Goal: Complete application form

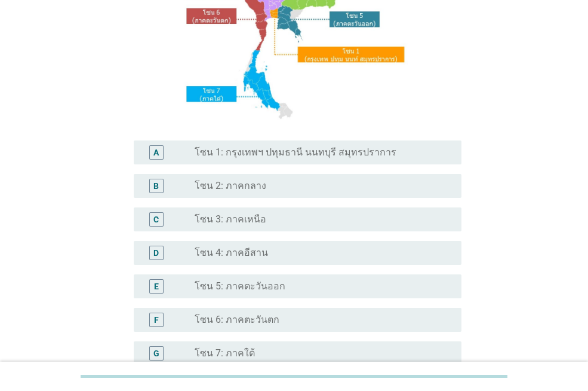
scroll to position [298, 0]
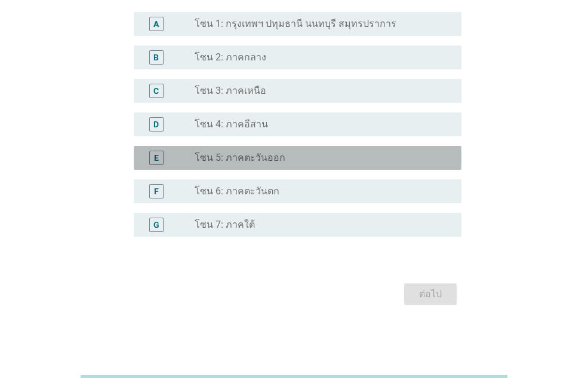
click at [297, 161] on div "radio_button_unchecked โซน 5: ภาคตะวันออก" at bounding box center [319, 158] width 248 height 12
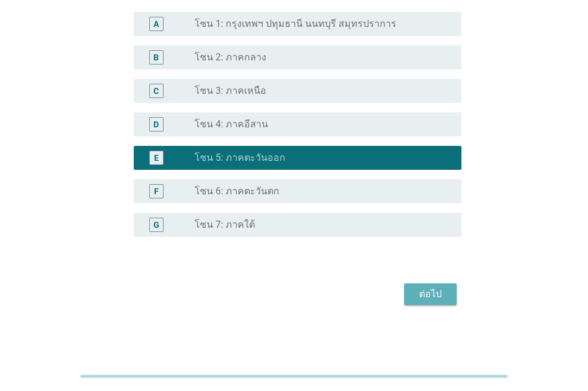
click at [435, 291] on div "ต่อไป" at bounding box center [430, 294] width 33 height 14
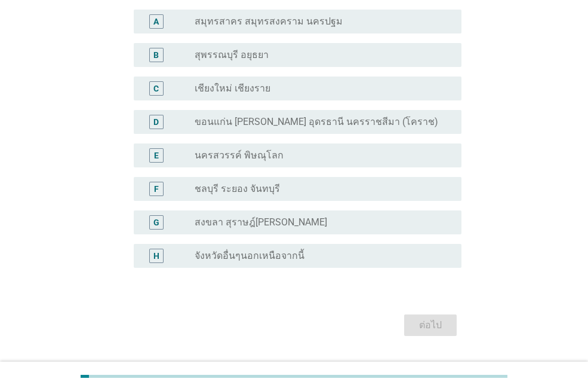
scroll to position [96, 0]
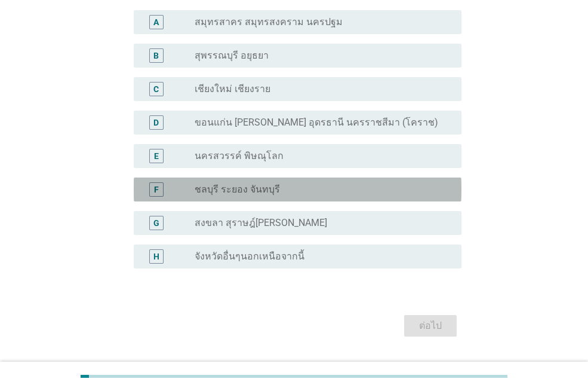
drag, startPoint x: 417, startPoint y: 192, endPoint x: 420, endPoint y: 215, distance: 23.6
click at [416, 192] on div "radio_button_unchecked ชลบุรี ระยอง จันทบุรี" at bounding box center [319, 189] width 248 height 12
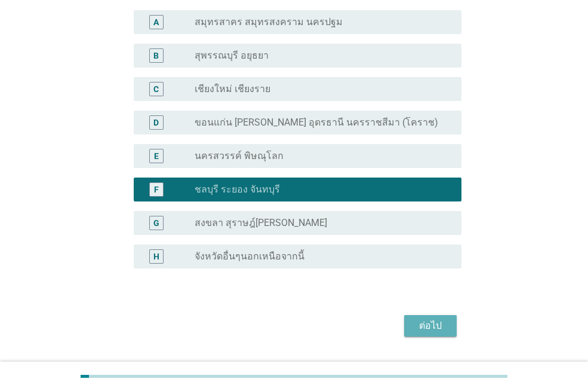
click at [442, 321] on div "ต่อไป" at bounding box center [430, 325] width 33 height 14
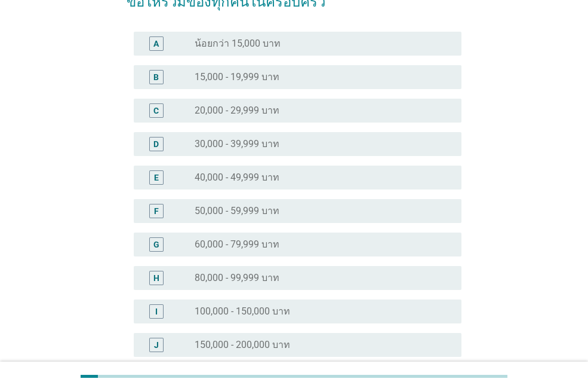
scroll to position [0, 0]
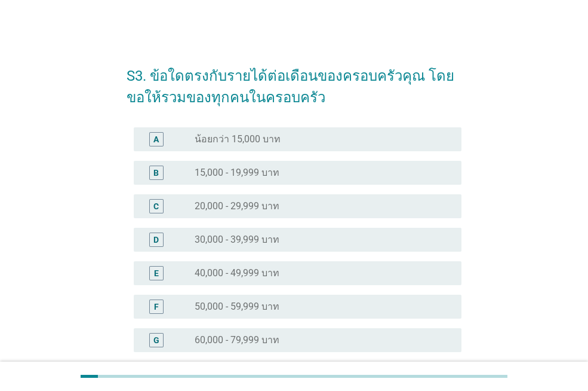
click at [322, 242] on div "radio_button_unchecked 30,000 - 39,999 บาท" at bounding box center [319, 239] width 248 height 12
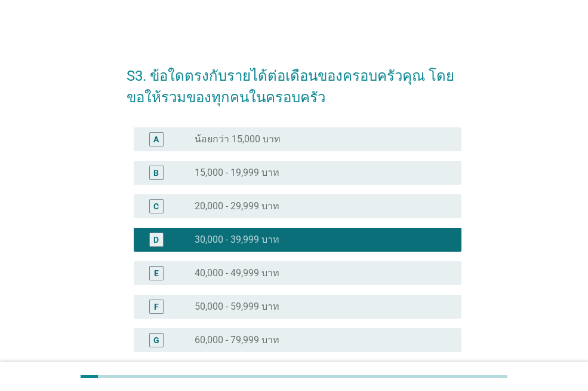
scroll to position [248, 0]
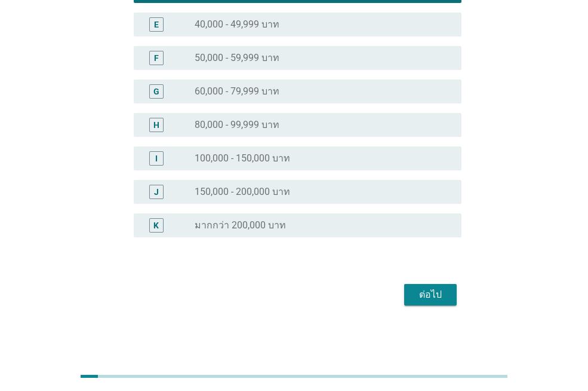
click at [415, 297] on div "ต่อไป" at bounding box center [430, 294] width 33 height 14
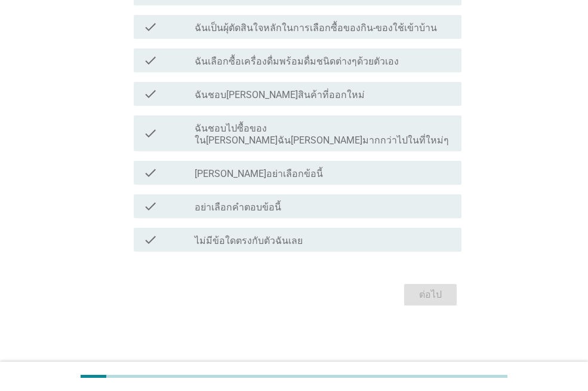
scroll to position [0, 0]
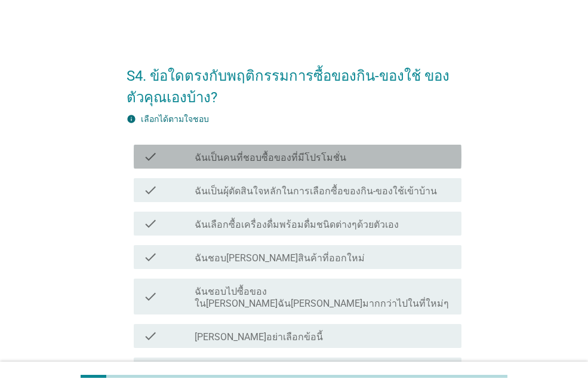
click at [390, 161] on div "check_box_outline_blank ฉันเป็นคนที่ชอบซื้อของที่มีโปรโมชั่น" at bounding box center [323, 156] width 257 height 14
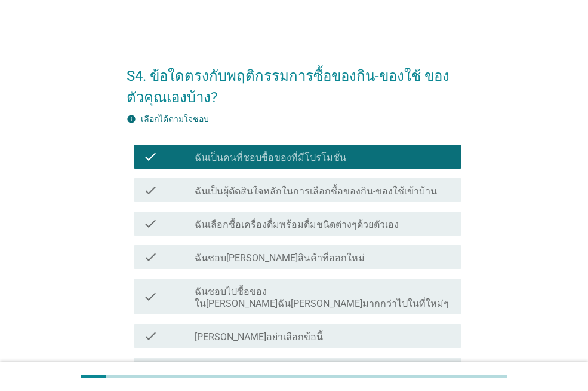
click at [374, 187] on label "ฉันเป็นผุ้ตัดสินใจหลักในการเลือกซื้อของกิน-ของใช้เข้าบ้าน" at bounding box center [316, 191] width 242 height 12
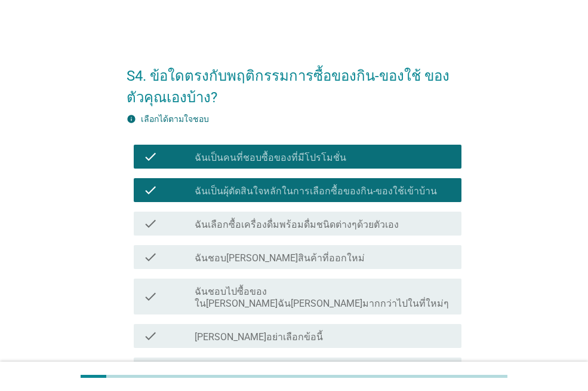
click at [407, 224] on div "check_box_outline_blank ฉันเลือกซื้อเครื่องดื่มพร้อมดื่มชนิดต่างๆด้วยตัวเอง" at bounding box center [323, 223] width 257 height 14
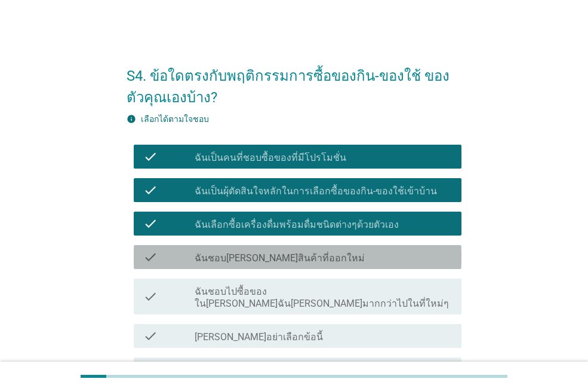
click at [408, 261] on div "check_box_outline_blank ฉันชอบ[PERSON_NAME]สินค้าที่ออกใหม่" at bounding box center [323, 257] width 257 height 14
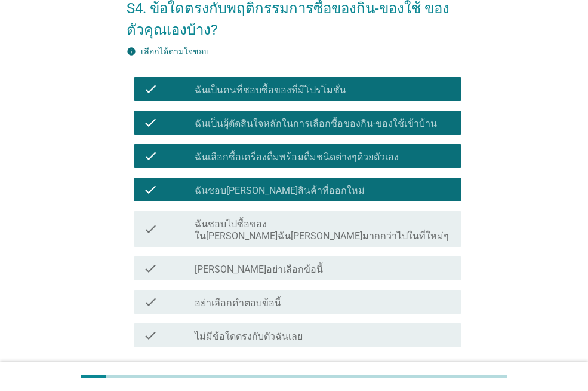
scroll to position [110, 0]
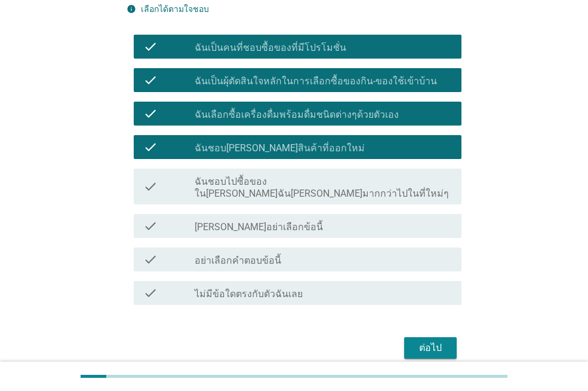
click at [415, 179] on div "check_box_outline_blank ฉันชอบไปซื้อของใน[PERSON_NAME]ฉัน[PERSON_NAME]มากกว่าไป…" at bounding box center [323, 186] width 257 height 26
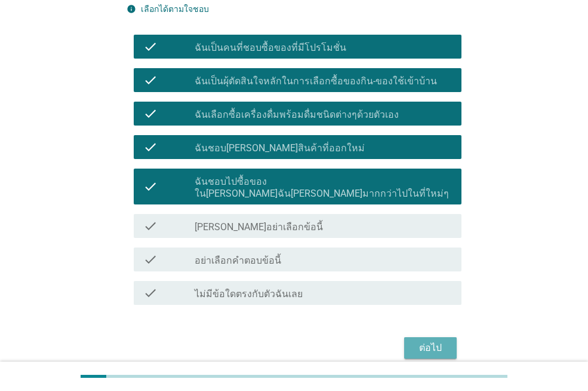
click at [435, 340] on div "ต่อไป" at bounding box center [430, 347] width 33 height 14
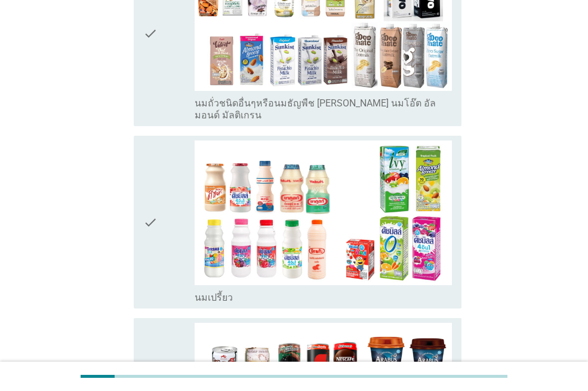
scroll to position [658, 0]
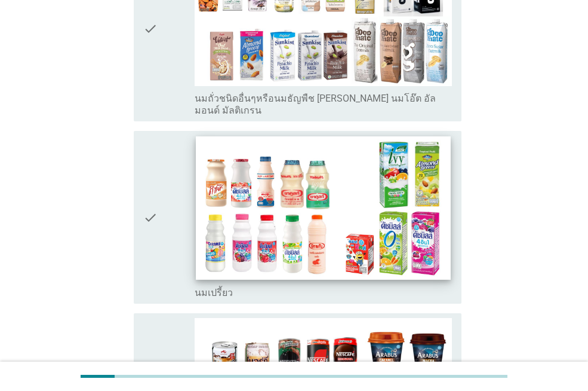
click at [411, 142] on img at bounding box center [323, 207] width 254 height 143
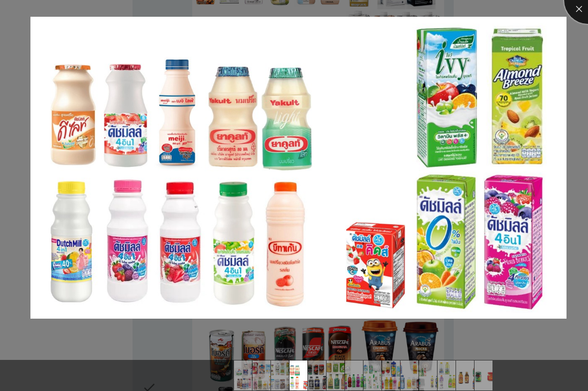
click at [580, 14] on div at bounding box center [588, 0] width 48 height 48
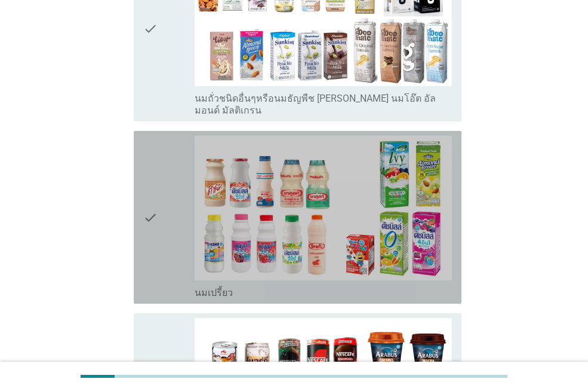
click at [152, 145] on icon "check" at bounding box center [150, 217] width 14 height 163
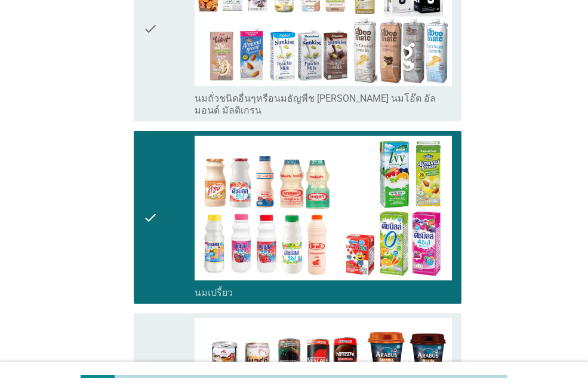
click at [161, 56] on div "check" at bounding box center [168, 28] width 51 height 175
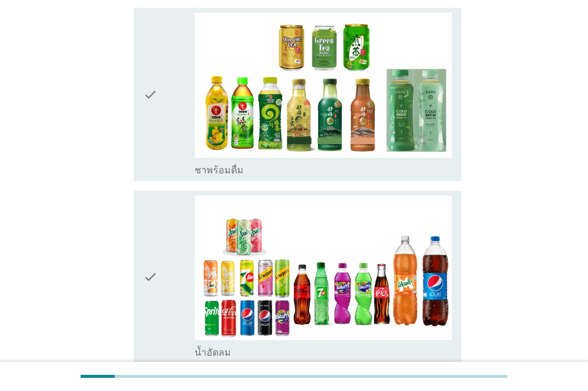
scroll to position [1255, 0]
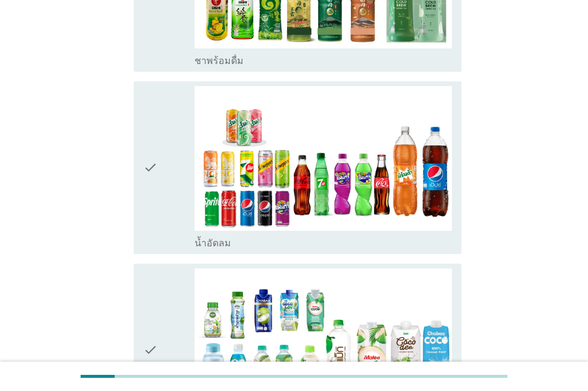
click at [136, 92] on div "check check_box_outline_blank น้ำอัดลม" at bounding box center [298, 167] width 328 height 173
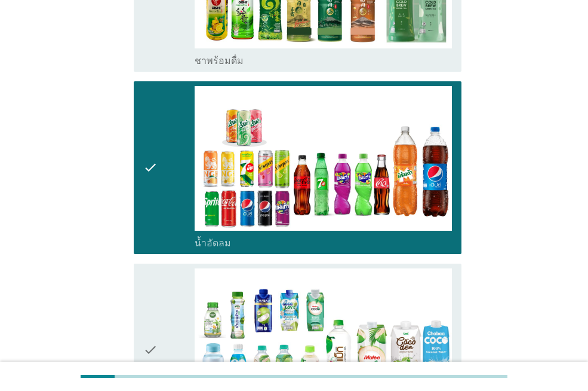
click at [161, 268] on div "check" at bounding box center [168, 349] width 51 height 163
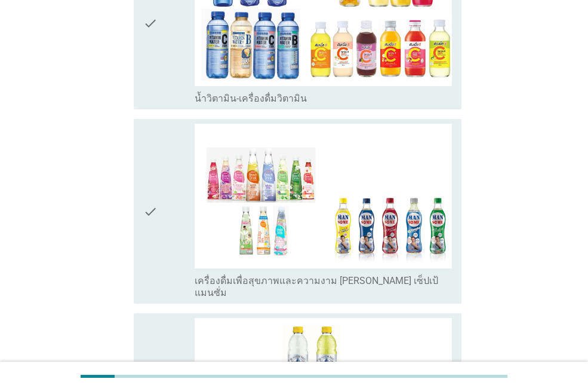
scroll to position [2002, 0]
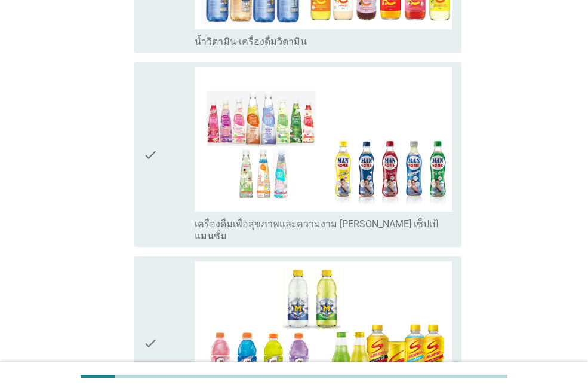
click at [162, 68] on div "check" at bounding box center [168, 154] width 51 height 175
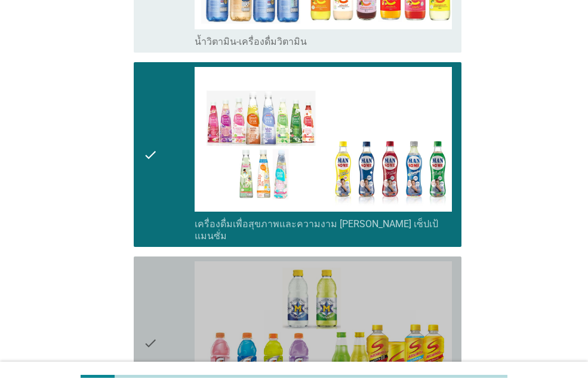
drag, startPoint x: 172, startPoint y: 241, endPoint x: 193, endPoint y: 225, distance: 27.2
click at [172, 261] on div "check" at bounding box center [168, 342] width 51 height 163
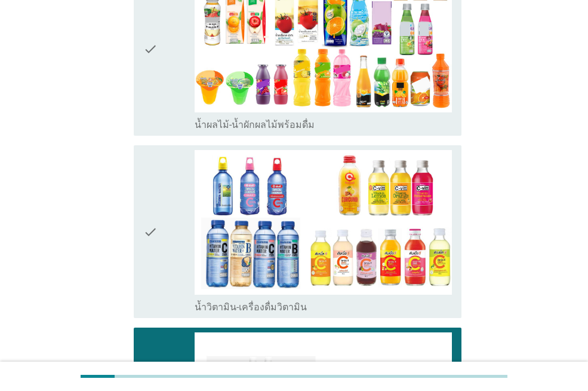
scroll to position [1732, 0]
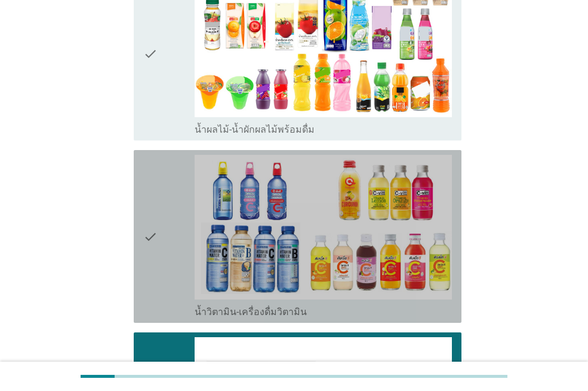
click at [138, 150] on div "check check_box_outline_blank น้ำวิตามิน-เครื่องดื่มวิตามิน" at bounding box center [298, 236] width 328 height 173
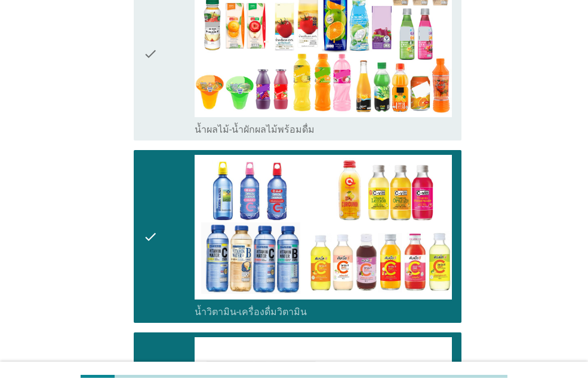
click at [141, 84] on div "check check_box_outline_blank น้ำผลไม้-น้ำผักผลไม้พร้อมดื่ม" at bounding box center [298, 54] width 328 height 173
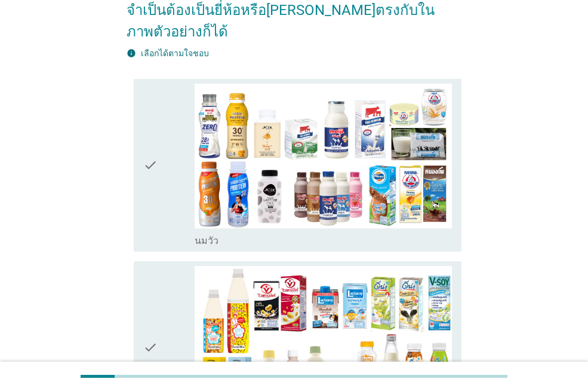
scroll to position [161, 0]
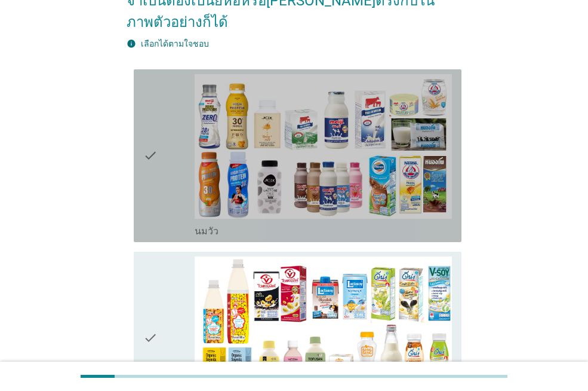
drag, startPoint x: 141, startPoint y: 73, endPoint x: 161, endPoint y: 223, distance: 151.8
click at [142, 73] on div "check check_box_outline_blank [PERSON_NAME]" at bounding box center [298, 155] width 328 height 173
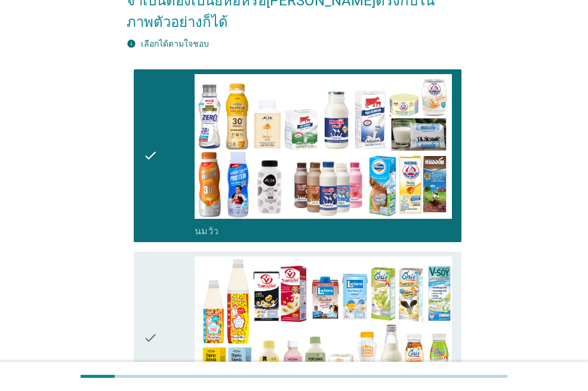
click at [159, 259] on div "check" at bounding box center [168, 337] width 51 height 163
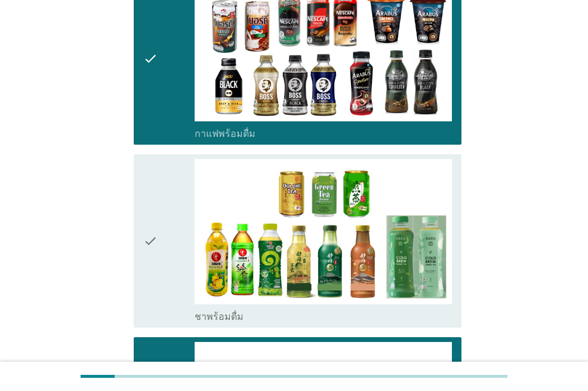
scroll to position [994, 0]
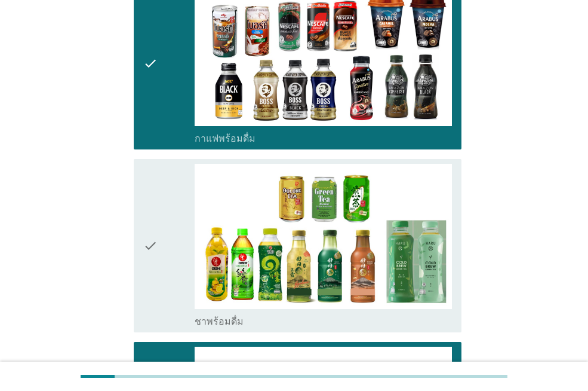
click at [134, 159] on div "check check_box_outline_blank ชาพร้อมดื่ม" at bounding box center [298, 245] width 328 height 173
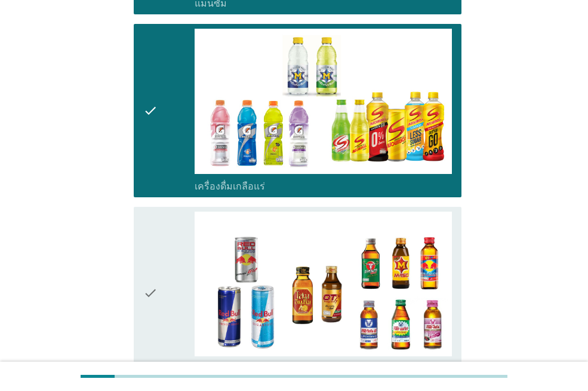
scroll to position [2348, 0]
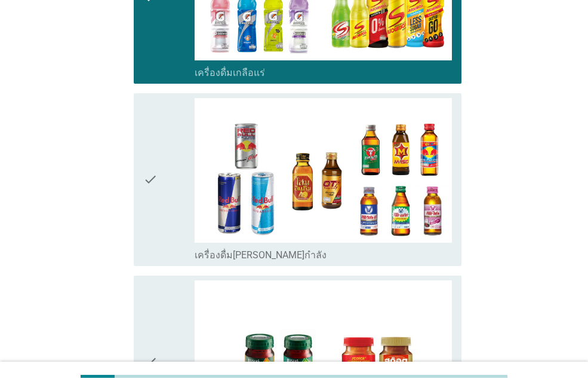
click at [156, 98] on icon "check" at bounding box center [150, 179] width 14 height 163
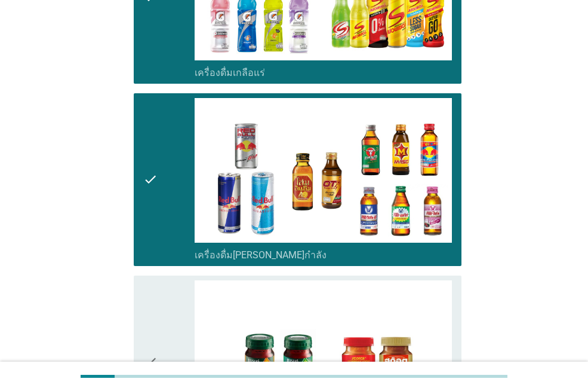
click at [169, 280] on div "check" at bounding box center [168, 361] width 51 height 163
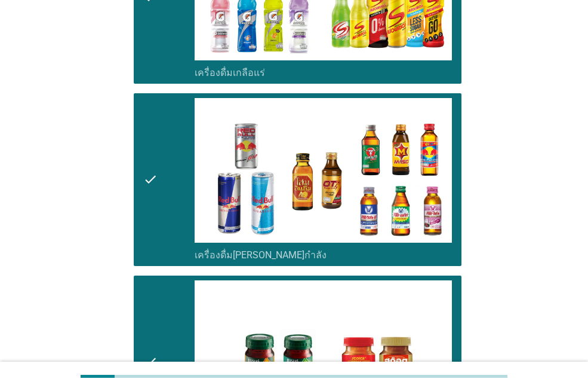
scroll to position [2532, 0]
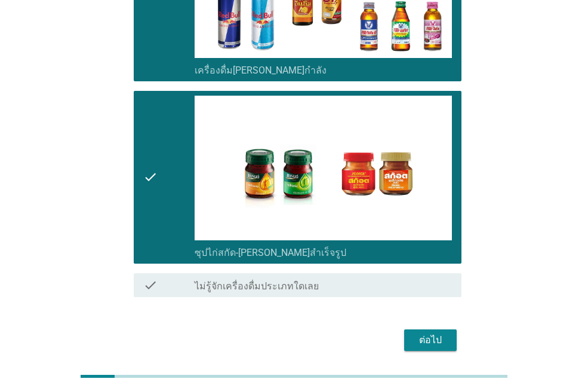
drag, startPoint x: 448, startPoint y: 295, endPoint x: 460, endPoint y: 232, distance: 64.4
click at [447, 329] on button "ต่อไป" at bounding box center [430, 339] width 53 height 21
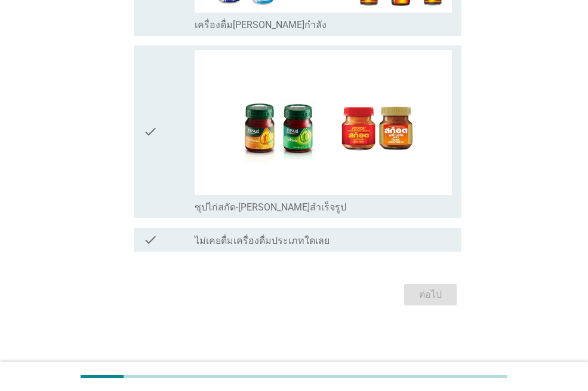
scroll to position [0, 0]
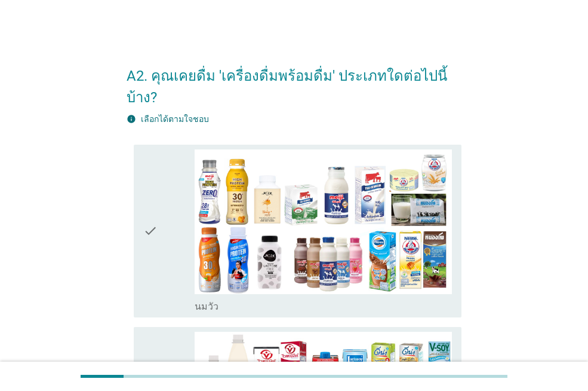
click at [149, 149] on icon "check" at bounding box center [150, 230] width 14 height 163
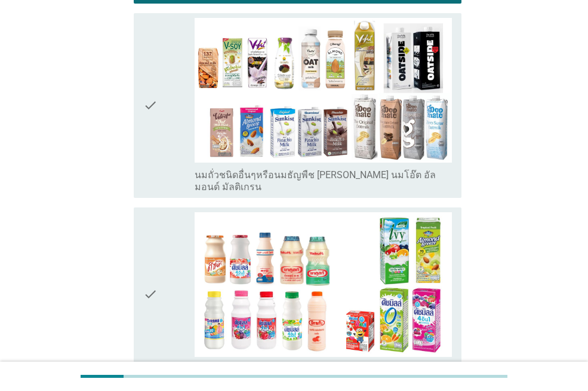
scroll to position [555, 0]
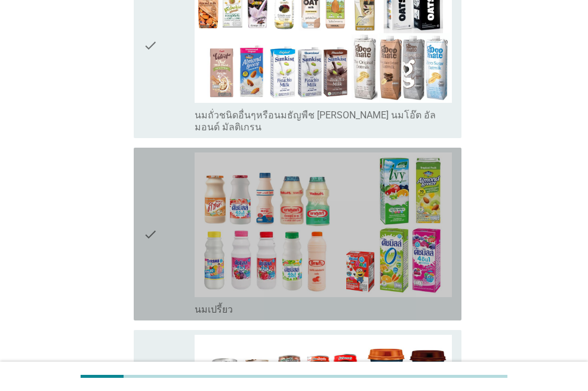
drag, startPoint x: 154, startPoint y: 144, endPoint x: 152, endPoint y: 132, distance: 12.7
click at [153, 152] on icon "check" at bounding box center [150, 233] width 14 height 163
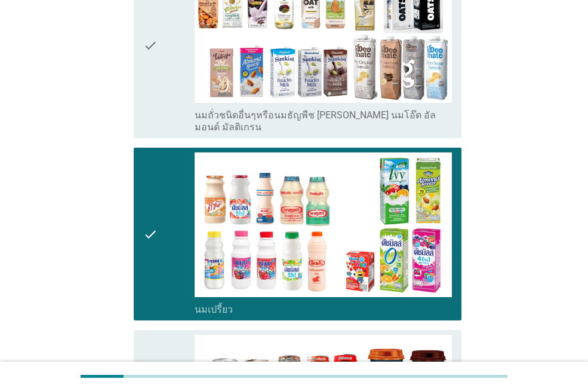
click at [143, 92] on icon "check" at bounding box center [150, 45] width 14 height 175
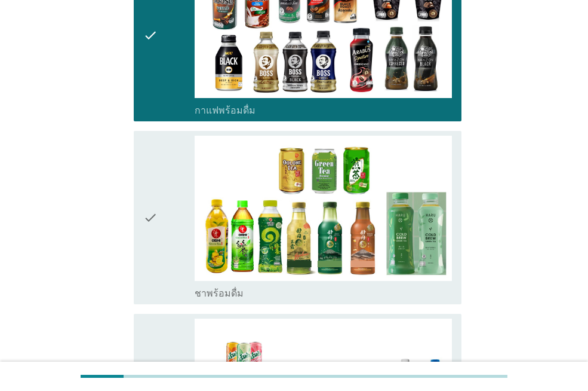
scroll to position [1129, 0]
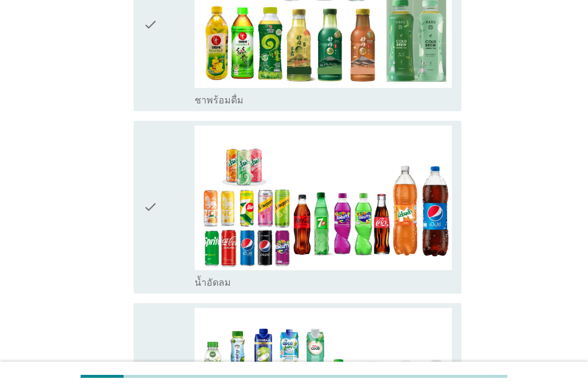
click at [146, 53] on icon "check" at bounding box center [150, 24] width 14 height 163
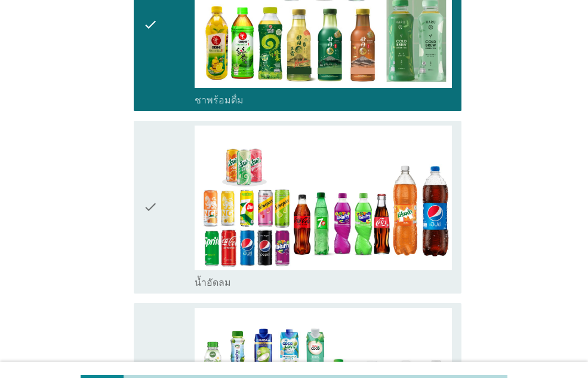
click at [146, 125] on icon "check" at bounding box center [150, 206] width 14 height 163
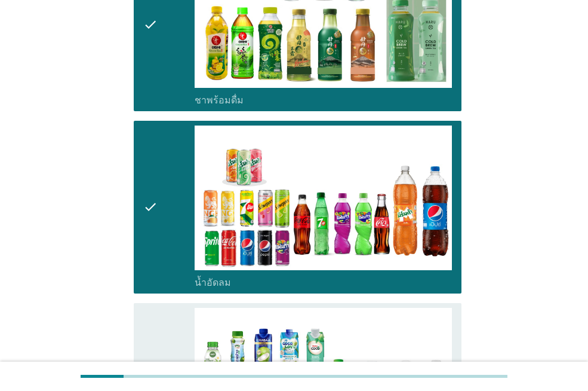
click at [158, 308] on icon "check" at bounding box center [150, 389] width 14 height 163
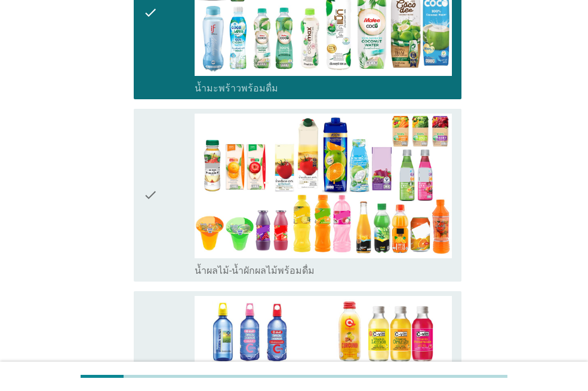
scroll to position [1684, 0]
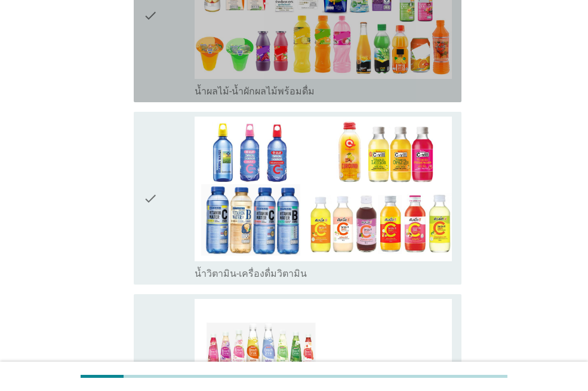
click at [142, 49] on div "check check_box_outline_blank น้ำผลไม้-น้ำผักผลไม้พร้อมดื่ม" at bounding box center [298, 16] width 328 height 173
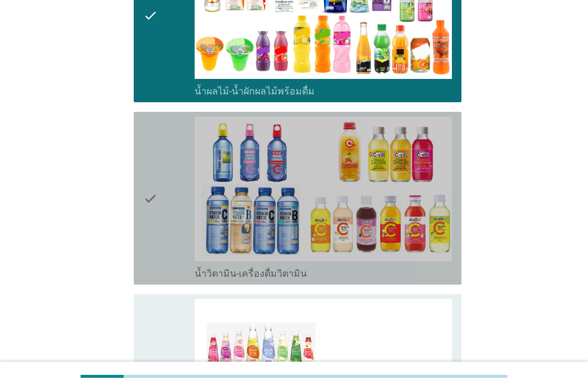
click at [149, 116] on icon "check" at bounding box center [150, 197] width 14 height 163
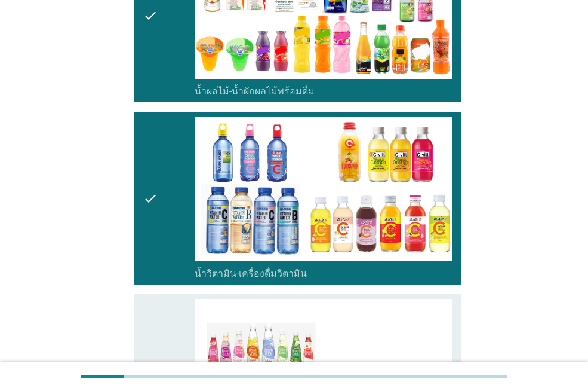
click at [147, 299] on icon "check" at bounding box center [150, 386] width 14 height 175
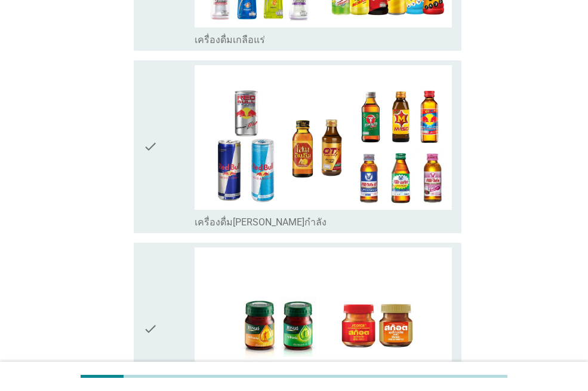
scroll to position [2378, 0]
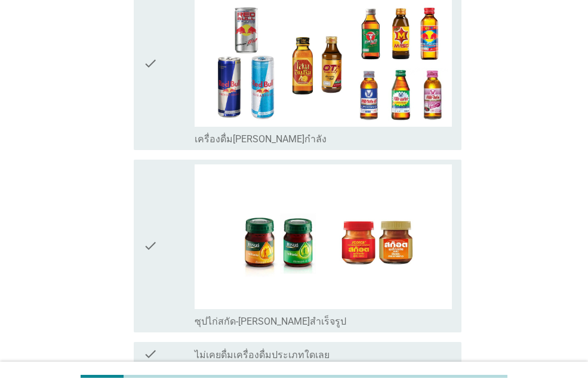
click at [171, 164] on div "check" at bounding box center [168, 245] width 51 height 163
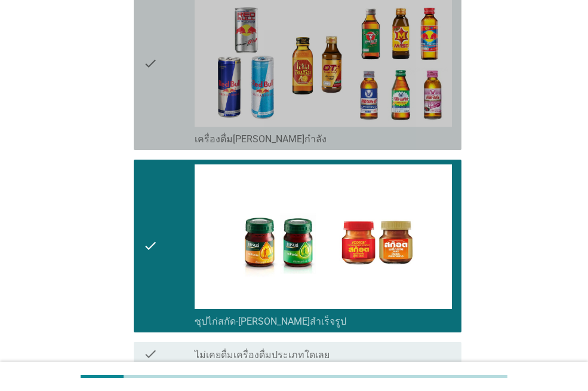
click at [164, 85] on div "check" at bounding box center [168, 63] width 51 height 163
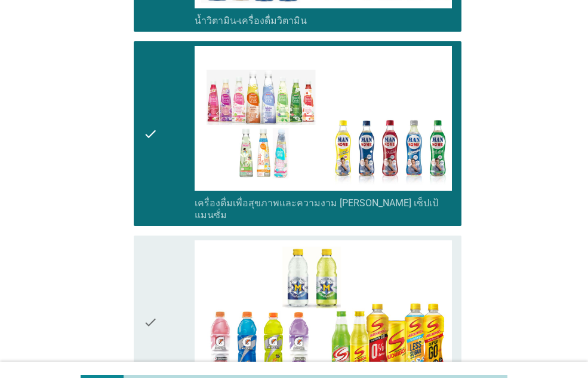
scroll to position [2029, 0]
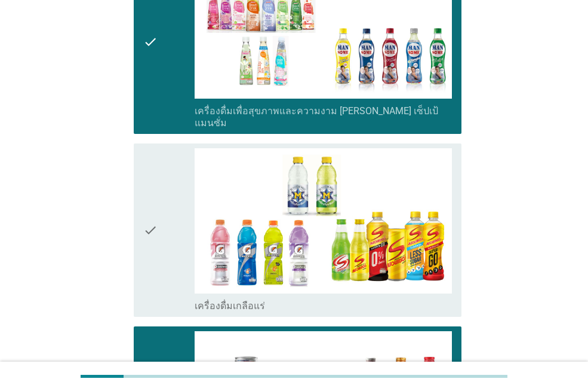
click at [173, 148] on div "check" at bounding box center [168, 229] width 51 height 163
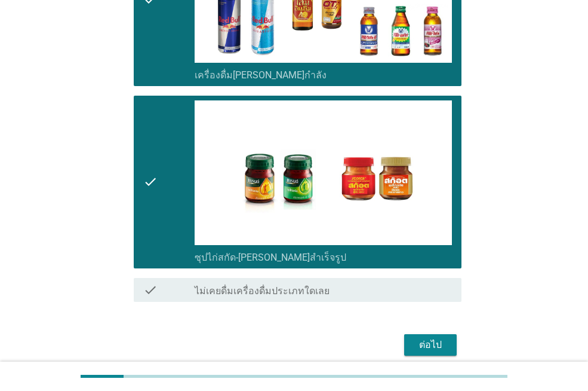
scroll to position [2446, 0]
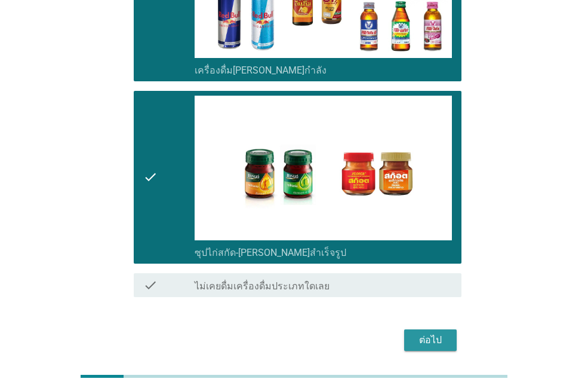
click at [443, 333] on div "ต่อไป" at bounding box center [430, 340] width 33 height 14
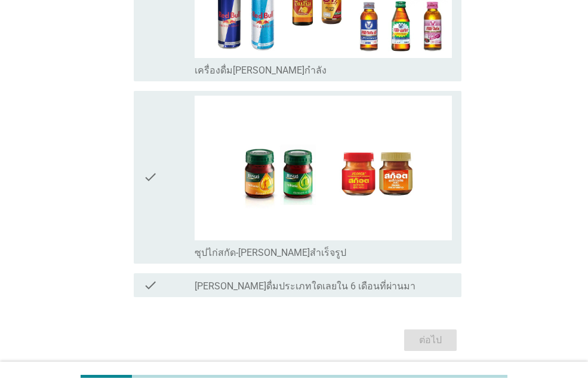
scroll to position [0, 0]
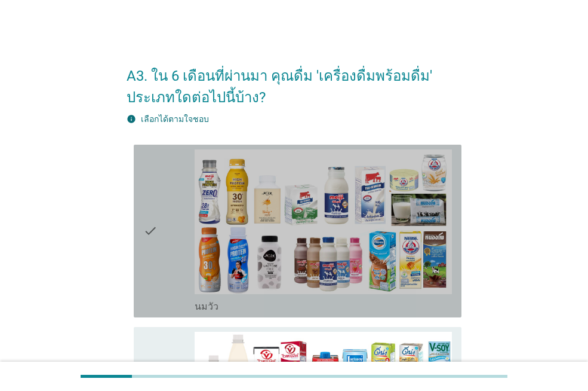
drag, startPoint x: 138, startPoint y: 171, endPoint x: 142, endPoint y: 244, distance: 72.9
click at [138, 171] on div "check check_box_outline_blank [PERSON_NAME]" at bounding box center [298, 230] width 328 height 173
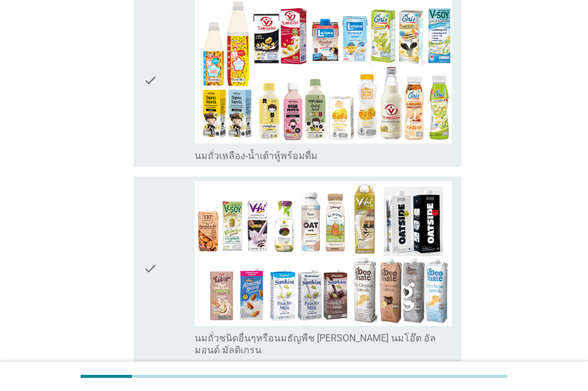
scroll to position [398, 0]
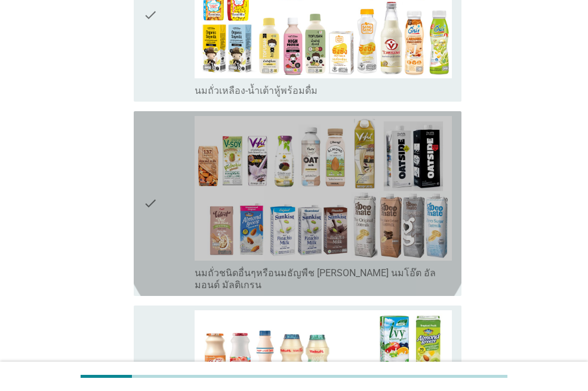
click at [153, 143] on icon "check" at bounding box center [150, 203] width 14 height 175
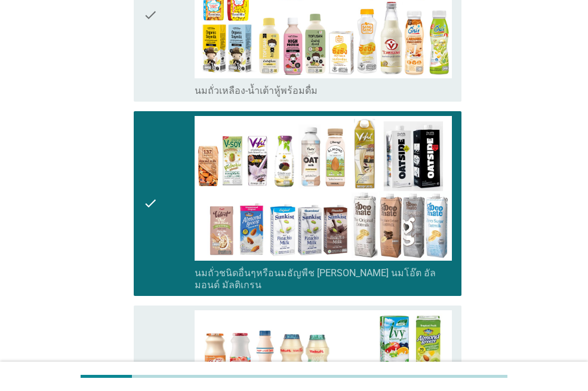
click at [155, 98] on div "check check_box_outline_blank นมถั่วเหลือง-น้ำเต้าหู้พร้อมดื่ม" at bounding box center [298, 15] width 328 height 173
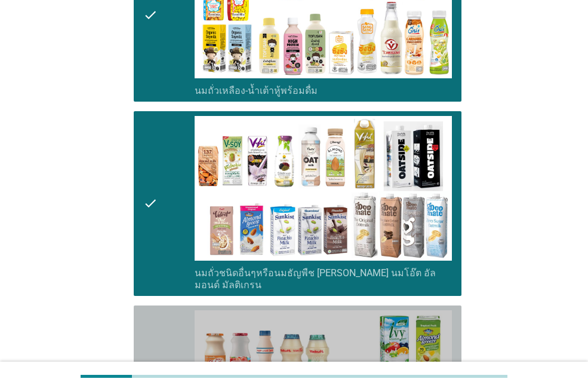
click at [149, 322] on icon "check" at bounding box center [150, 391] width 14 height 163
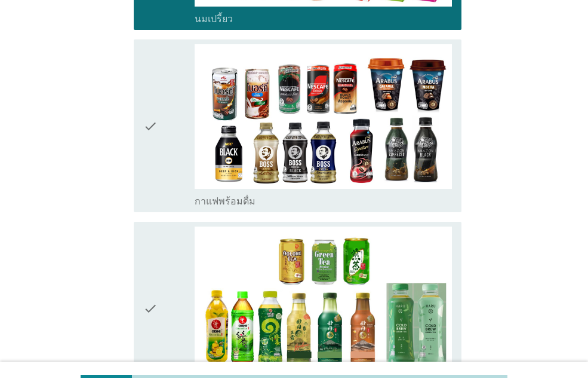
scroll to position [855, 0]
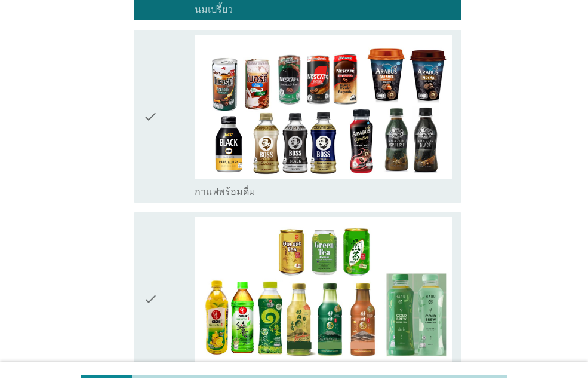
click at [149, 228] on icon "check" at bounding box center [150, 298] width 14 height 163
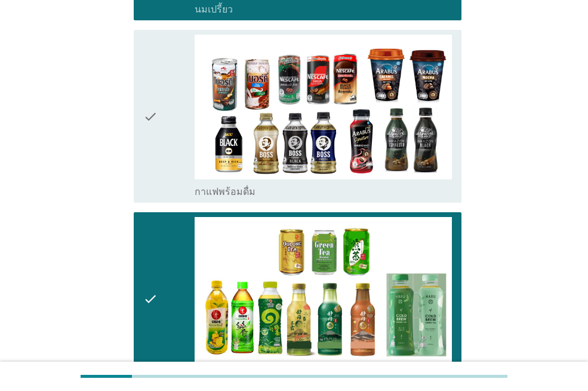
click at [156, 175] on icon "check" at bounding box center [150, 116] width 14 height 163
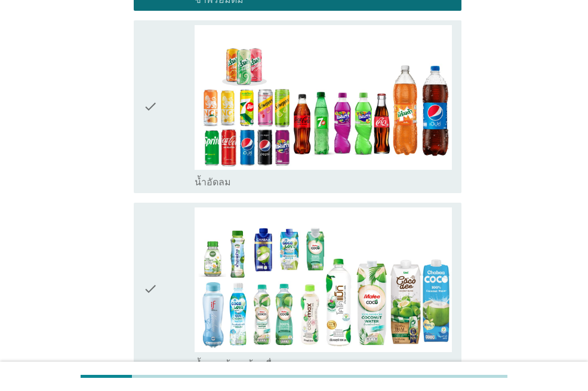
scroll to position [1262, 0]
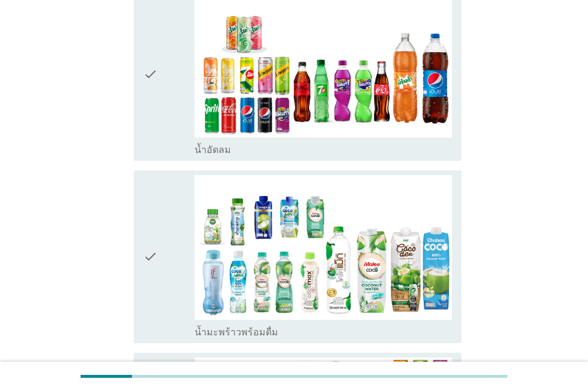
click at [154, 112] on icon "check" at bounding box center [150, 74] width 14 height 163
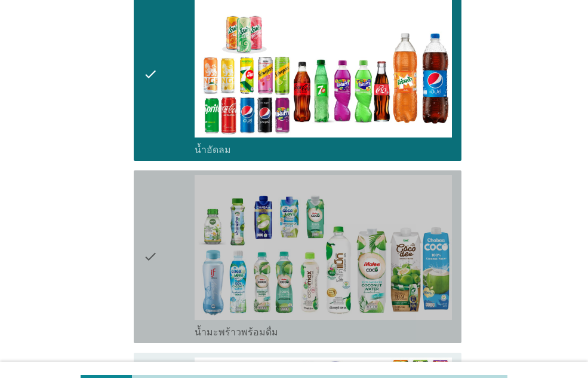
click at [155, 184] on icon "check" at bounding box center [150, 256] width 14 height 163
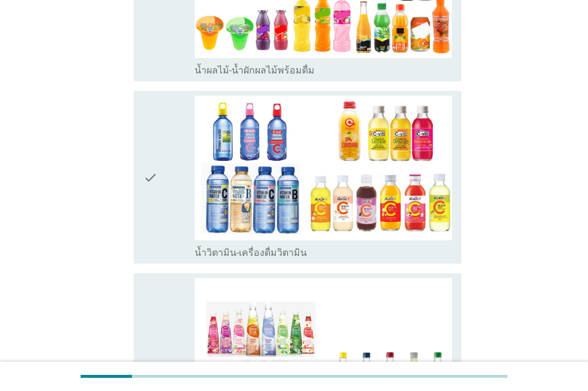
scroll to position [1714, 0]
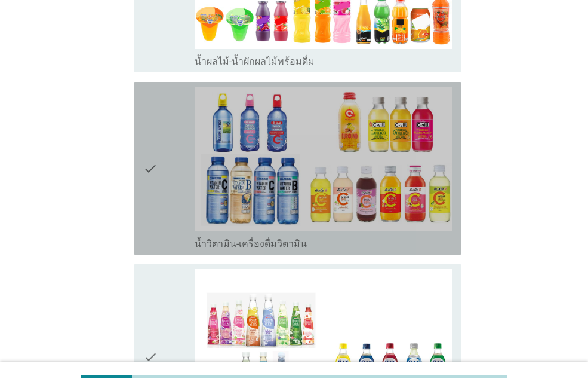
click at [142, 85] on div "check check_box_outline_blank น้ำวิตามิน-เครื่องดื่มวิตามิน" at bounding box center [298, 168] width 328 height 173
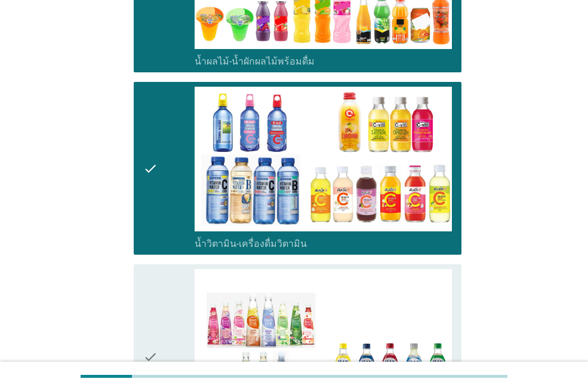
click at [144, 281] on icon "check" at bounding box center [150, 356] width 14 height 175
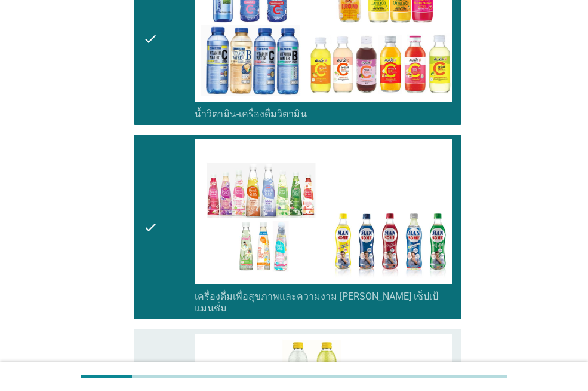
scroll to position [2047, 0]
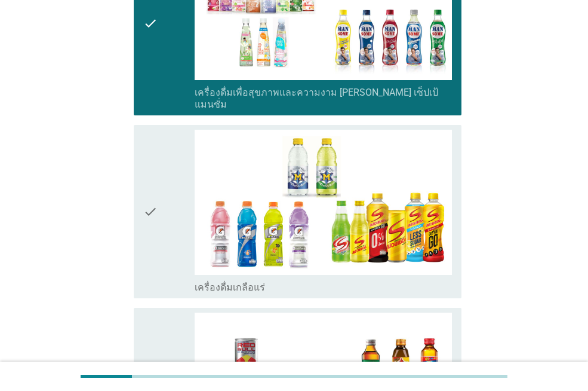
click at [150, 130] on icon "check" at bounding box center [150, 211] width 14 height 163
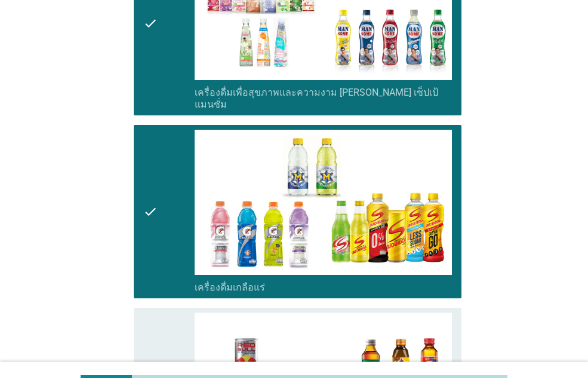
click at [154, 312] on icon "check" at bounding box center [150, 393] width 14 height 163
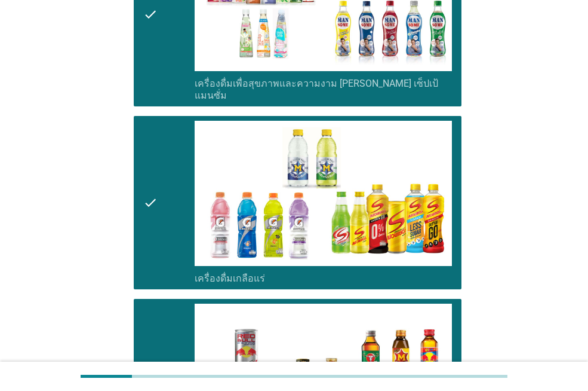
scroll to position [2468, 0]
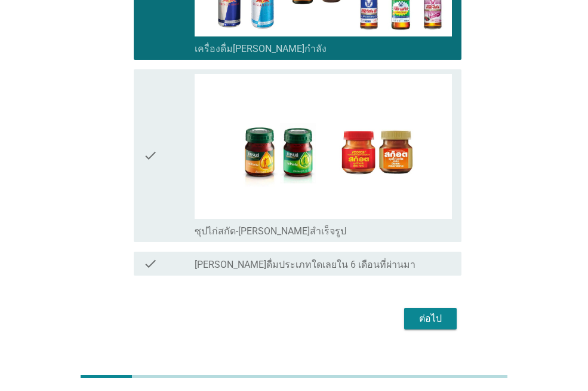
click at [162, 74] on div "check" at bounding box center [168, 155] width 51 height 163
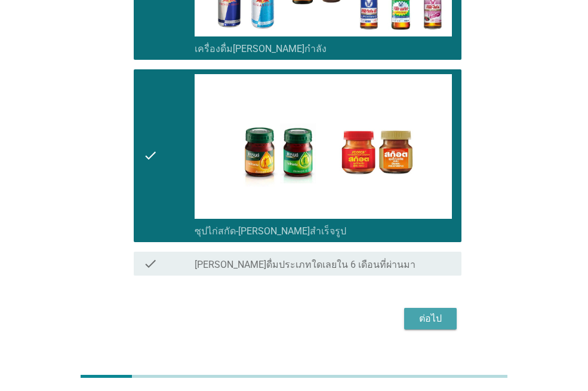
click at [417, 311] on div "ต่อไป" at bounding box center [430, 318] width 33 height 14
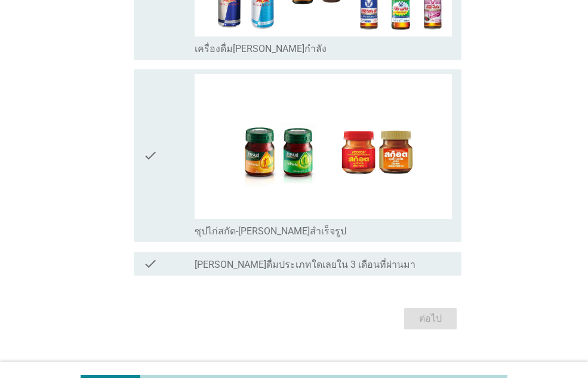
scroll to position [0, 0]
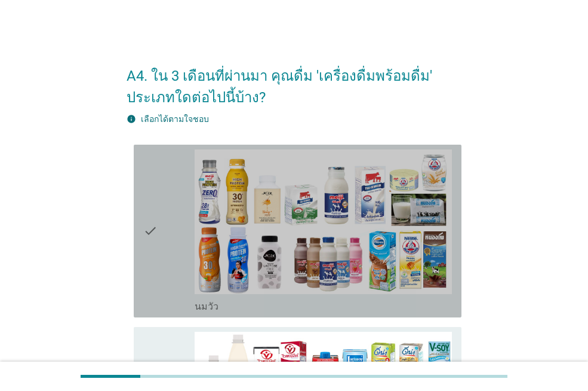
click at [149, 181] on icon "check" at bounding box center [150, 230] width 14 height 163
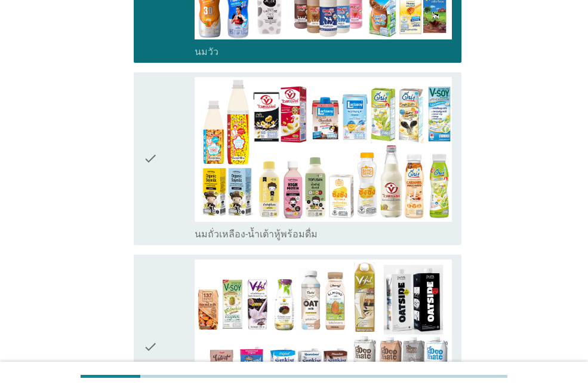
scroll to position [273, 0]
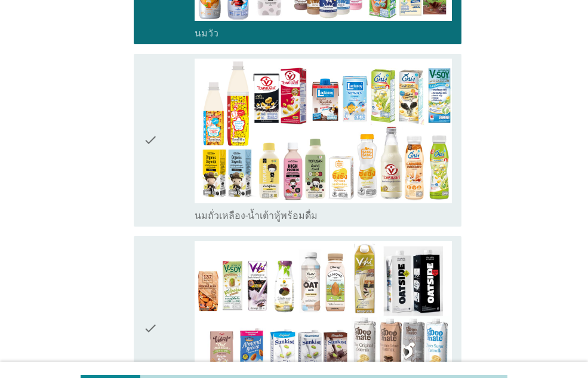
click at [173, 100] on div "check" at bounding box center [168, 140] width 51 height 163
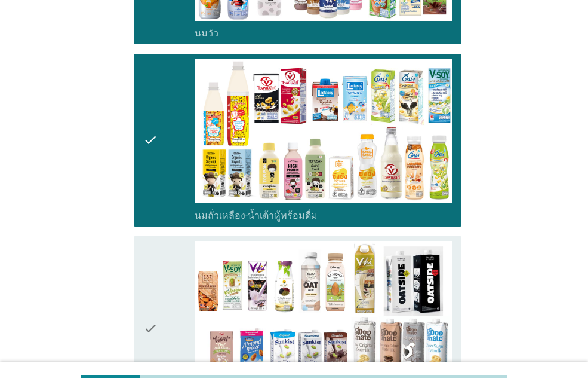
click at [165, 294] on div "check" at bounding box center [168, 328] width 51 height 175
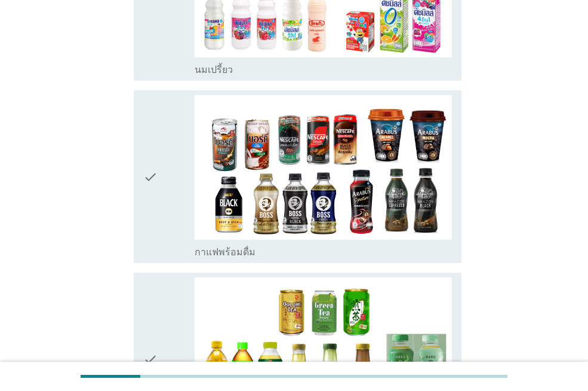
scroll to position [813, 0]
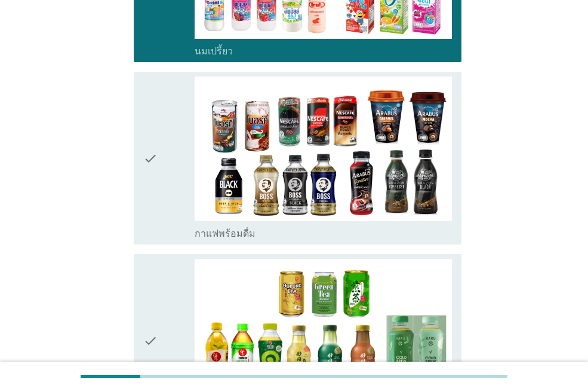
click at [162, 90] on div "check" at bounding box center [168, 157] width 51 height 163
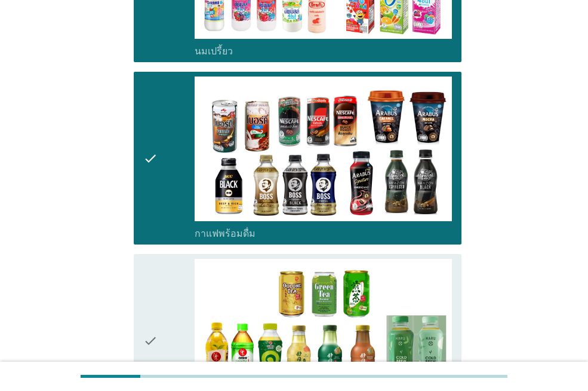
click at [162, 278] on div "check" at bounding box center [168, 340] width 51 height 163
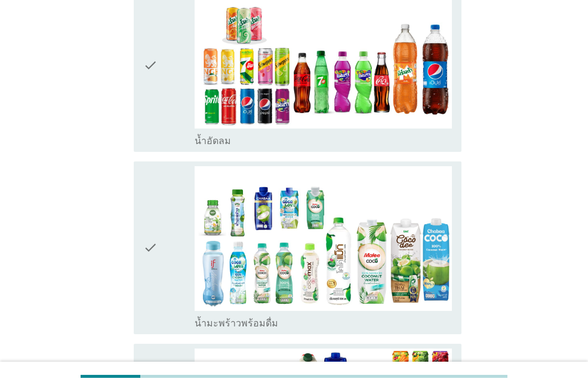
scroll to position [1289, 0]
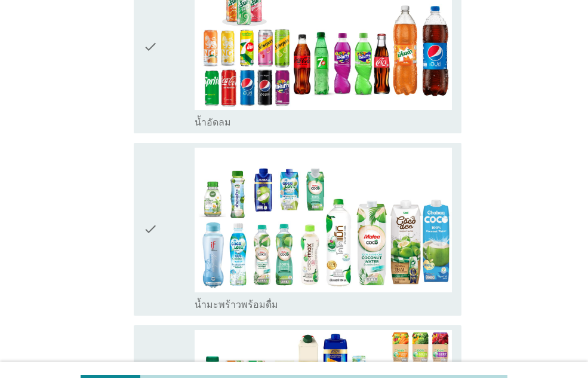
click at [141, 179] on div "check check_box_outline_blank น้ำมะพร้าวพร้อมดื่ม" at bounding box center [298, 229] width 328 height 173
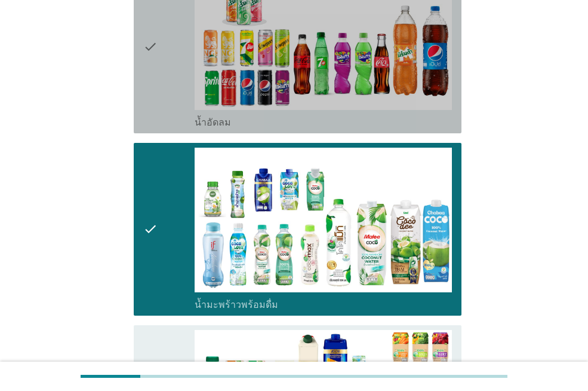
click at [176, 69] on div "check" at bounding box center [168, 46] width 51 height 163
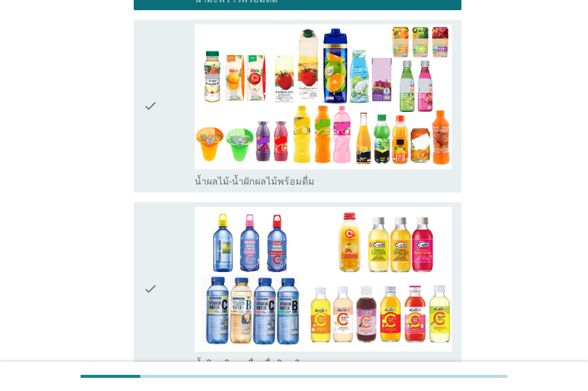
scroll to position [1613, 0]
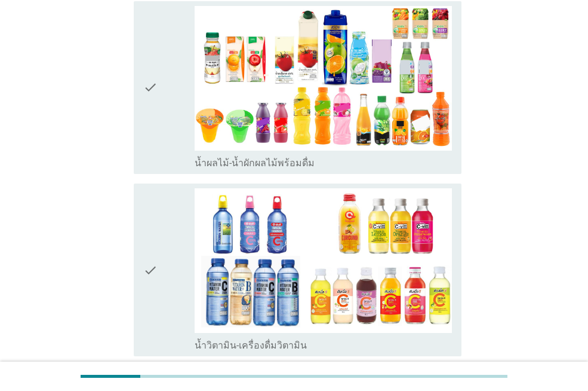
click at [144, 118] on icon "check" at bounding box center [150, 87] width 14 height 163
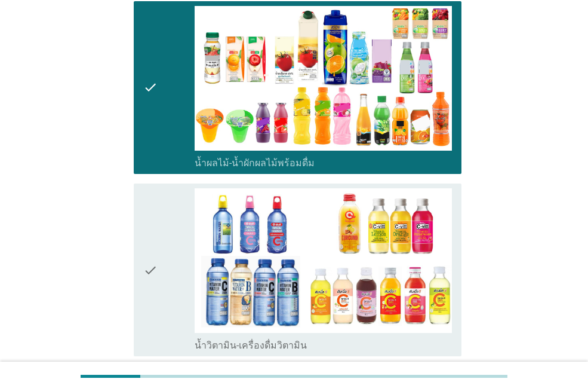
click at [153, 212] on icon "check" at bounding box center [150, 269] width 14 height 163
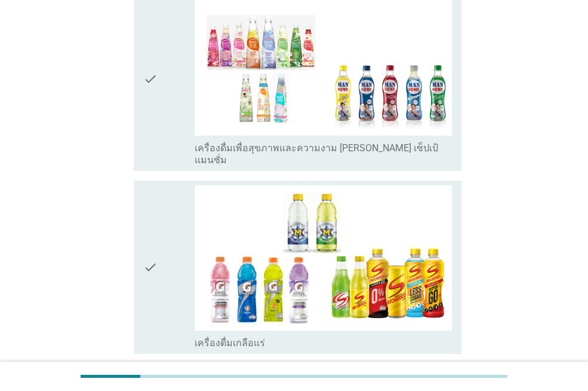
scroll to position [2232, 0]
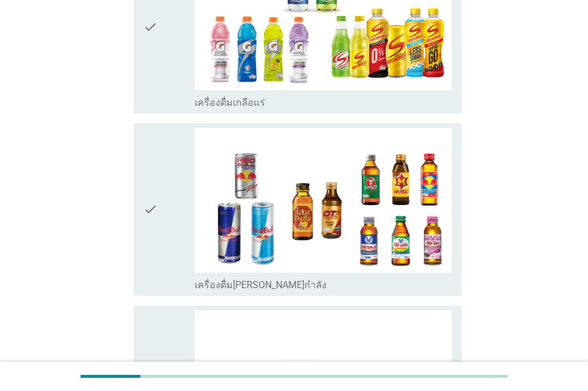
click at [157, 38] on icon "check" at bounding box center [150, 26] width 14 height 163
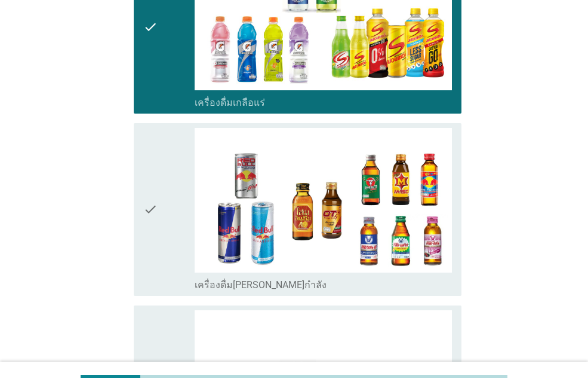
click at [162, 128] on div "check" at bounding box center [168, 209] width 51 height 163
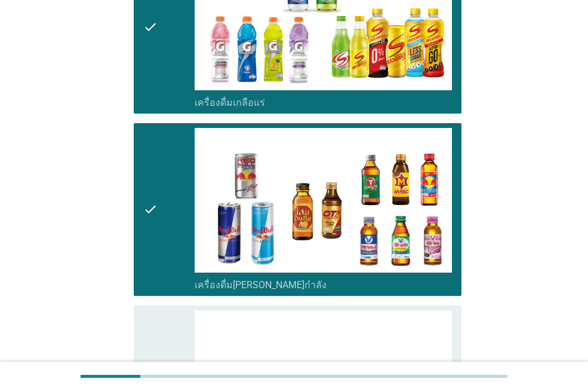
click at [161, 310] on div "check" at bounding box center [168, 391] width 51 height 163
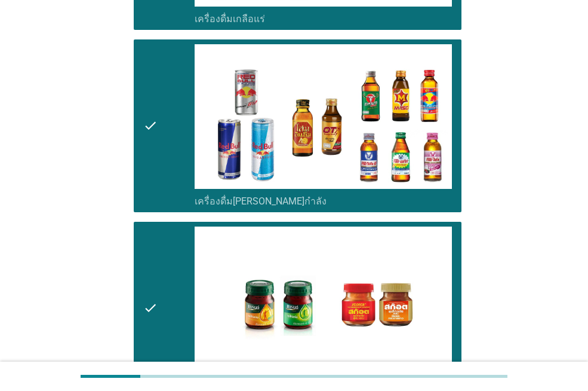
scroll to position [2463, 0]
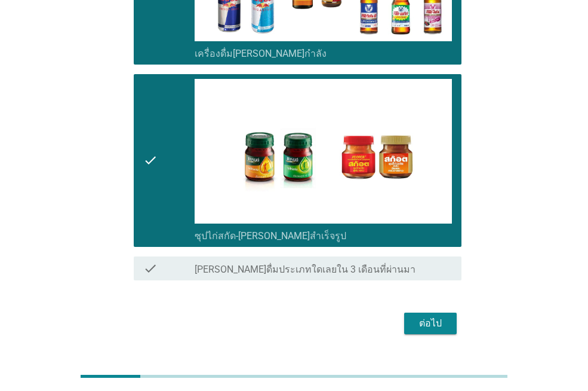
click at [431, 316] on div "ต่อไป" at bounding box center [430, 323] width 33 height 14
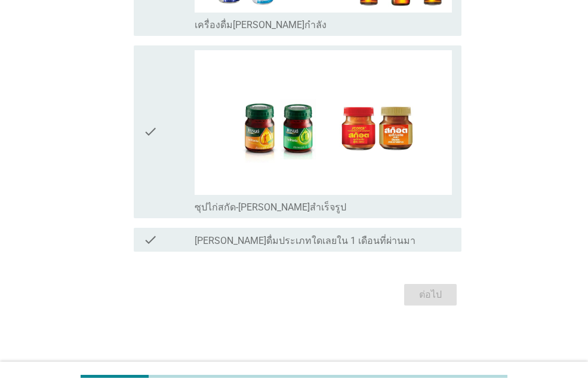
scroll to position [0, 0]
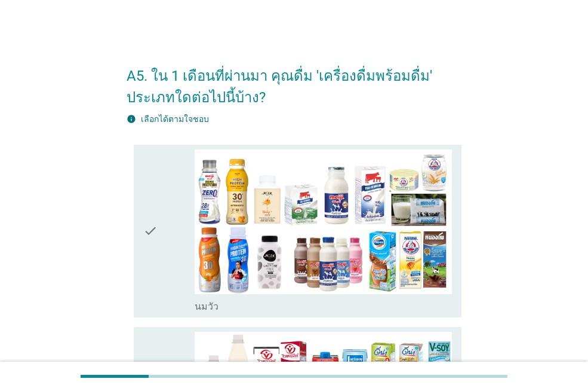
click at [164, 167] on div "check" at bounding box center [168, 230] width 51 height 163
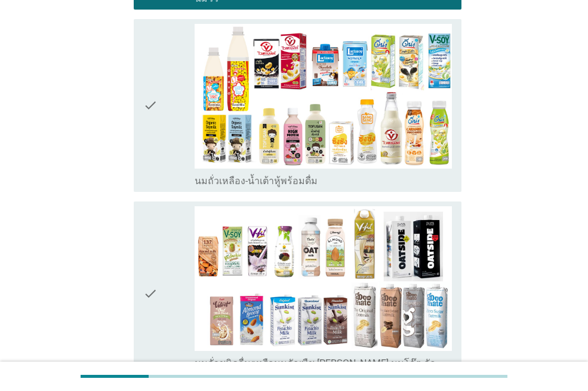
scroll to position [312, 0]
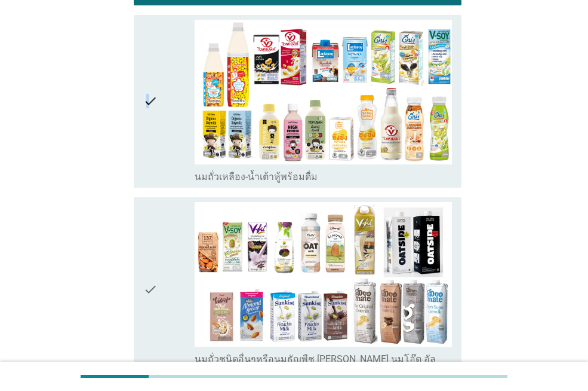
click at [147, 148] on icon "check" at bounding box center [150, 101] width 14 height 163
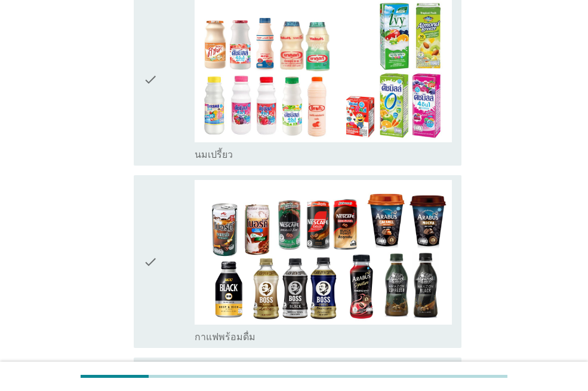
scroll to position [715, 0]
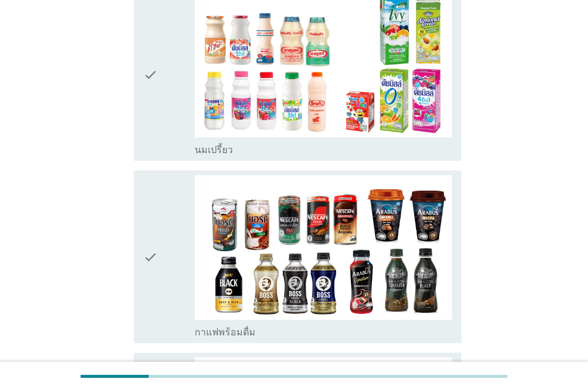
click at [134, 110] on div "check check_box_outline_blank นมเปรี้ยว" at bounding box center [298, 74] width 328 height 173
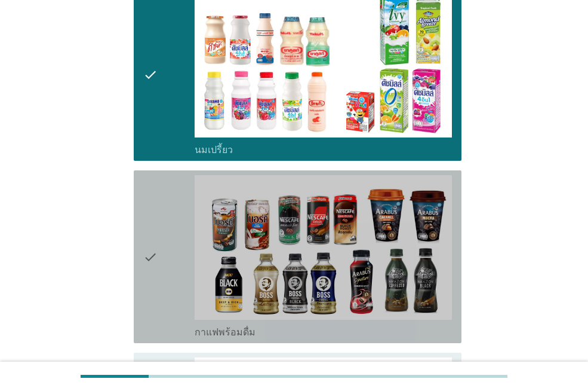
click at [147, 185] on icon "check" at bounding box center [150, 256] width 14 height 163
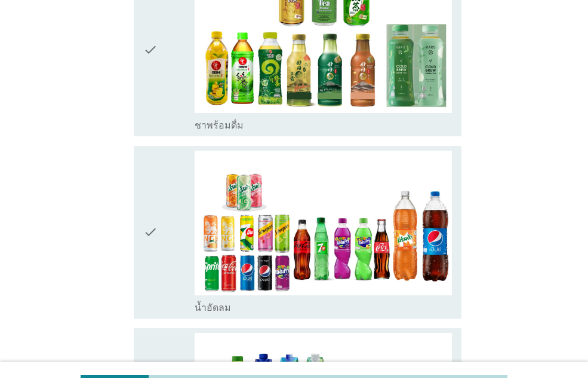
scroll to position [1117, 0]
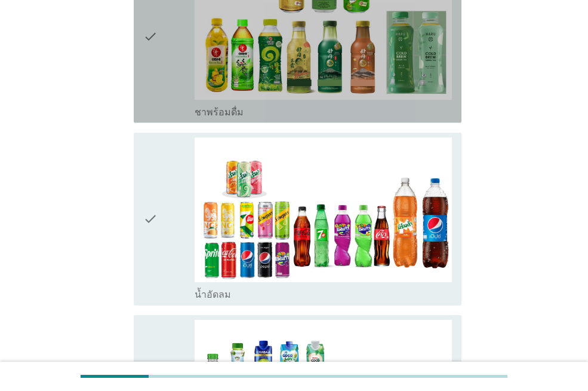
click at [148, 68] on icon "check" at bounding box center [150, 36] width 14 height 163
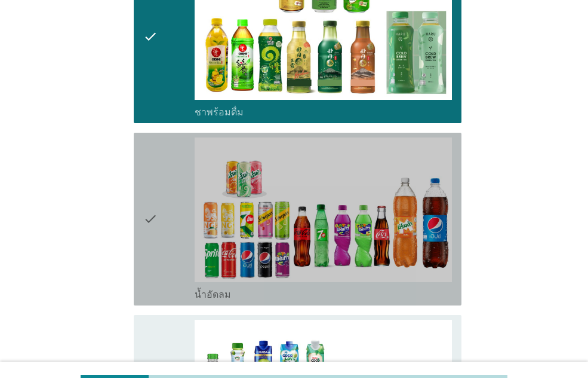
click at [151, 157] on icon "check" at bounding box center [150, 218] width 14 height 163
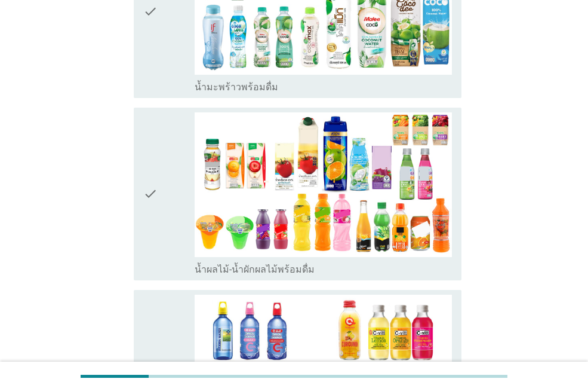
scroll to position [1585, 0]
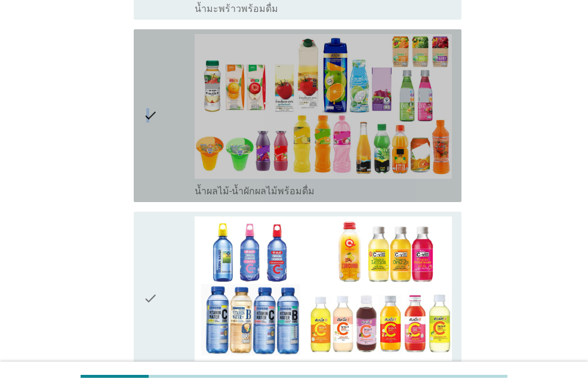
click at [147, 137] on icon "check" at bounding box center [150, 115] width 14 height 163
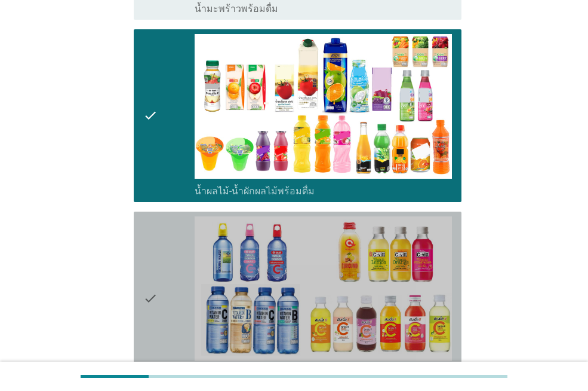
click at [152, 216] on icon "check" at bounding box center [150, 297] width 14 height 163
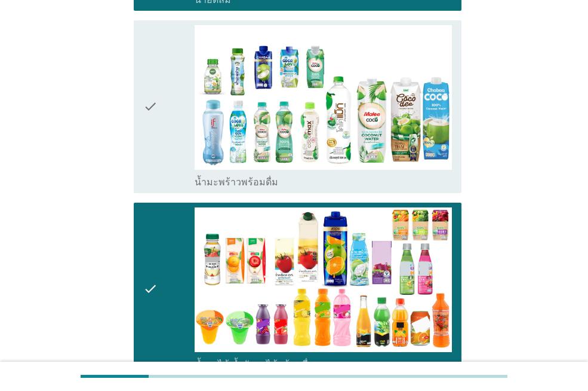
scroll to position [1360, 0]
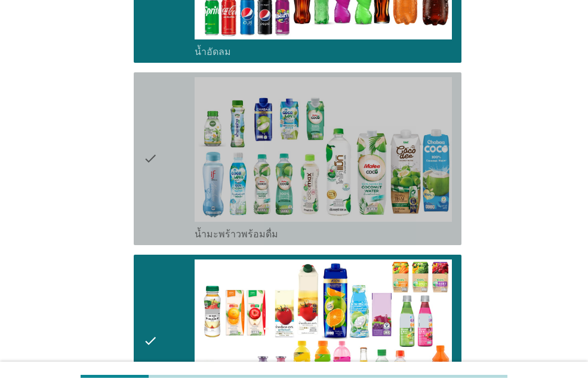
drag, startPoint x: 137, startPoint y: 81, endPoint x: 157, endPoint y: 84, distance: 19.8
click at [138, 81] on div "check check_box_outline_blank น้ำมะพร้าวพร้อมดื่ม" at bounding box center [298, 158] width 328 height 173
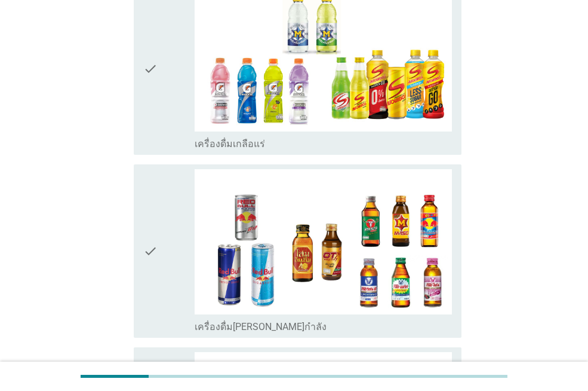
scroll to position [2004, 0]
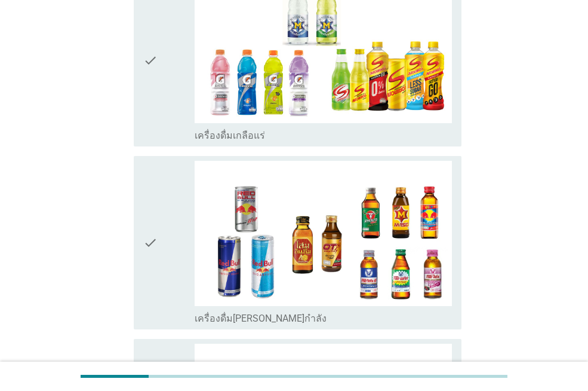
click at [164, 167] on div "check" at bounding box center [168, 242] width 51 height 163
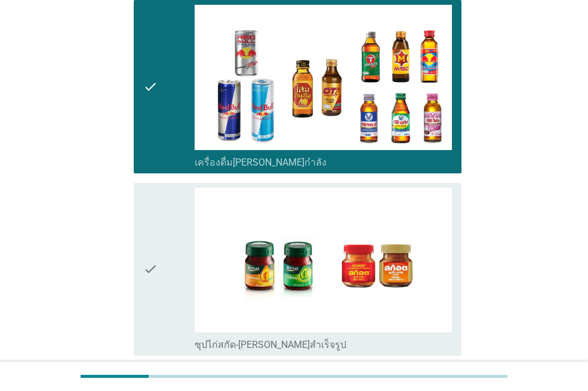
scroll to position [2221, 0]
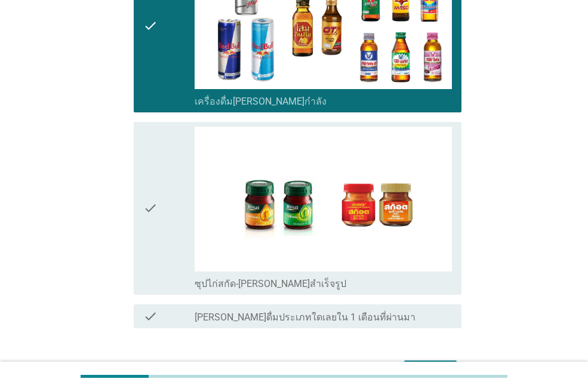
click at [420, 360] on button "ต่อไป" at bounding box center [430, 370] width 53 height 21
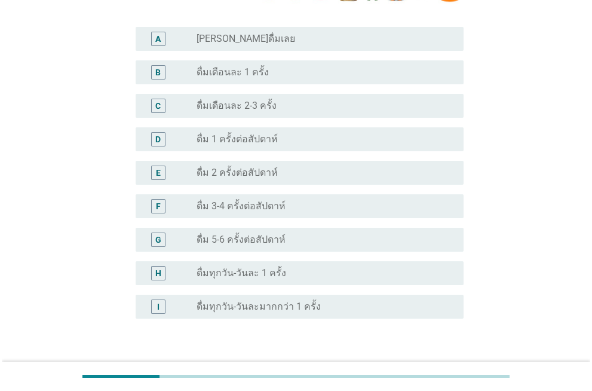
scroll to position [364, 0]
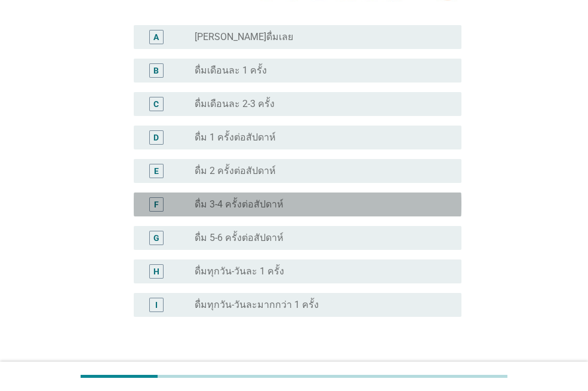
click at [262, 204] on label "ดื่ม 3-4 ครั้งต่อสัปดาห์" at bounding box center [239, 204] width 89 height 12
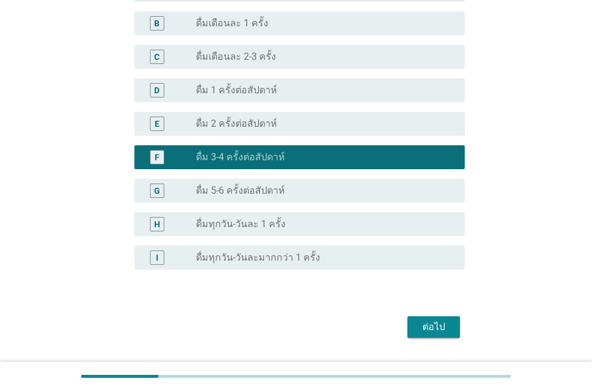
scroll to position [445, 0]
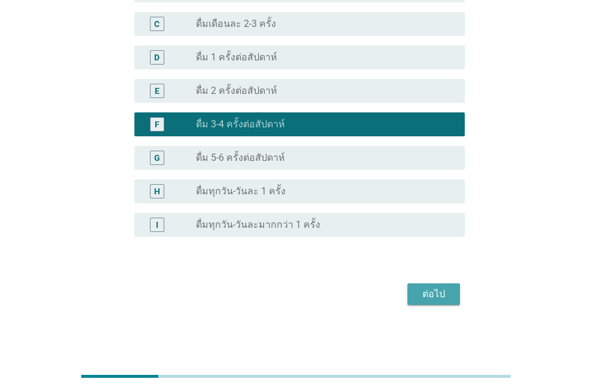
click at [422, 290] on div "ต่อไป" at bounding box center [433, 294] width 33 height 14
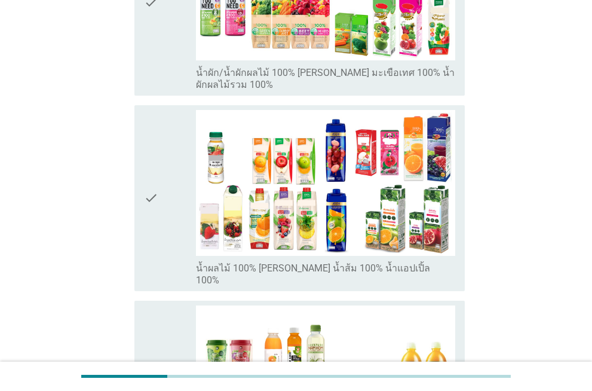
scroll to position [491, 0]
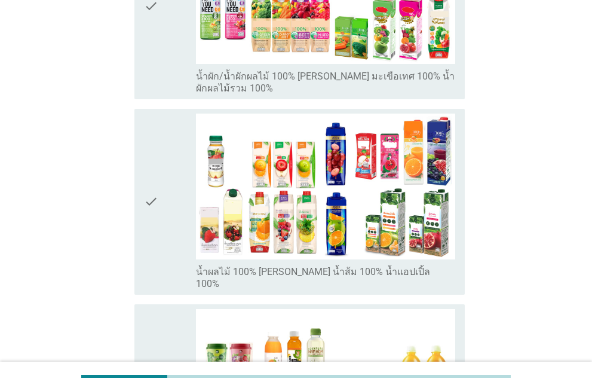
click at [150, 32] on icon "check" at bounding box center [151, 6] width 14 height 176
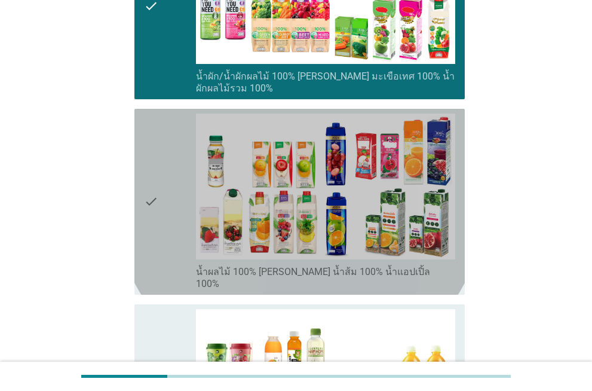
click at [158, 126] on icon "check" at bounding box center [151, 201] width 14 height 176
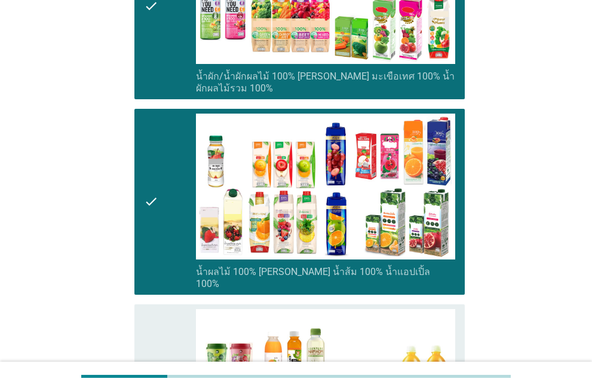
click at [141, 304] on div "check check_box_outline_blank น้ำผลไม้/น้ำผักพาสเจอ[PERSON_NAME] (ต้องแช่เย็นตล…" at bounding box center [299, 397] width 330 height 186
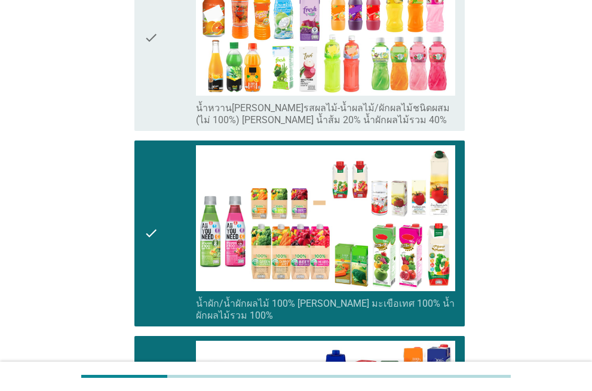
scroll to position [216, 0]
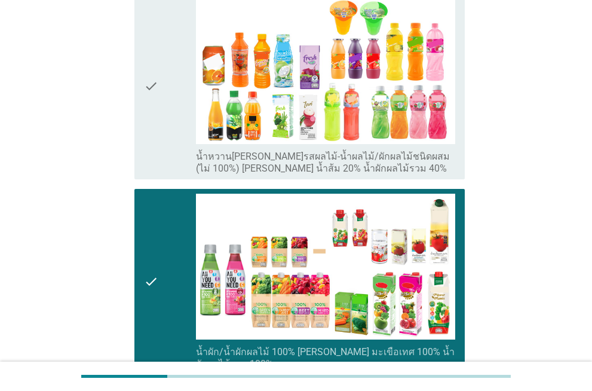
click at [147, 24] on icon "check" at bounding box center [151, 86] width 14 height 176
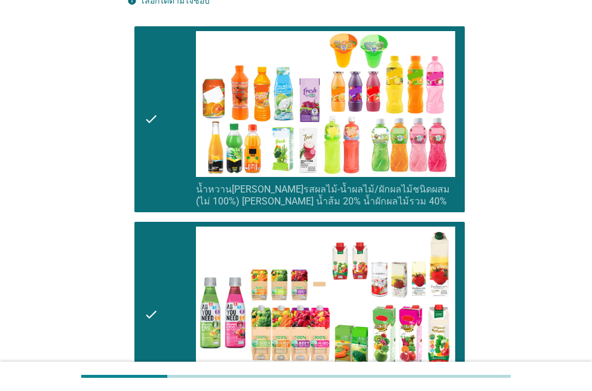
scroll to position [742, 0]
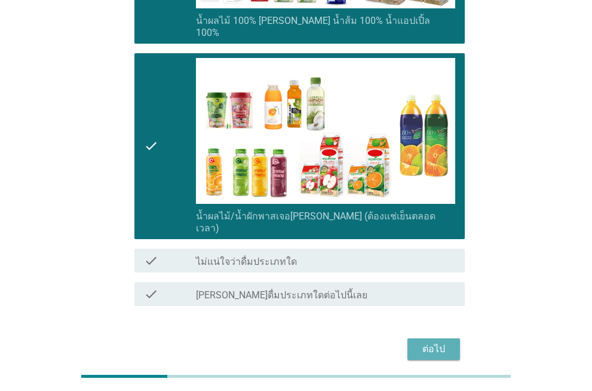
drag, startPoint x: 422, startPoint y: 303, endPoint x: 387, endPoint y: 308, distance: 35.6
click at [417, 342] on div "ต่อไป" at bounding box center [433, 349] width 33 height 14
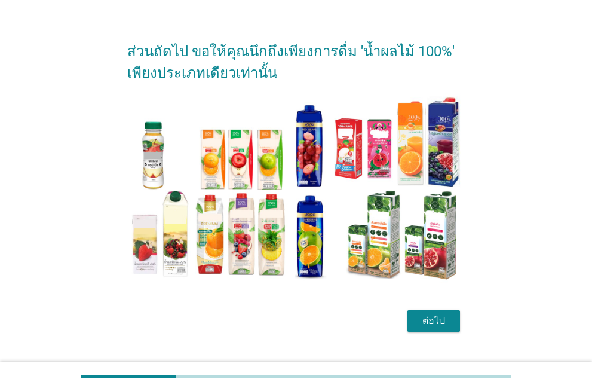
scroll to position [51, 0]
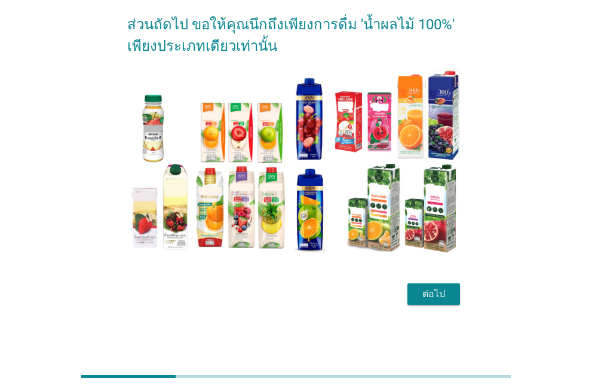
click at [411, 297] on button "ต่อไป" at bounding box center [433, 293] width 53 height 21
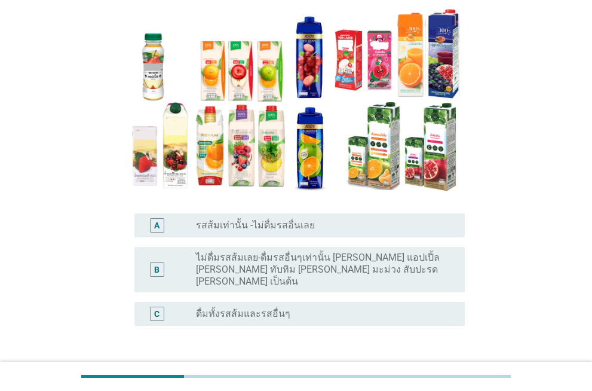
scroll to position [126, 0]
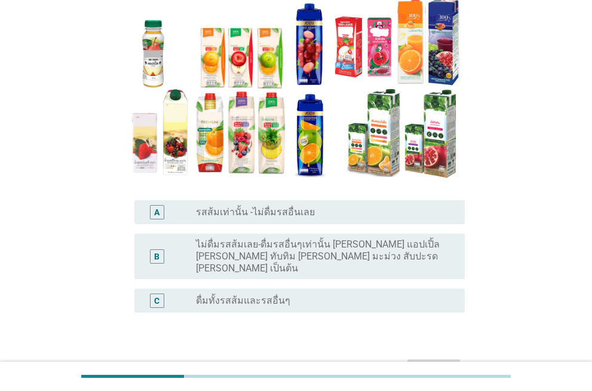
click at [169, 293] on div "C" at bounding box center [157, 300] width 26 height 14
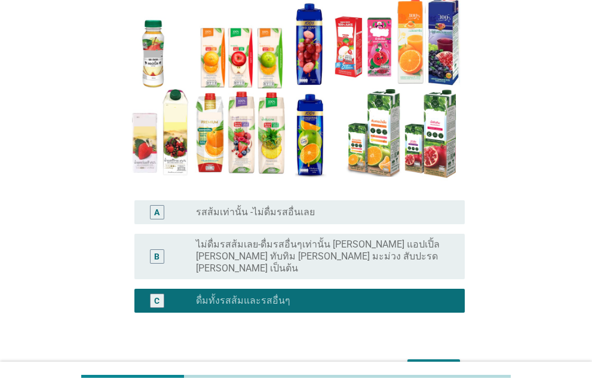
click at [445, 362] on div "ต่อไป" at bounding box center [433, 369] width 33 height 14
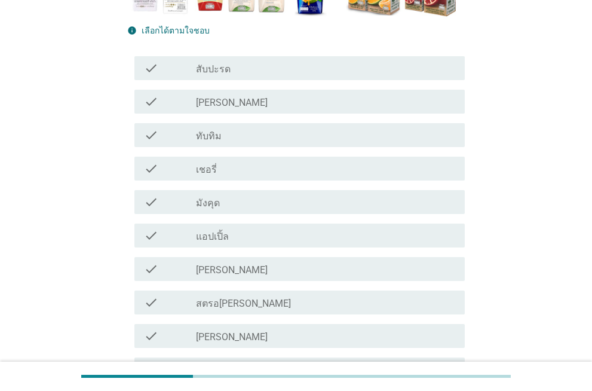
scroll to position [316, 0]
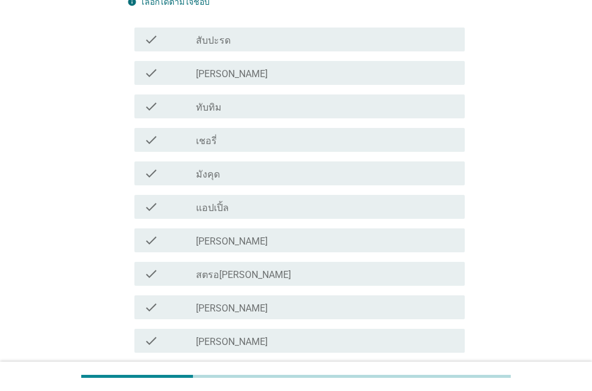
click at [206, 116] on div "check check_box_outline_blank ทับทิม" at bounding box center [299, 106] width 330 height 24
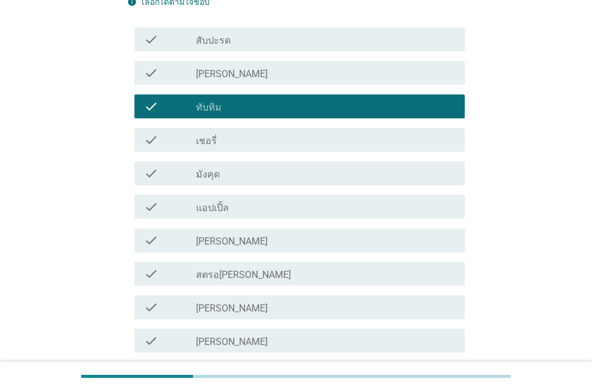
click at [204, 76] on div "check check_box_outline_blank [PERSON_NAME]" at bounding box center [299, 73] width 330 height 24
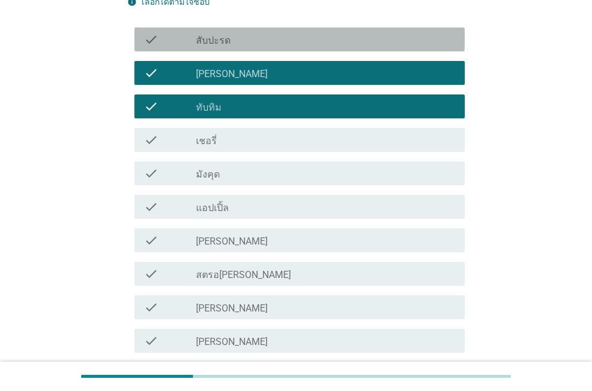
drag, startPoint x: 213, startPoint y: 33, endPoint x: 231, endPoint y: 137, distance: 105.4
click at [214, 36] on div "check_box_outline_blank สับปะรด" at bounding box center [325, 39] width 259 height 14
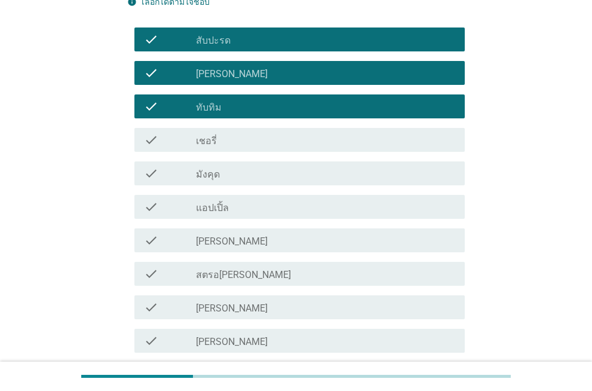
click at [272, 207] on div "check_box_outline_blank แอปเปิ้ล" at bounding box center [325, 206] width 259 height 14
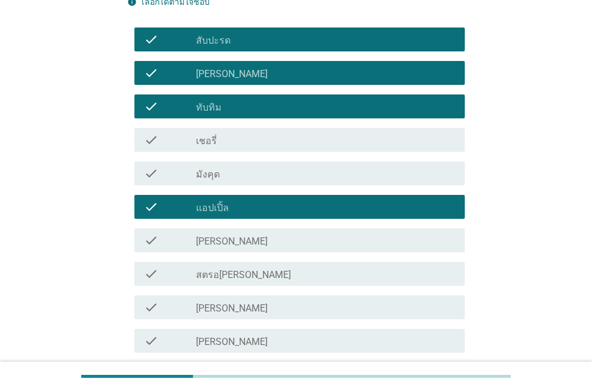
click at [247, 305] on div "check_box_outline_blank [PERSON_NAME]" at bounding box center [325, 307] width 259 height 14
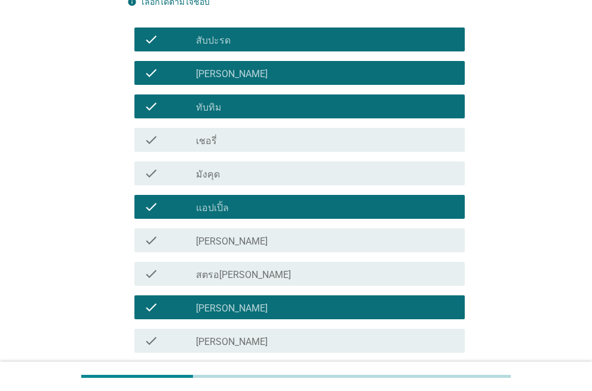
click at [261, 270] on div "check_box_outline_blank สตรอ[PERSON_NAME]" at bounding box center [325, 273] width 259 height 14
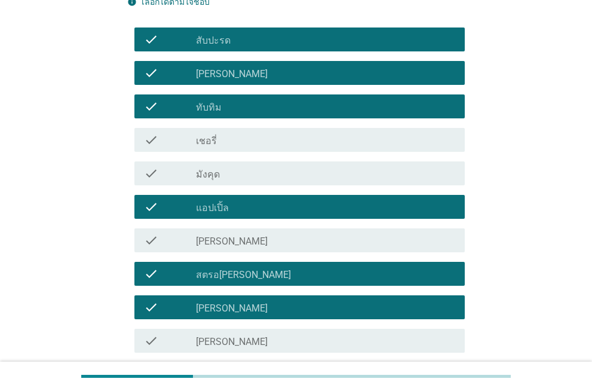
click at [273, 242] on div "check_box_outline_blank [PERSON_NAME]" at bounding box center [325, 240] width 259 height 14
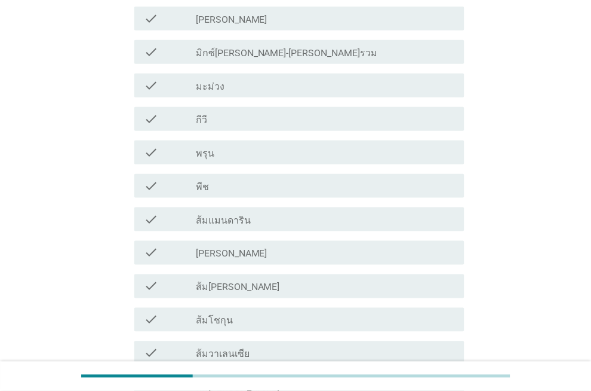
scroll to position [640, 0]
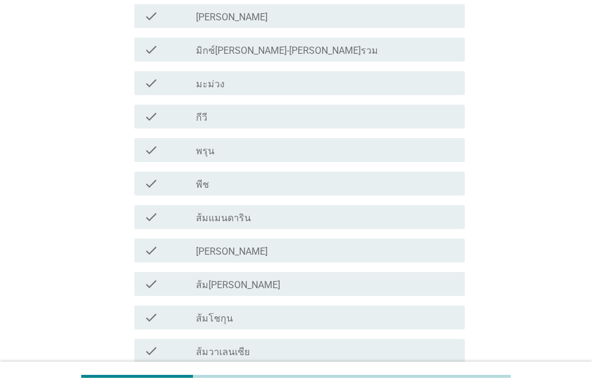
click at [380, 154] on div "check_box_outline_blank พรุน" at bounding box center [325, 150] width 259 height 14
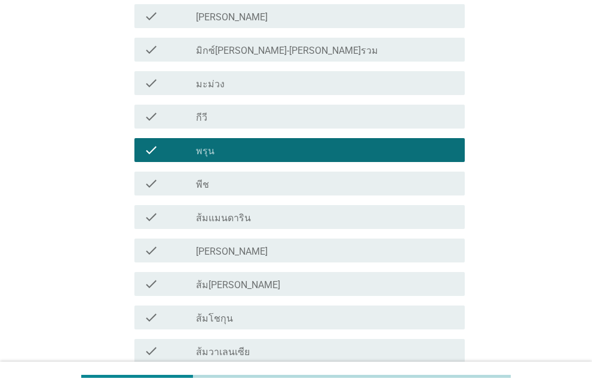
click at [374, 220] on div "check_box_outline_blank ส้มแมนดาริน" at bounding box center [325, 217] width 259 height 14
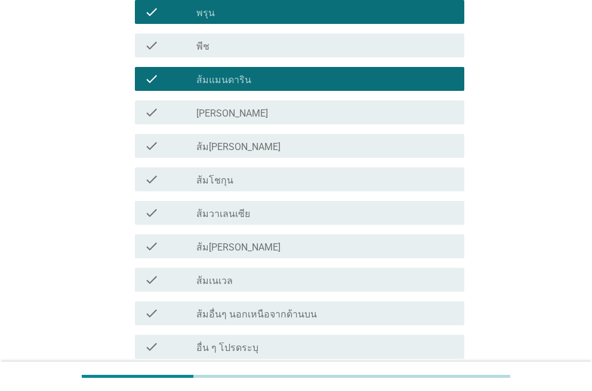
scroll to position [885, 0]
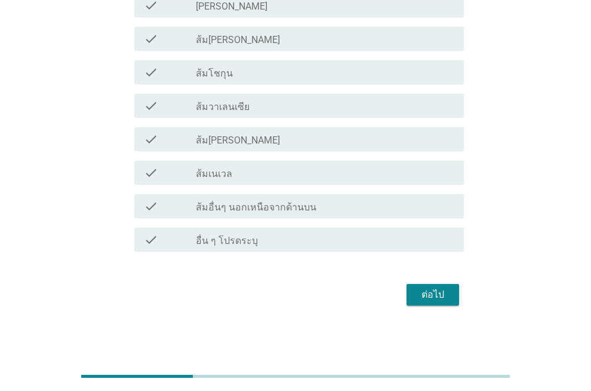
click at [426, 281] on div "ต่อไป" at bounding box center [295, 294] width 337 height 29
click at [291, 150] on div "check check_box_outline_blank ส้ม[PERSON_NAME]" at bounding box center [299, 139] width 330 height 24
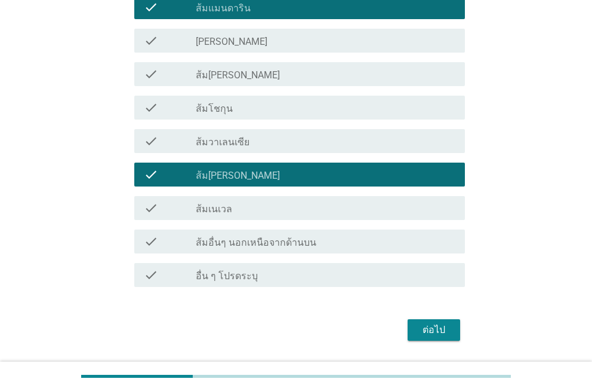
scroll to position [886, 0]
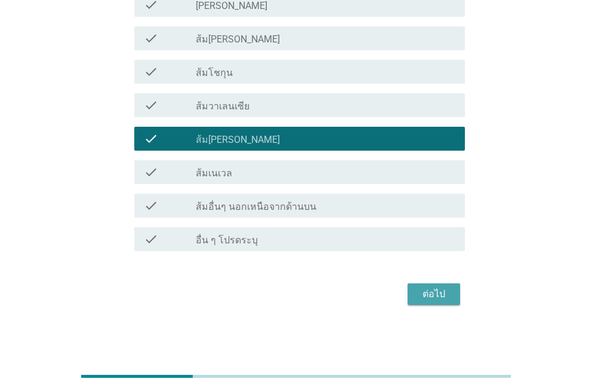
click at [442, 296] on div "ต่อไป" at bounding box center [433, 294] width 33 height 14
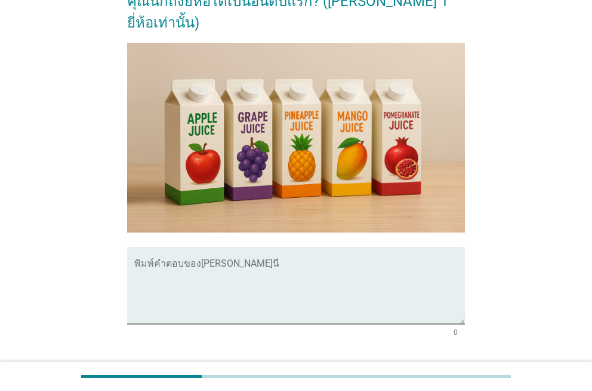
scroll to position [275, 0]
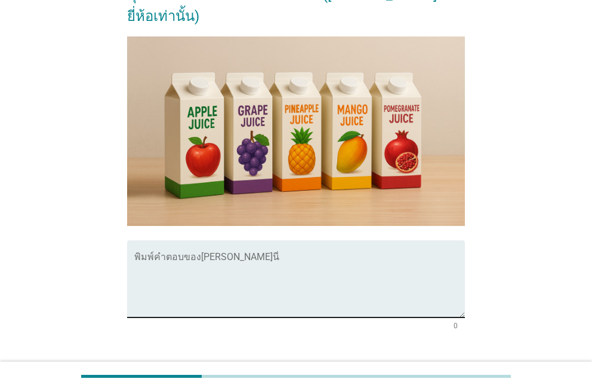
drag, startPoint x: 289, startPoint y: 224, endPoint x: 296, endPoint y: 224, distance: 6.6
click at [290, 254] on textarea "พิมพ์คำตอบของคุณ ที่นี่" at bounding box center [299, 285] width 330 height 63
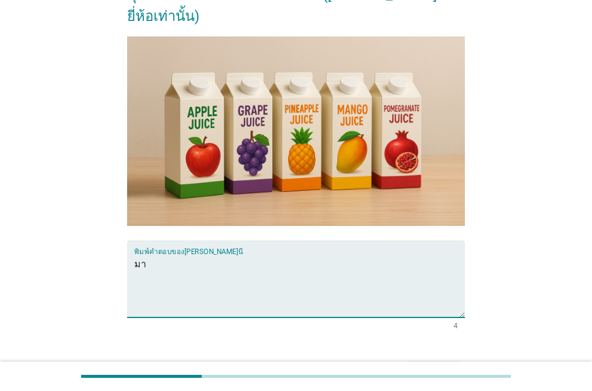
type textarea "ม"
type textarea "ดอยคำ"
click at [423, 365] on div "ต่อไป" at bounding box center [433, 372] width 33 height 14
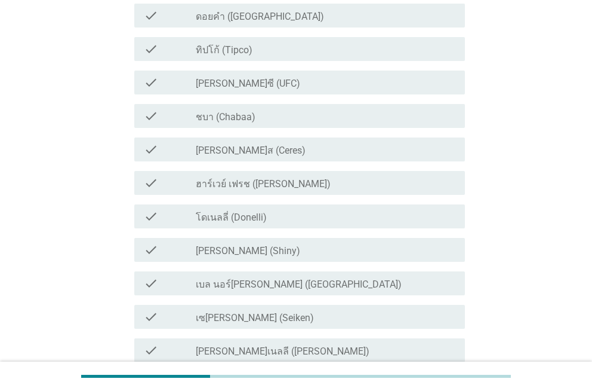
scroll to position [0, 0]
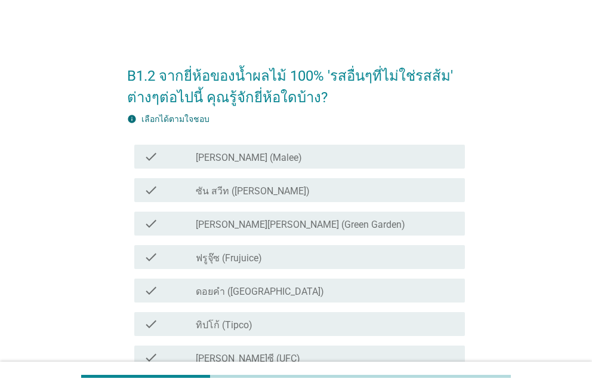
click at [290, 150] on div "check_box_outline_blank [PERSON_NAME] (Malee)" at bounding box center [325, 156] width 259 height 14
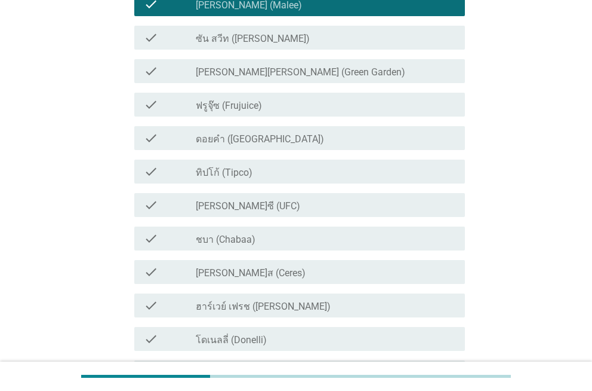
scroll to position [154, 0]
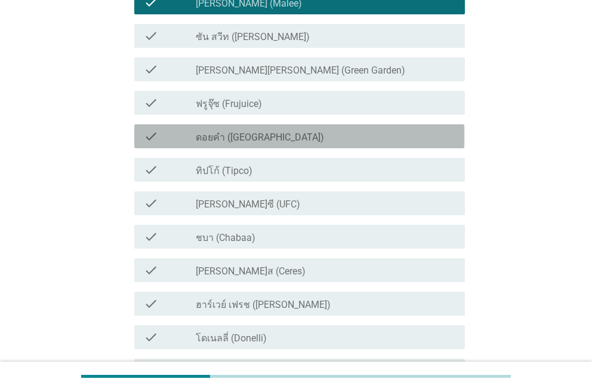
click at [327, 142] on div "check_box_outline_blank ดอยคำ (Doi-Khham)" at bounding box center [325, 136] width 259 height 14
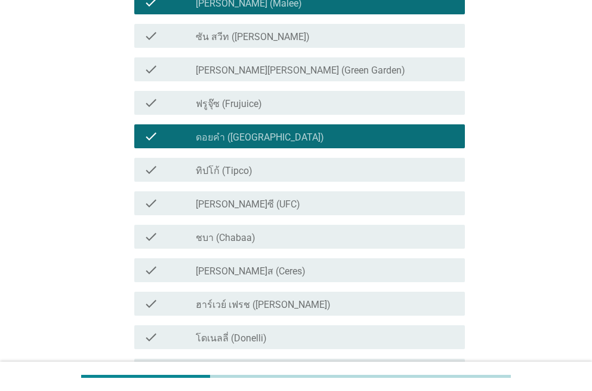
click at [308, 210] on div "check check_box_outline_blank [PERSON_NAME]ซี (UFC)" at bounding box center [299, 203] width 330 height 24
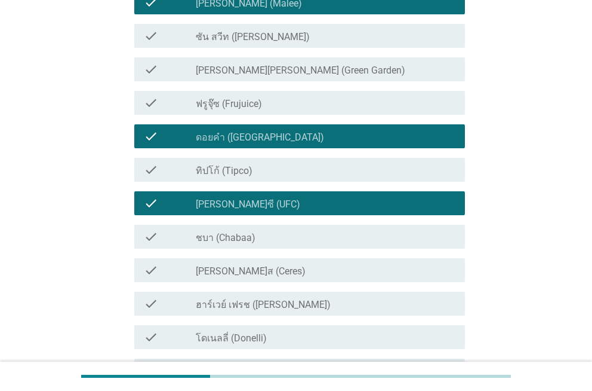
click at [303, 238] on div "check_box_outline_blank ชบา (Chabaa)" at bounding box center [325, 236] width 259 height 14
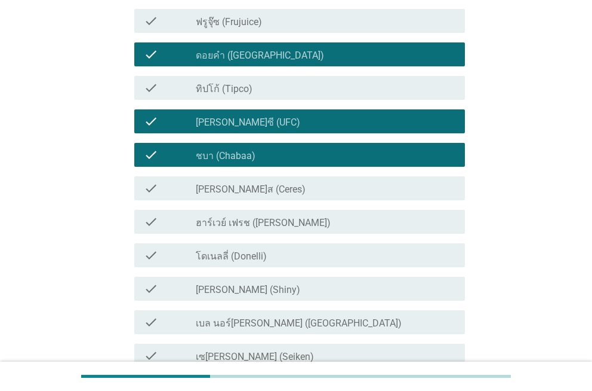
scroll to position [241, 0]
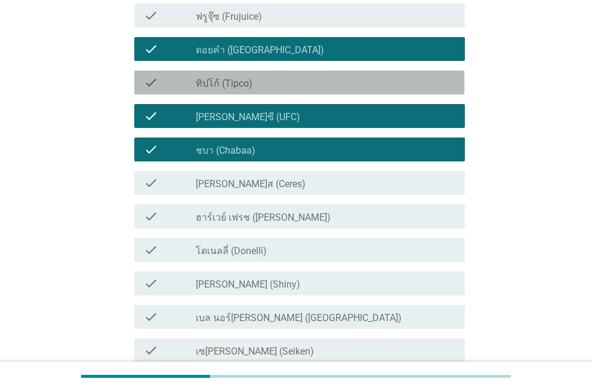
drag, startPoint x: 388, startPoint y: 85, endPoint x: 385, endPoint y: 120, distance: 35.4
click at [386, 85] on div "check_box_outline_blank ทิปโก้ (Tipco)" at bounding box center [325, 82] width 259 height 14
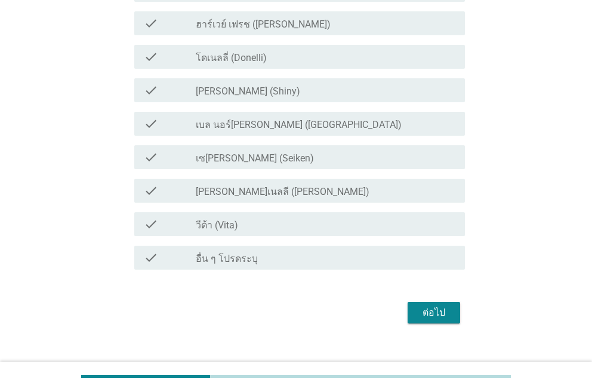
scroll to position [448, 0]
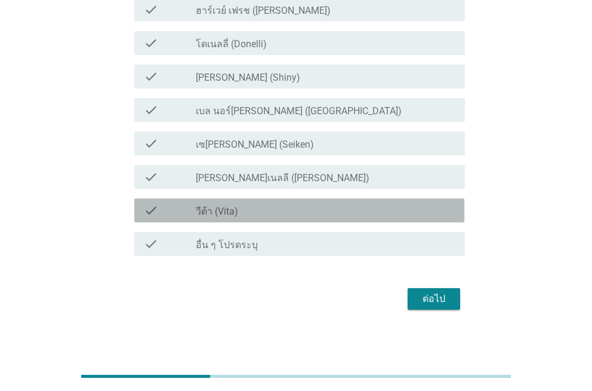
click at [417, 213] on div "check_box_outline_blank วีต้า (Vita)" at bounding box center [325, 210] width 259 height 14
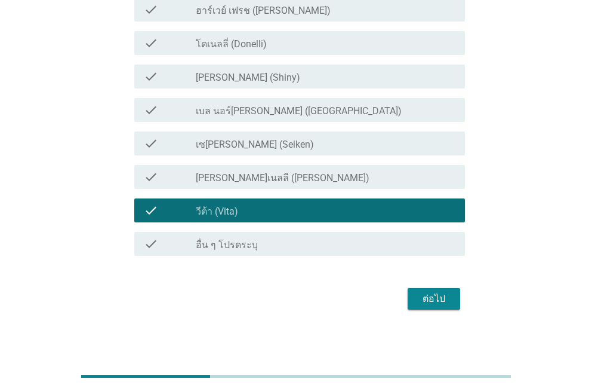
click at [429, 300] on div "ต่อไป" at bounding box center [433, 298] width 33 height 14
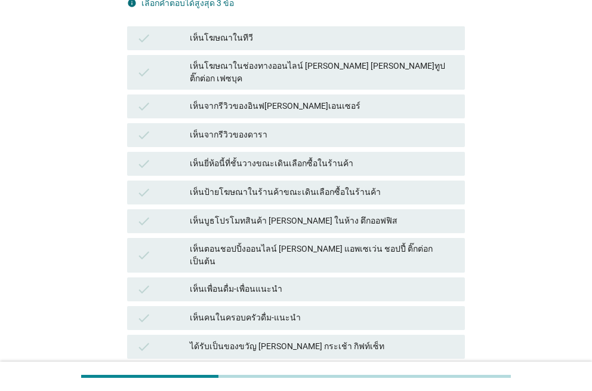
scroll to position [168, 0]
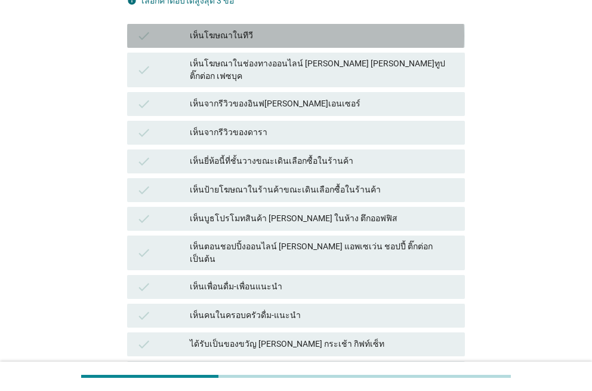
click at [388, 37] on div "เห็นโฆษณาในทีวี" at bounding box center [322, 36] width 265 height 14
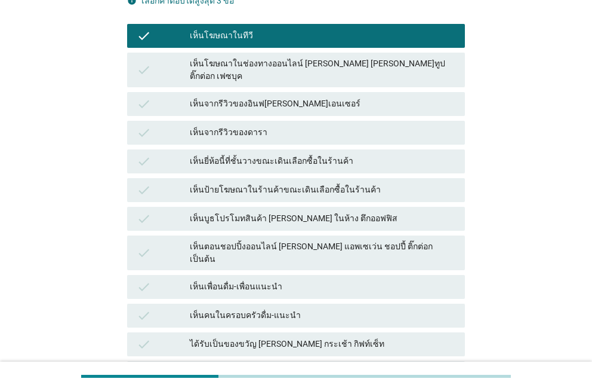
click at [372, 68] on div "เห็นโฆษณาในช่องทางออนไลน์ [PERSON_NAME] [PERSON_NAME]ทูป ติ๊กต่อก เฟซบุค" at bounding box center [322, 69] width 265 height 25
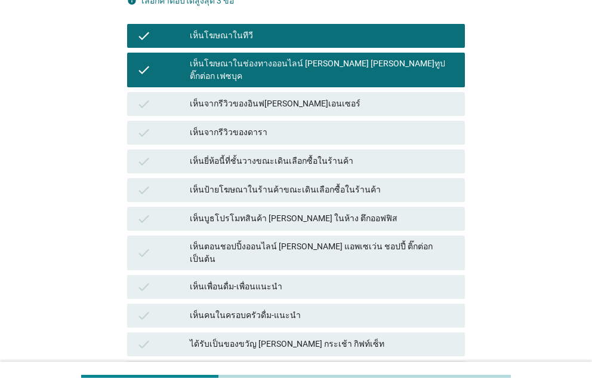
click at [392, 183] on div "เห็นป้ายโฆษณาในร้านค้าขณะเดินเลือกซื้อในร้านค้า" at bounding box center [322, 190] width 265 height 14
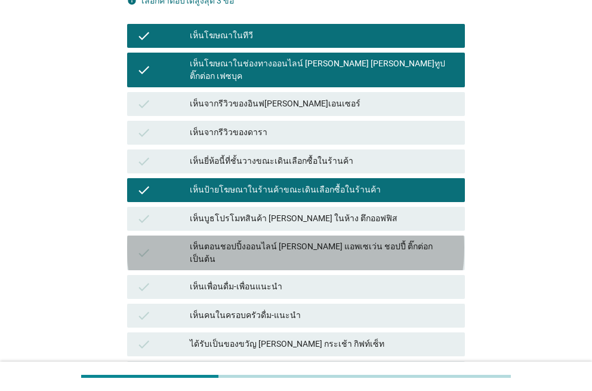
click at [392, 240] on div "เห็นตอนชอปปิ้งออนไลน์ [PERSON_NAME] แอพเซเว่น ชอปปี้ ติ๊กต่อก เป็นต้น" at bounding box center [322, 252] width 265 height 25
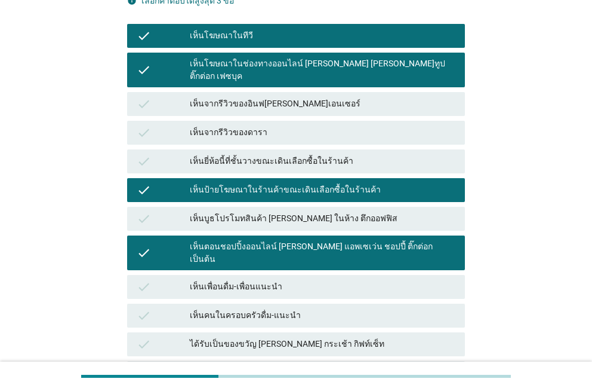
click at [398, 183] on div "เห็นป้ายโฆษณาในร้านค้าขณะเดินเลือกซื้อในร้านค้า" at bounding box center [322, 190] width 265 height 14
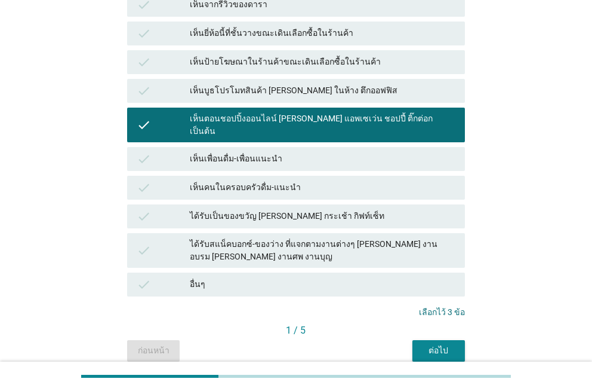
scroll to position [293, 0]
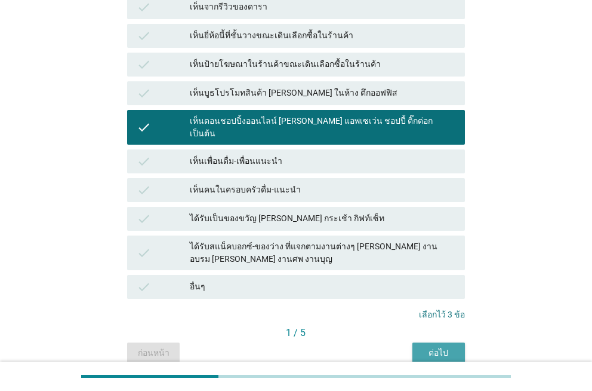
click at [429, 342] on button "ต่อไป" at bounding box center [439, 352] width 53 height 21
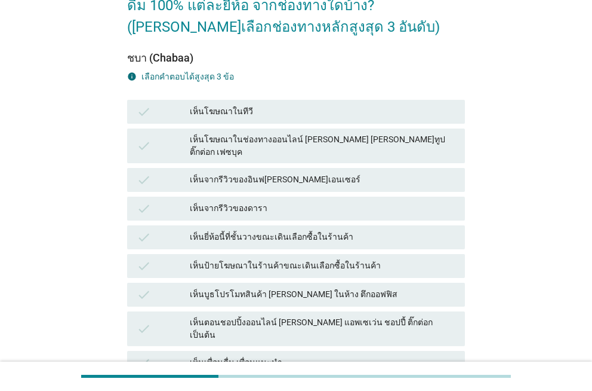
scroll to position [182, 0]
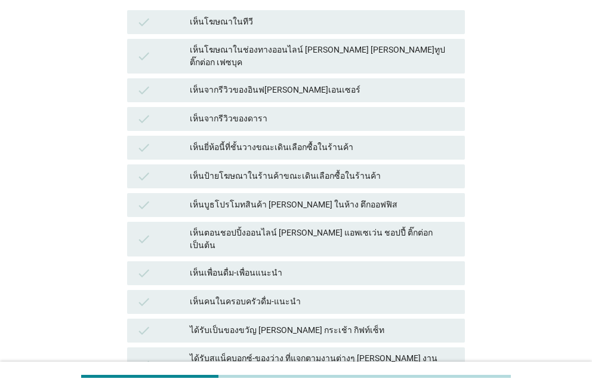
click at [382, 21] on div "เห็นโฆษณาในทีวี" at bounding box center [322, 22] width 265 height 14
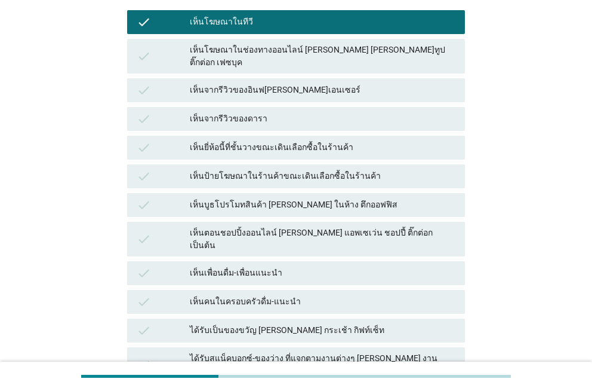
click at [378, 50] on div "เห็นโฆษณาในช่องทางออนไลน์ [PERSON_NAME] [PERSON_NAME]ทูป ติ๊กต่อก เฟซบุค" at bounding box center [322, 56] width 265 height 25
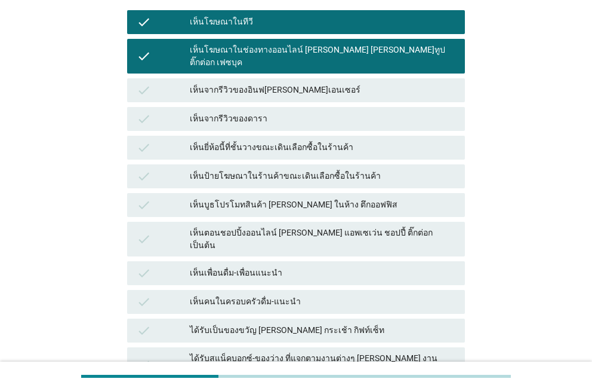
drag, startPoint x: 381, startPoint y: 229, endPoint x: 404, endPoint y: 219, distance: 25.4
click at [381, 227] on div "เห็นตอนชอปปิ้งออนไลน์ [PERSON_NAME] แอพเซเว่น ชอปปี้ ติ๊กต่อก เป็นต้น" at bounding box center [322, 238] width 265 height 25
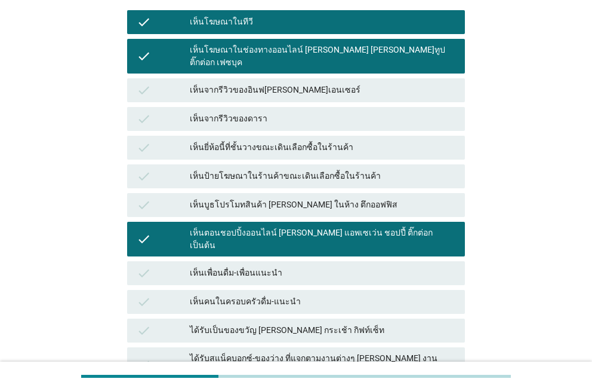
scroll to position [327, 0]
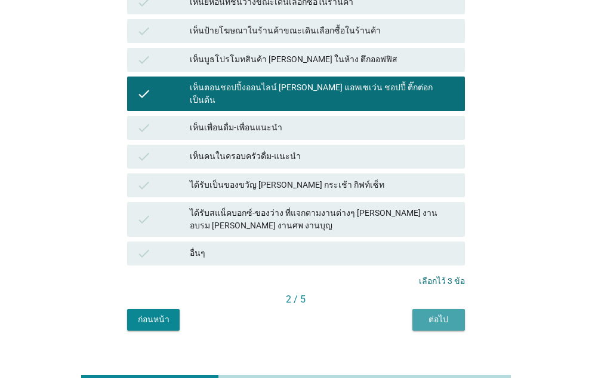
click at [452, 313] on div "ต่อไป" at bounding box center [438, 319] width 33 height 13
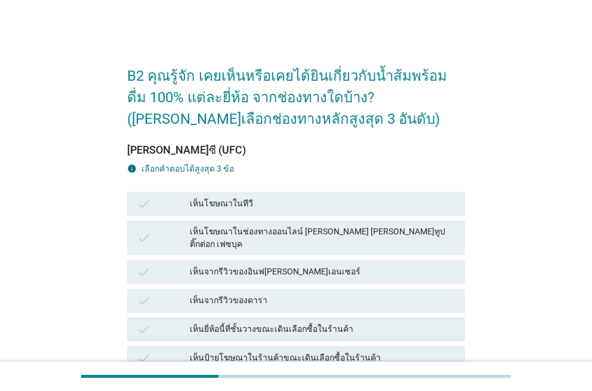
click at [245, 207] on div "เห็นโฆษณาในทีวี" at bounding box center [322, 203] width 265 height 14
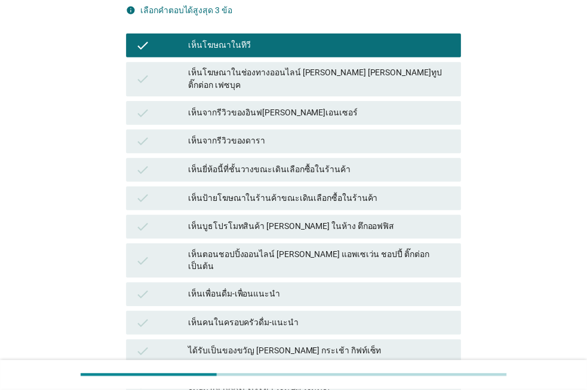
scroll to position [193, 0]
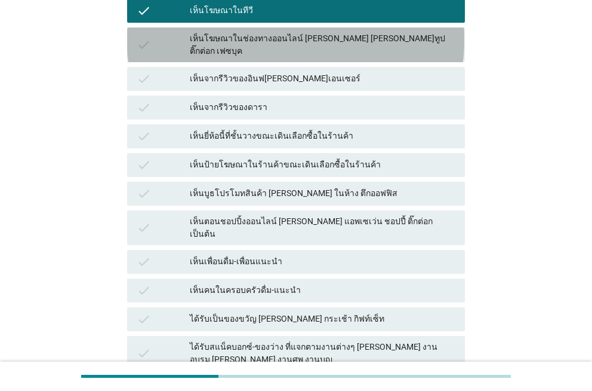
drag, startPoint x: 406, startPoint y: 48, endPoint x: 391, endPoint y: 91, distance: 45.1
click at [405, 49] on div "check เห็นโฆษณาในช่องทางออนไลน์ [PERSON_NAME] [PERSON_NAME]ทูป ติ๊กต่อก เฟซบุค" at bounding box center [295, 44] width 337 height 35
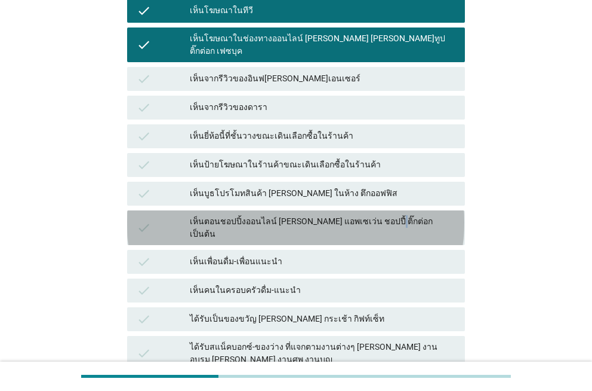
click at [378, 215] on div "เห็นตอนชอปปิ้งออนไลน์ [PERSON_NAME] แอพเซเว่น ชอปปี้ ติ๊กต่อก เป็นต้น" at bounding box center [322, 227] width 265 height 25
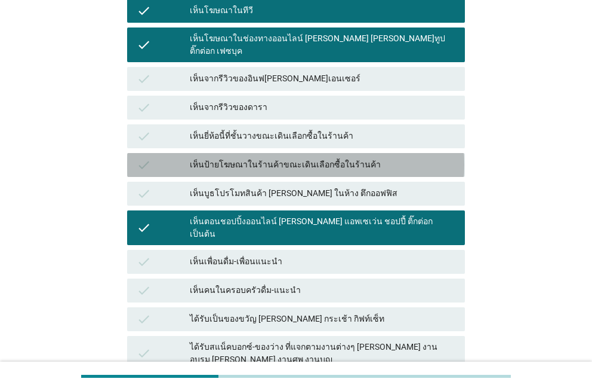
click at [371, 158] on div "เห็นป้ายโฆษณาในร้านค้าขณะเดินเลือกซื้อในร้านค้า" at bounding box center [322, 165] width 265 height 14
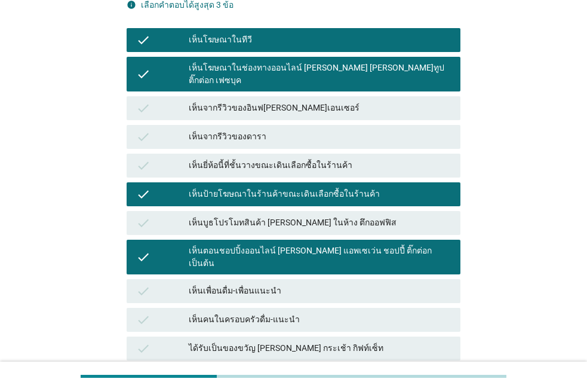
scroll to position [166, 0]
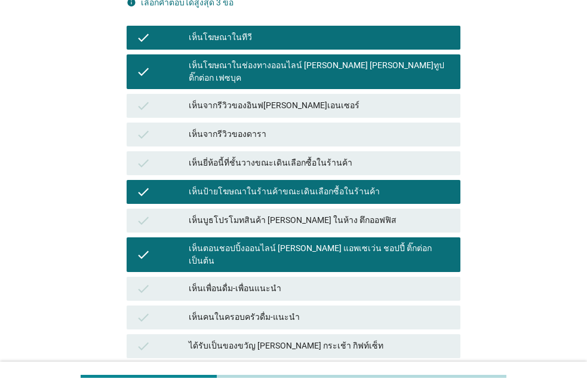
click at [373, 41] on div "เห็นโฆษณาในทีวี" at bounding box center [320, 37] width 262 height 14
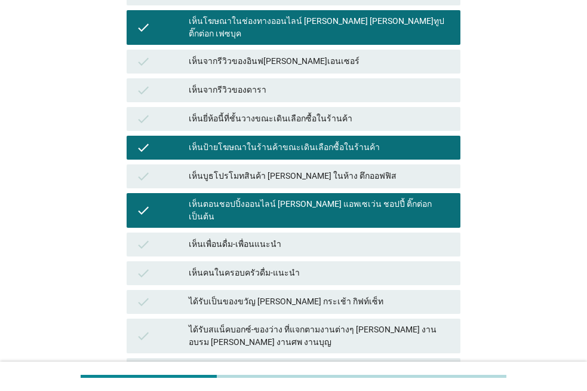
scroll to position [327, 0]
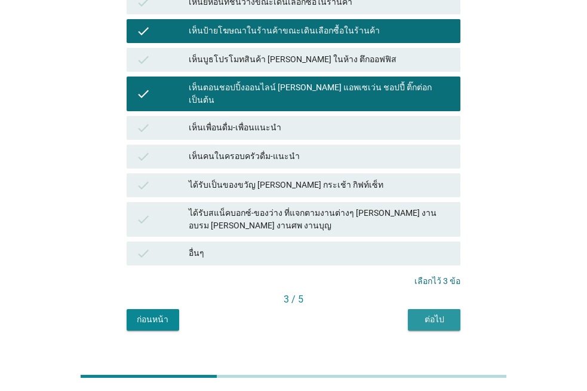
click at [428, 313] on div "ต่อไป" at bounding box center [433, 319] width 33 height 13
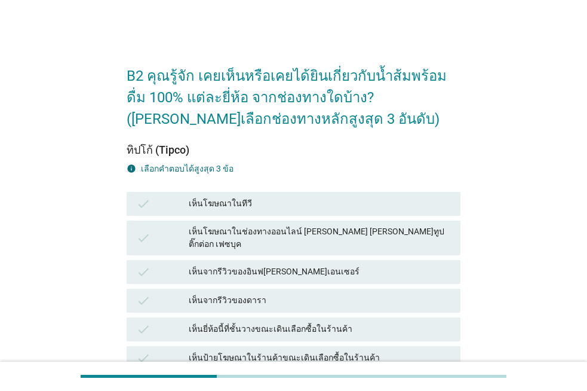
click at [383, 204] on div "เห็นโฆษณาในทีวี" at bounding box center [320, 203] width 262 height 14
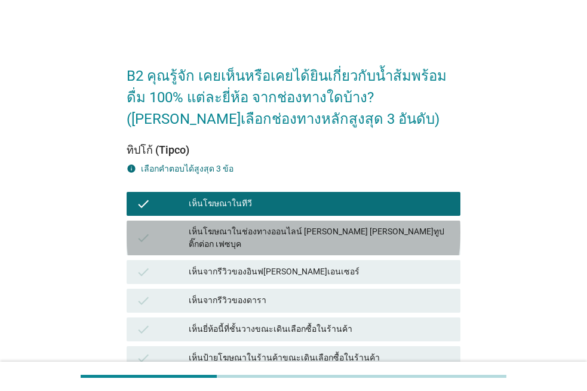
click at [368, 235] on div "เห็นโฆษณาในช่องทางออนไลน์ [PERSON_NAME] [PERSON_NAME]ทูป ติ๊กต่อก เฟซบุค" at bounding box center [320, 237] width 262 height 25
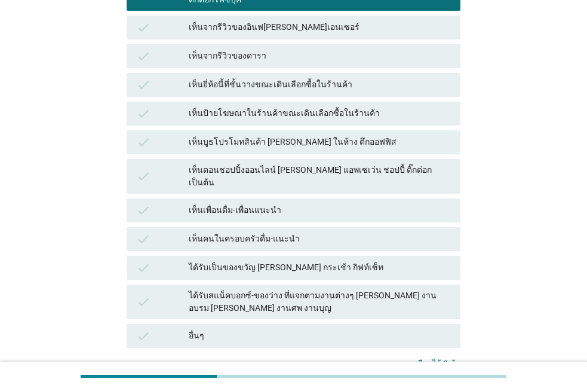
scroll to position [252, 0]
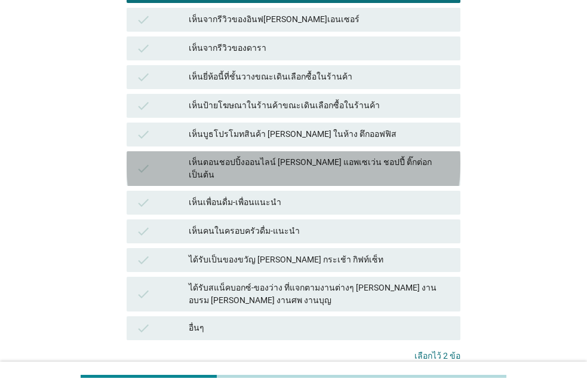
drag, startPoint x: 386, startPoint y: 155, endPoint x: 382, endPoint y: 193, distance: 39.0
click at [386, 156] on div "เห็นตอนชอปปิ้งออนไลน์ [PERSON_NAME] แอพเซเว่น ชอปปี้ ติ๊กต่อก เป็นต้น" at bounding box center [320, 168] width 262 height 25
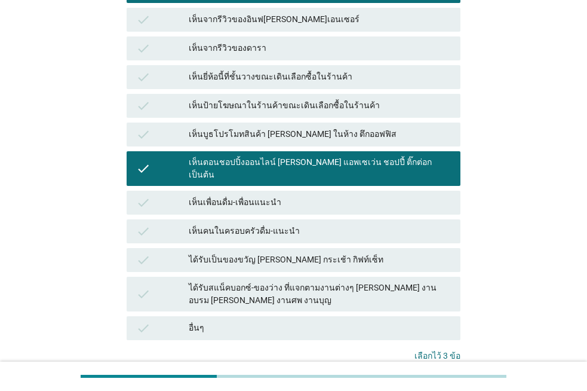
scroll to position [327, 0]
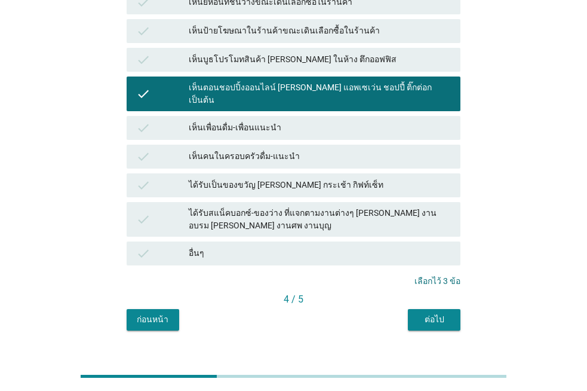
click at [448, 313] on div "ต่อไป" at bounding box center [433, 319] width 33 height 13
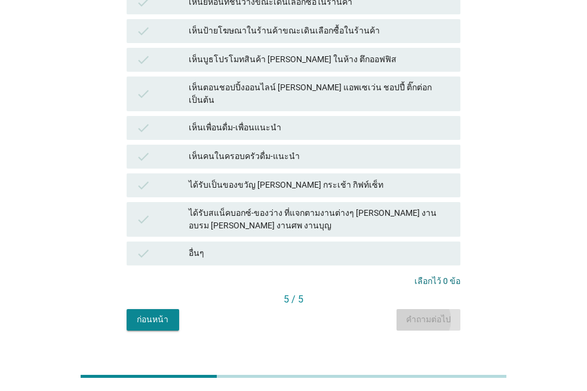
scroll to position [0, 0]
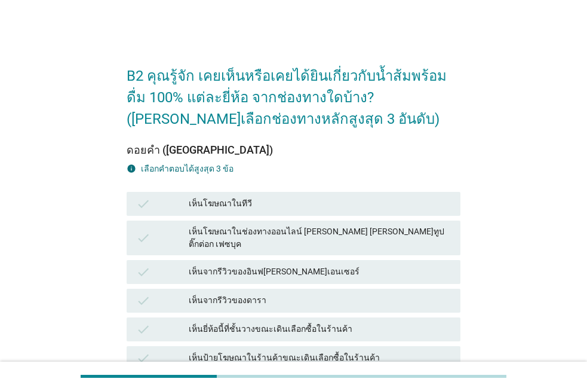
click at [353, 200] on div "เห็นโฆษณาในทีวี" at bounding box center [320, 203] width 262 height 14
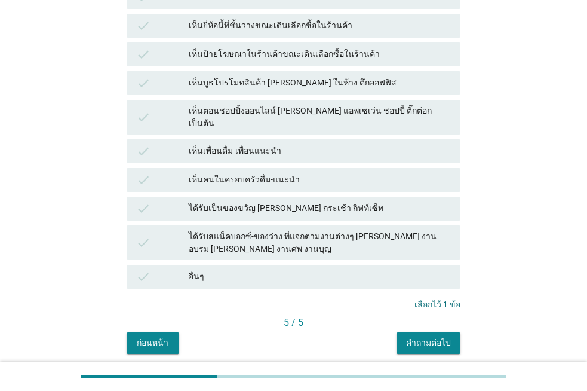
scroll to position [305, 0]
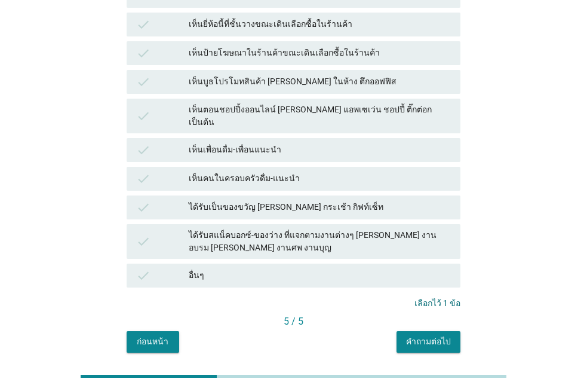
click at [368, 103] on div "เห็นตอนชอปปิ้งออนไลน์ [PERSON_NAME] แอพเซเว่น ชอปปี้ ติ๊กต่อก เป็นต้น" at bounding box center [320, 115] width 262 height 25
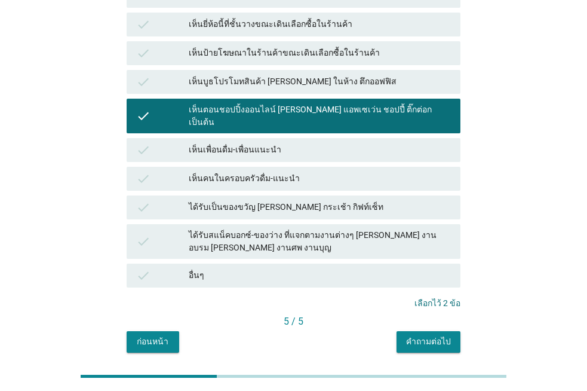
click at [381, 46] on div "เห็นป้ายโฆษณาในร้านค้าขณะเดินเลือกซื้อในร้านค้า" at bounding box center [320, 53] width 262 height 14
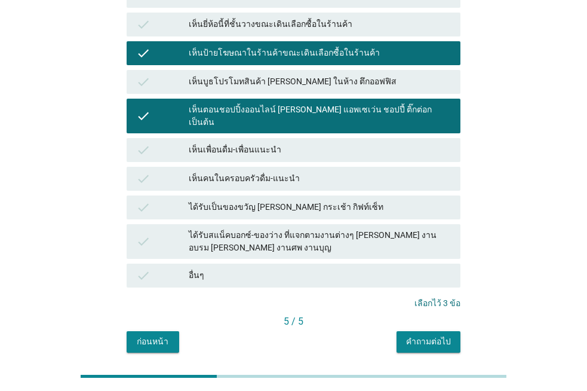
click at [441, 335] on div "คำถามต่อไป" at bounding box center [428, 341] width 45 height 13
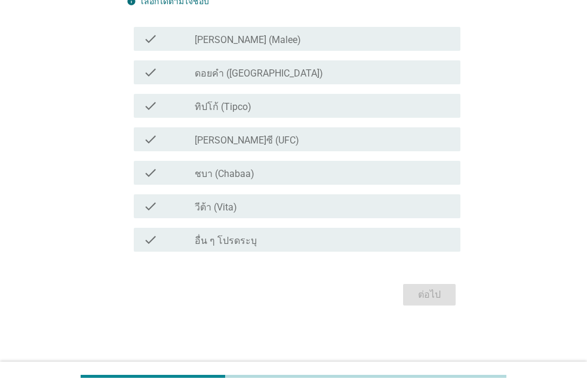
scroll to position [0, 0]
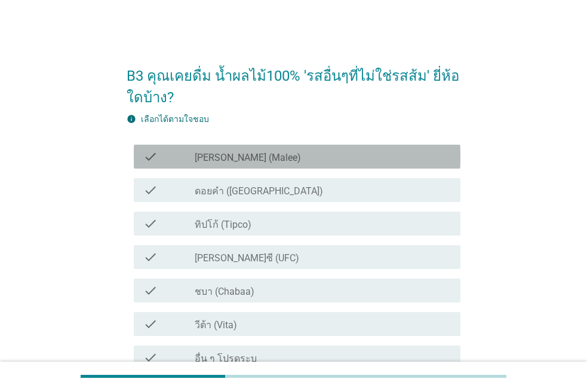
click at [357, 164] on div "check check_box_outline_blank [PERSON_NAME] (Malee)" at bounding box center [297, 156] width 327 height 24
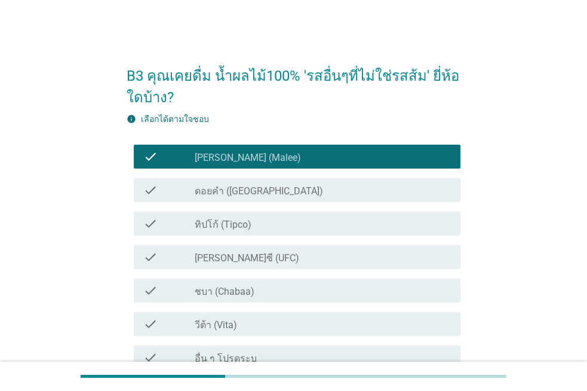
click at [348, 186] on div "check_box_outline_blank ดอยคำ (Doi-Khham)" at bounding box center [323, 190] width 256 height 14
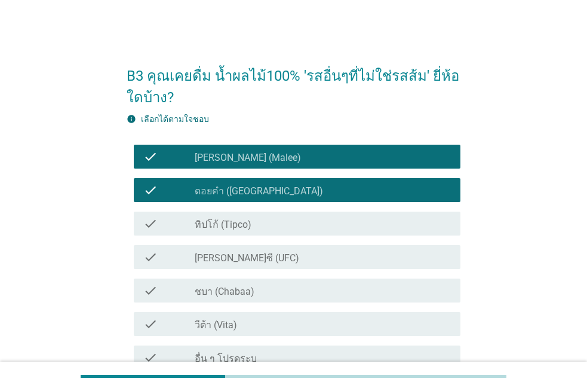
click at [362, 232] on div "check check_box_outline_blank ทิปโก้ (Tipco)" at bounding box center [297, 223] width 327 height 24
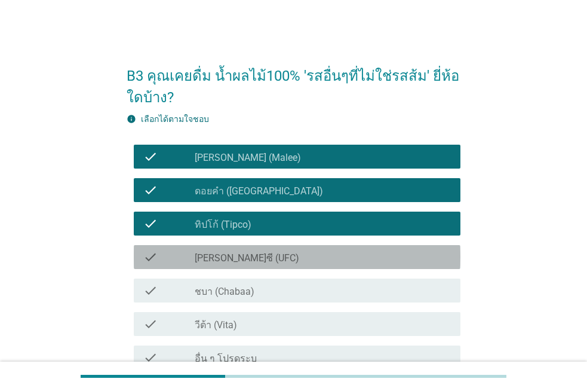
click at [368, 257] on div "check_box_outline_blank [PERSON_NAME]ซี (UFC)" at bounding box center [323, 257] width 256 height 14
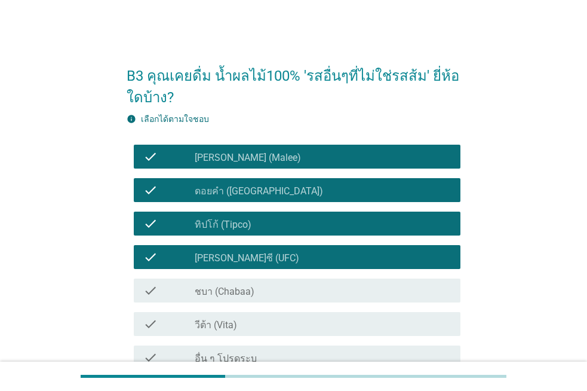
click at [374, 273] on div "check check_box_outline_blank [PERSON_NAME] (Malee) check check_box_outline_bla…" at bounding box center [294, 257] width 334 height 234
click at [396, 291] on div "check_box_outline_blank ชบา (Chabaa)" at bounding box center [323, 290] width 256 height 14
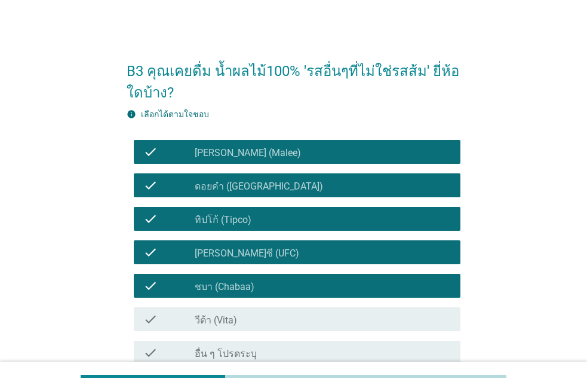
scroll to position [118, 0]
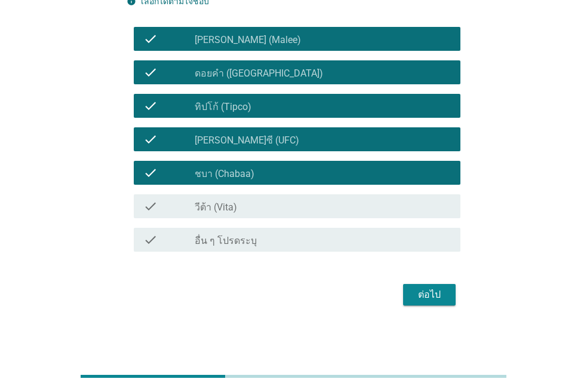
click at [401, 205] on div "check_box_outline_blank วีต้า (Vita)" at bounding box center [323, 206] width 256 height 14
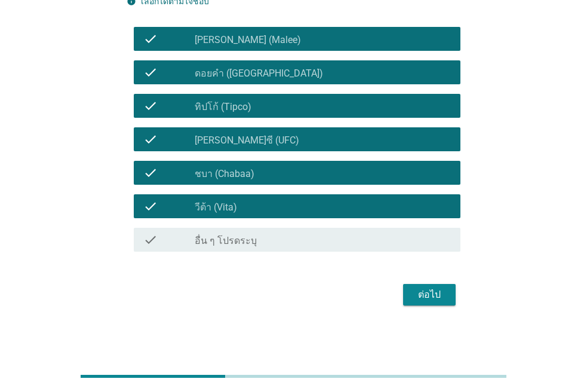
click at [438, 291] on div "ต่อไป" at bounding box center [429, 294] width 33 height 14
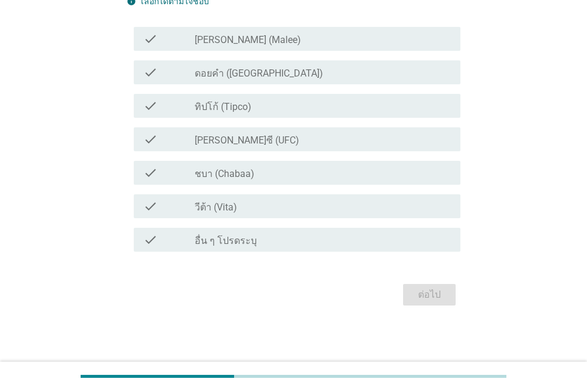
scroll to position [0, 0]
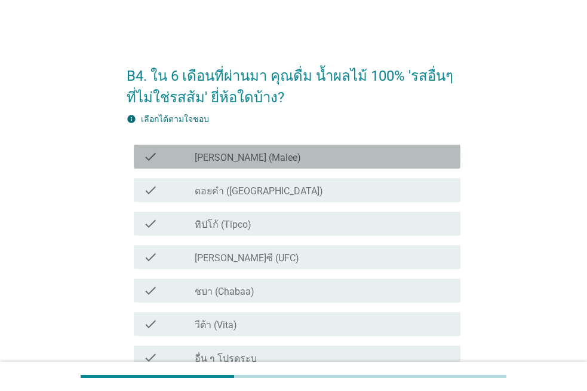
click at [310, 156] on div "check_box_outline_blank [PERSON_NAME] (Malee)" at bounding box center [323, 156] width 256 height 14
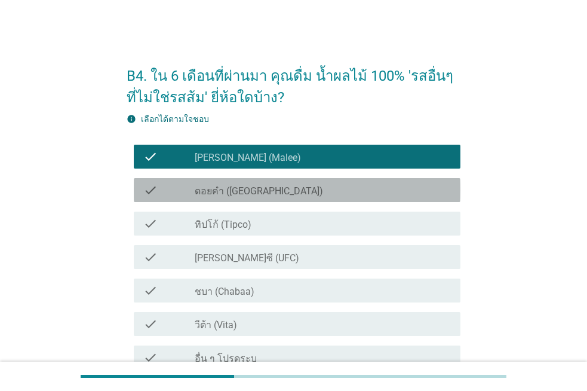
click at [305, 184] on div "check_box_outline_blank ดอยคำ (Doi-Khham)" at bounding box center [323, 190] width 256 height 14
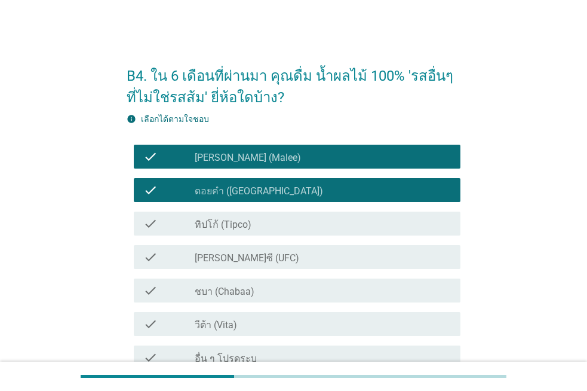
click at [307, 261] on div "check_box_outline_blank [PERSON_NAME]ซี (UFC)" at bounding box center [323, 257] width 256 height 14
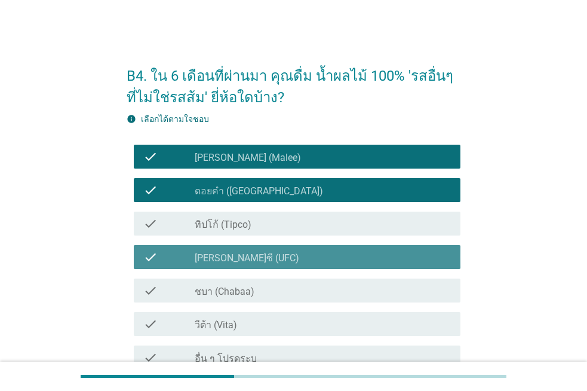
click at [306, 292] on div "check_box_outline_blank ชบา (Chabaa)" at bounding box center [323, 290] width 256 height 14
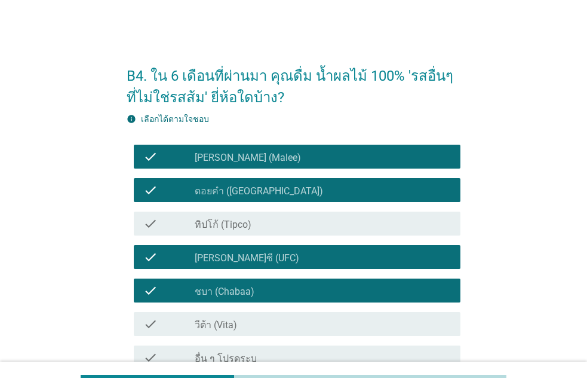
click at [293, 224] on div "check_box_outline_blank ทิปโก้ (Tipco)" at bounding box center [323, 223] width 256 height 14
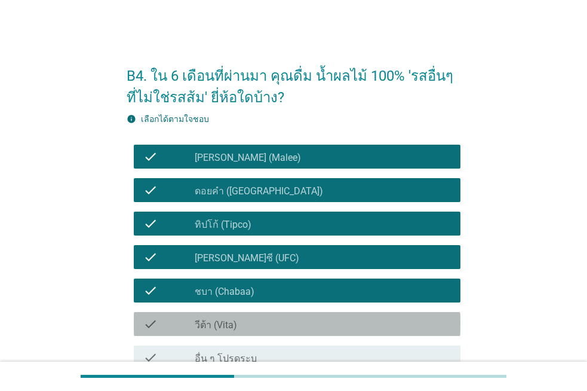
click at [304, 325] on div "check_box_outline_blank วีต้า (Vita)" at bounding box center [323, 323] width 256 height 14
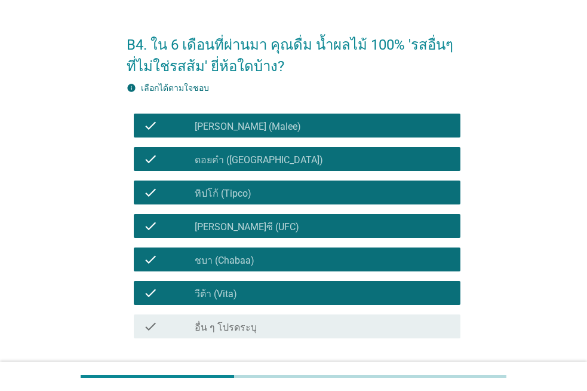
scroll to position [118, 0]
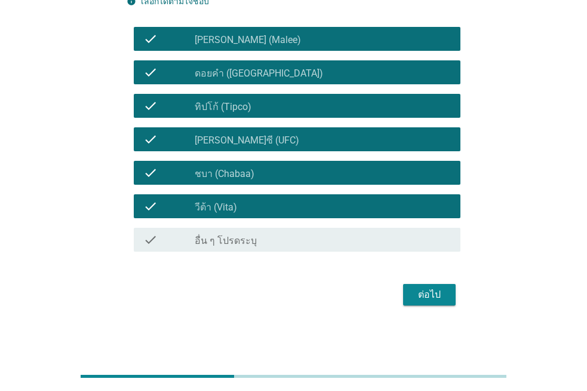
click at [423, 299] on div "ต่อไป" at bounding box center [429, 294] width 33 height 14
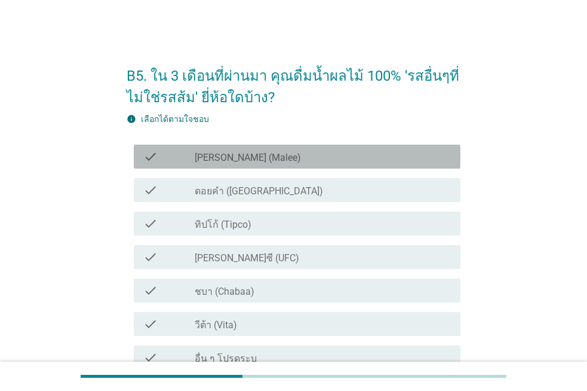
drag, startPoint x: 279, startPoint y: 159, endPoint x: 274, endPoint y: 193, distance: 33.8
click at [278, 159] on div "check_box_outline_blank [PERSON_NAME] (Malee)" at bounding box center [323, 156] width 256 height 14
click at [274, 193] on label "ดอยคำ ([GEOGRAPHIC_DATA])" at bounding box center [259, 191] width 128 height 12
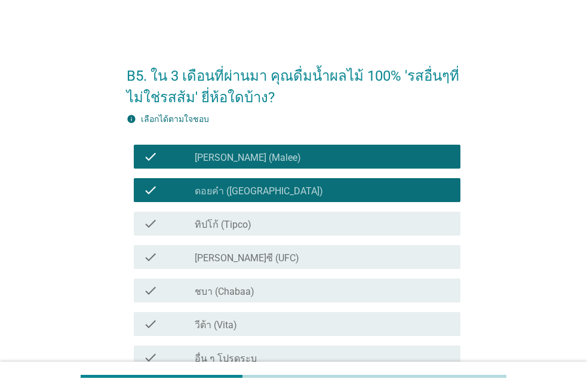
click at [281, 228] on div "check_box_outline_blank ทิปโก้ (Tipco)" at bounding box center [323, 223] width 256 height 14
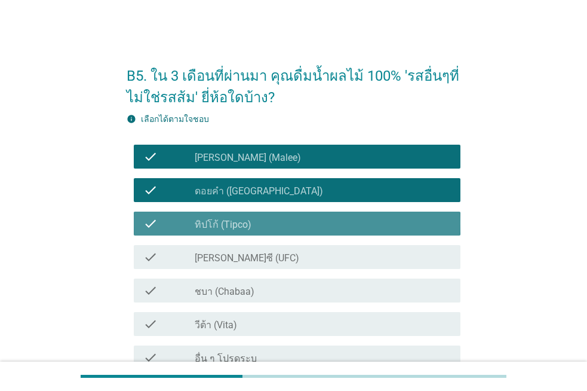
click at [289, 260] on div "check_box_outline_blank [PERSON_NAME]ซี (UFC)" at bounding box center [323, 257] width 256 height 14
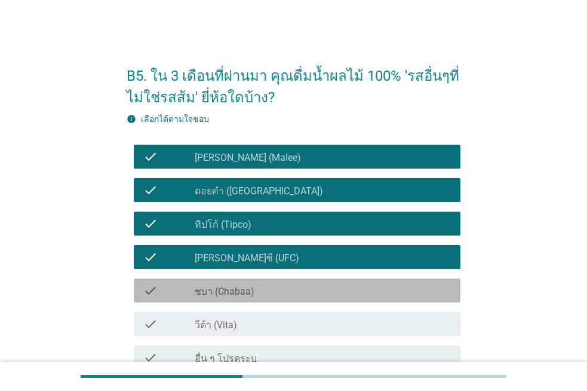
click at [300, 297] on div "check check_box_outline_blank ชบา (Chabaa)" at bounding box center [297, 290] width 327 height 24
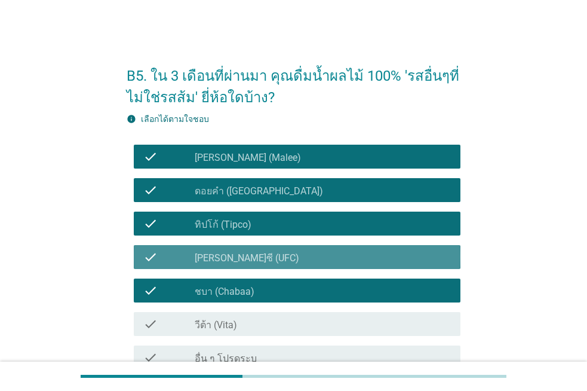
click at [379, 261] on div "check_box_outline_blank [PERSON_NAME]ซี (UFC)" at bounding box center [323, 257] width 256 height 14
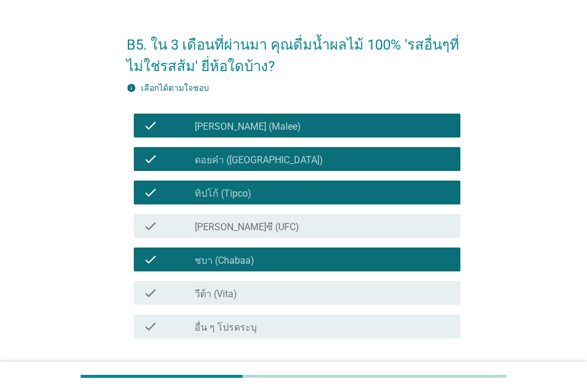
scroll to position [102, 0]
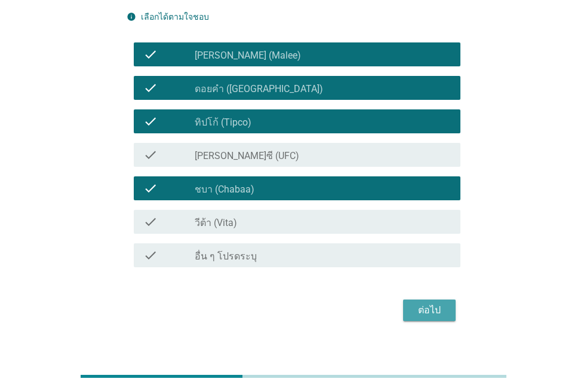
click at [439, 308] on div "ต่อไป" at bounding box center [429, 310] width 33 height 14
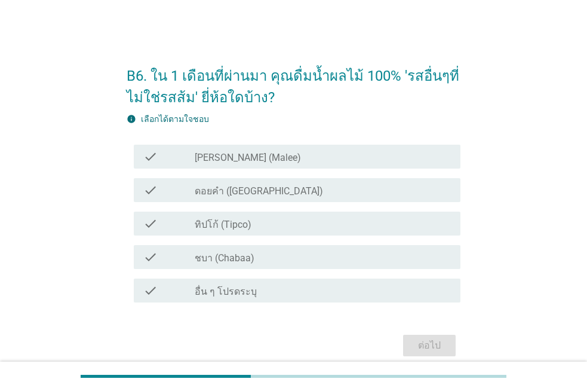
drag, startPoint x: 309, startPoint y: 162, endPoint x: 302, endPoint y: 179, distance: 18.2
click at [309, 162] on div "check_box_outline_blank [PERSON_NAME] (Malee)" at bounding box center [323, 156] width 256 height 14
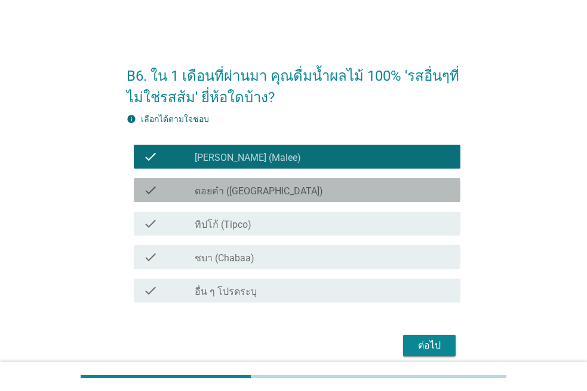
drag, startPoint x: 300, startPoint y: 185, endPoint x: 301, endPoint y: 222, distance: 37.6
click at [300, 186] on div "check_box ดอยคำ ([GEOGRAPHIC_DATA])" at bounding box center [323, 190] width 256 height 14
click at [301, 222] on div "check_box_outline_blank ทิปโก้ (Tipco)" at bounding box center [323, 223] width 256 height 14
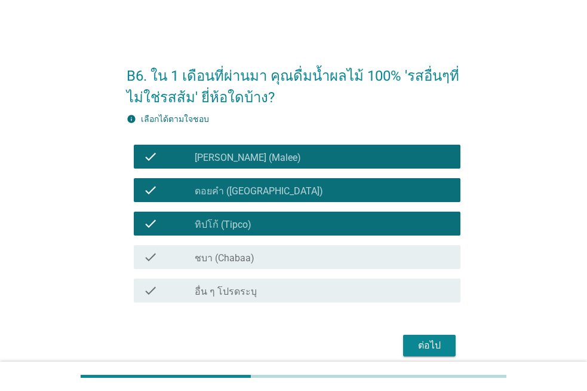
click at [304, 253] on div "check_box ชบา (Chabaa)" at bounding box center [323, 257] width 256 height 14
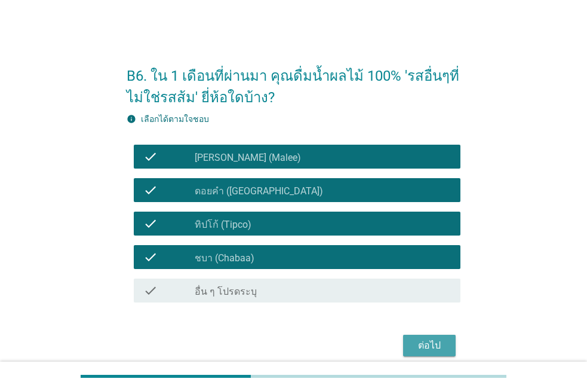
click at [431, 346] on div "ต่อไป" at bounding box center [429, 345] width 33 height 14
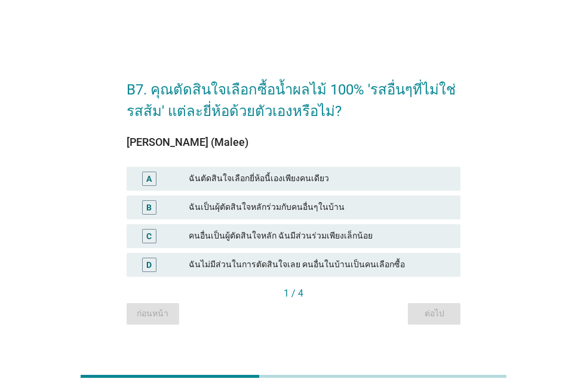
click at [235, 173] on div "ฉันตัดสินใจเลือกยี่ห้อนี้เองเพียงคนเดียว" at bounding box center [320, 178] width 262 height 14
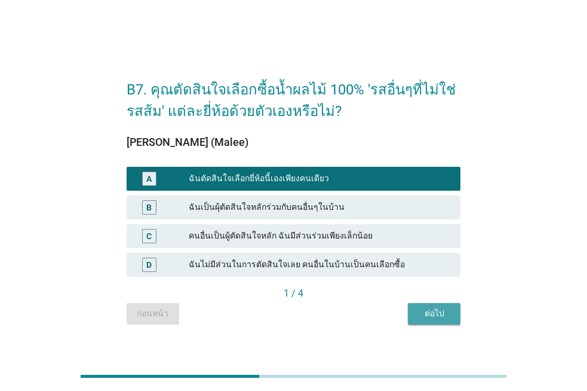
click at [440, 305] on button "ต่อไป" at bounding box center [434, 313] width 53 height 21
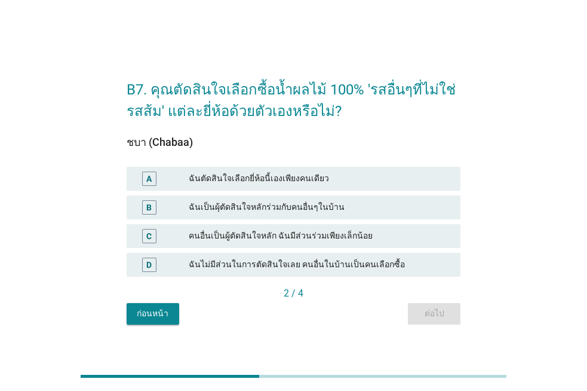
click at [281, 185] on div "ฉันตัดสินใจเลือกยี่ห้อนี้เองเพียงคนเดียว" at bounding box center [320, 178] width 262 height 14
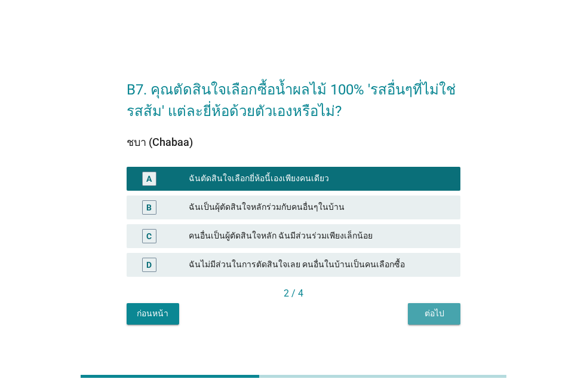
drag, startPoint x: 412, startPoint y: 310, endPoint x: 395, endPoint y: 297, distance: 21.7
click at [413, 310] on button "ต่อไป" at bounding box center [434, 313] width 53 height 21
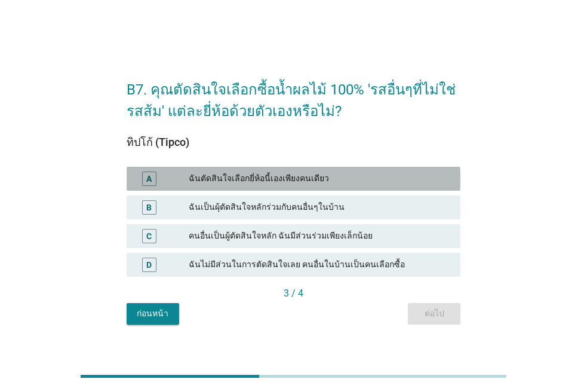
click at [299, 179] on div "ฉันตัดสินใจเลือกยี่ห้อนี้เองเพียงคนเดียว" at bounding box center [320, 178] width 262 height 14
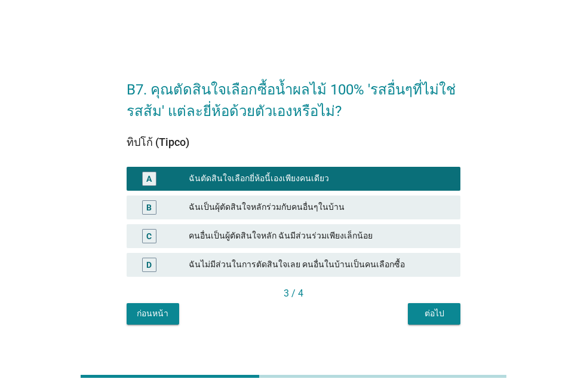
click at [420, 315] on div "ต่อไป" at bounding box center [433, 313] width 33 height 13
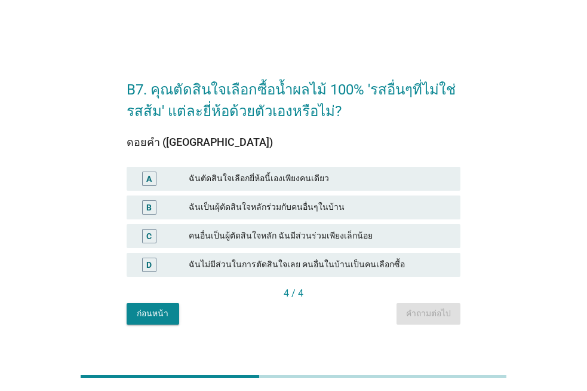
click at [303, 177] on div "ฉันตัดสินใจเลือกยี่ห้อนี้เองเพียงคนเดียว" at bounding box center [320, 178] width 262 height 14
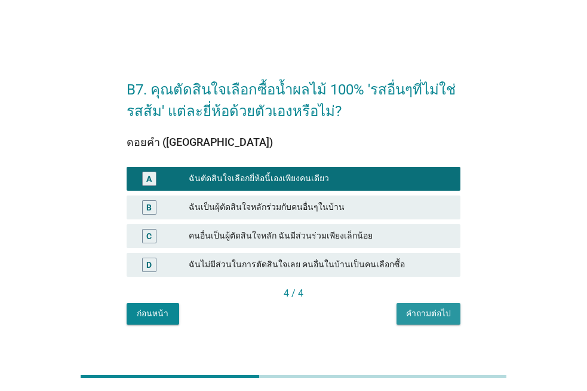
click at [411, 309] on div "คำถามต่อไป" at bounding box center [428, 313] width 45 height 13
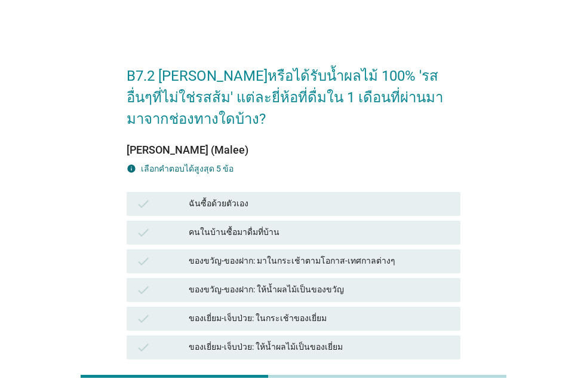
click at [305, 205] on div "ฉันซื้อด้วยตัวเอง" at bounding box center [320, 203] width 262 height 14
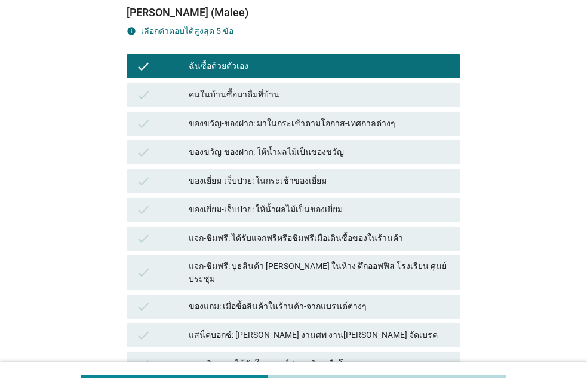
scroll to position [143, 0]
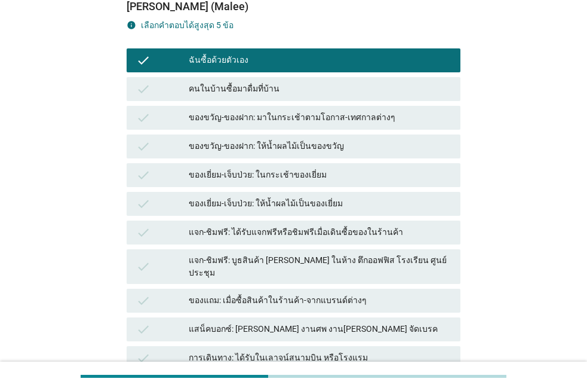
click at [319, 93] on div "คนในบ้านซื้อมาดื่มที่บ้าน" at bounding box center [320, 89] width 262 height 14
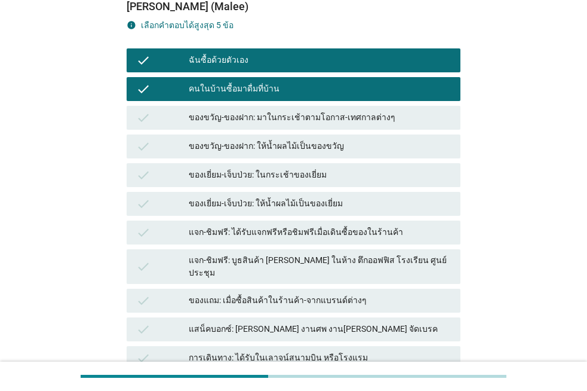
click at [390, 177] on div "ของเยี่ยม-เจ็บป่วย: ในกระเช้าของเยี่ยม" at bounding box center [320, 175] width 262 height 14
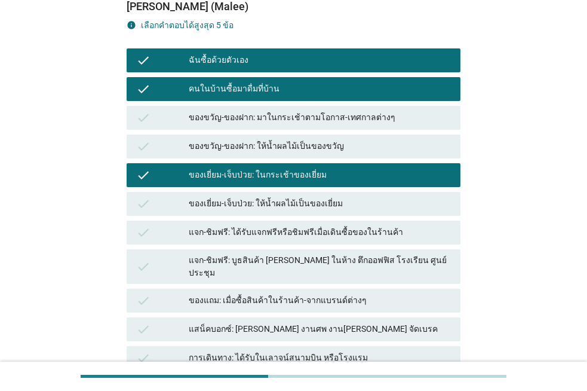
click at [392, 208] on div "ของเยี่ยม-เจ็บป่วย: ให้น้ำผลไม้เป็นของเยี่ยม" at bounding box center [320, 203] width 262 height 14
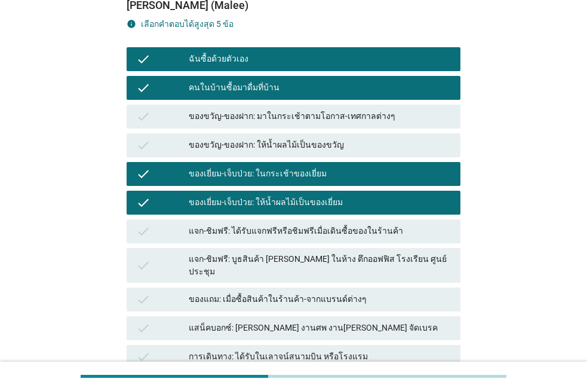
scroll to position [316, 0]
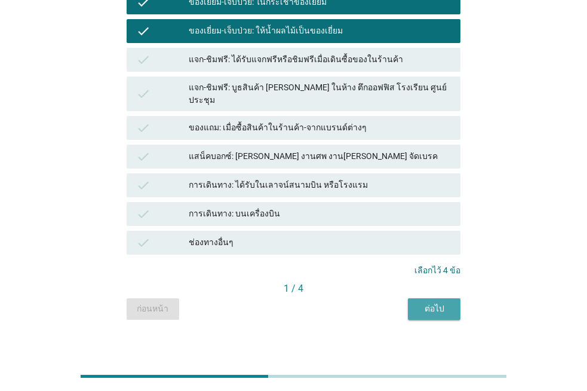
click at [439, 302] on div "ต่อไป" at bounding box center [433, 308] width 33 height 13
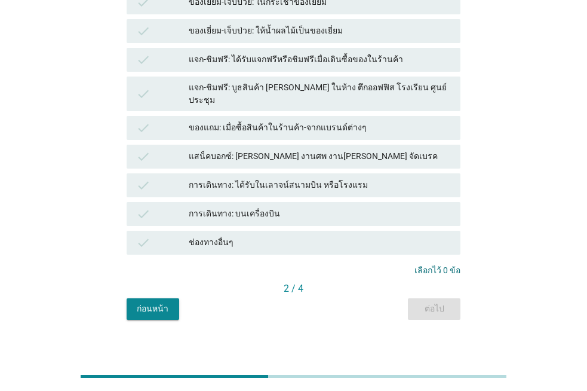
scroll to position [0, 0]
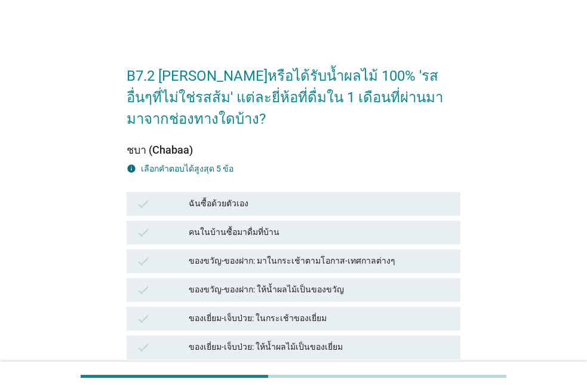
click at [326, 205] on div "ฉันซื้อด้วยตัวเอง" at bounding box center [320, 203] width 262 height 14
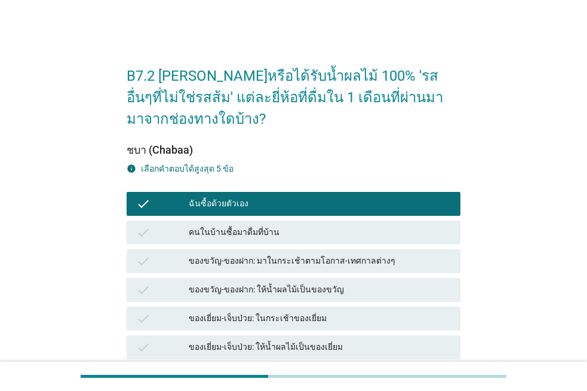
click at [326, 228] on div "คนในบ้านซื้อมาดื่มที่บ้าน" at bounding box center [320, 232] width 262 height 14
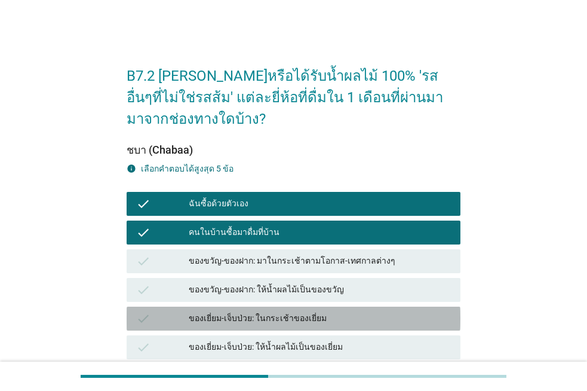
click at [355, 321] on div "ของเยี่ยม-เจ็บป่วย: ในกระเช้าของเยี่ยม" at bounding box center [320, 318] width 262 height 14
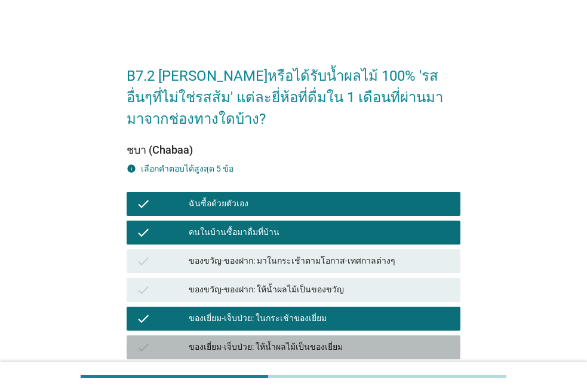
click at [371, 348] on div "ของเยี่ยม-เจ็บป่วย: ให้น้ำผลไม้เป็นของเยี่ยม" at bounding box center [320, 347] width 262 height 14
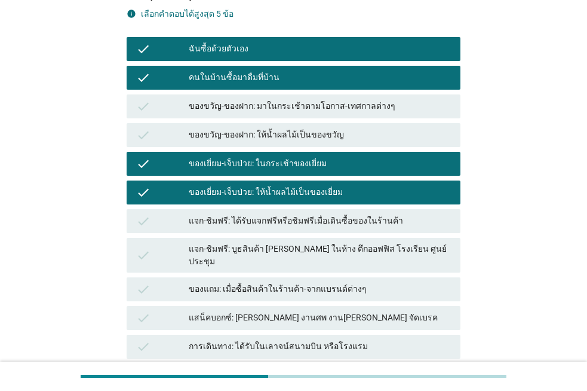
scroll to position [153, 0]
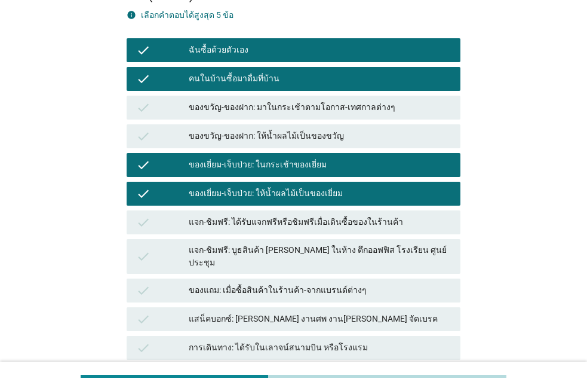
click at [313, 139] on div "ของขวัญ-ของฝาก: ให้น้ำผลไม้เป็นของขวัญ" at bounding box center [320, 136] width 262 height 14
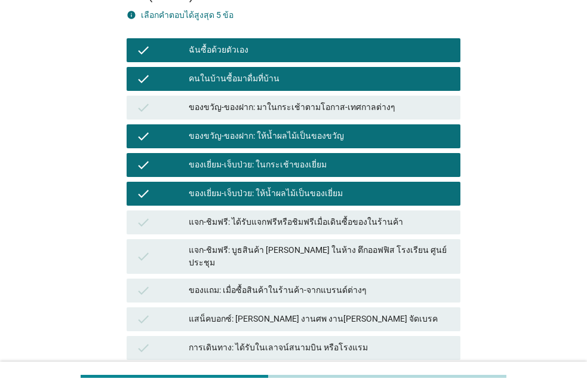
click at [371, 137] on div "ของขวัญ-ของฝาก: ให้น้ำผลไม้เป็นของขวัญ" at bounding box center [320, 136] width 262 height 14
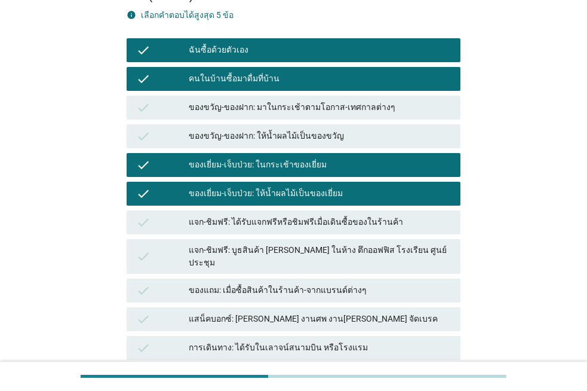
click at [371, 137] on div "ของขวัญ-ของฝาก: ให้น้ำผลไม้เป็นของขวัญ" at bounding box center [320, 136] width 262 height 14
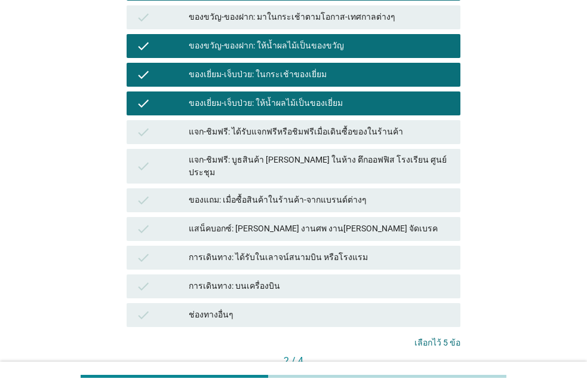
scroll to position [275, 0]
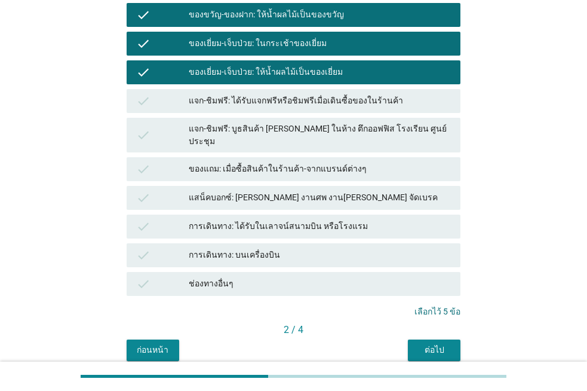
click at [439, 339] on button "ต่อไป" at bounding box center [434, 349] width 53 height 21
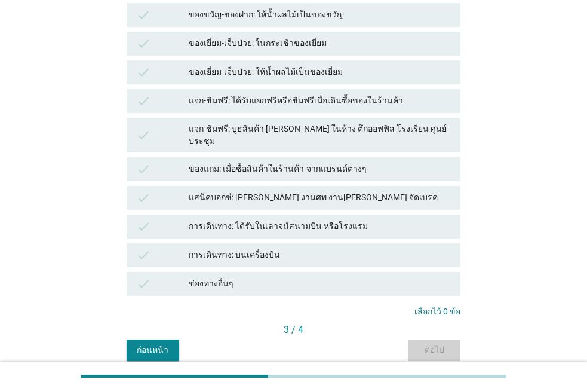
scroll to position [0, 0]
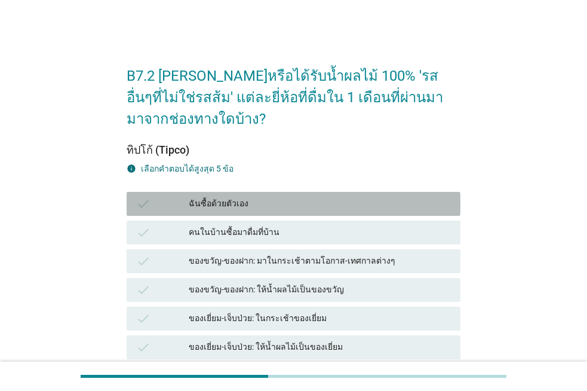
click at [297, 208] on div "ฉันซื้อด้วยตัวเอง" at bounding box center [320, 203] width 262 height 14
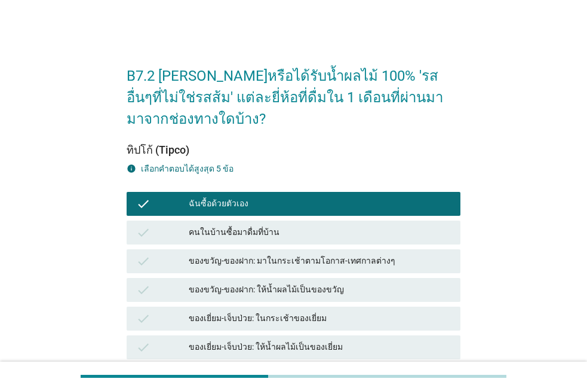
click at [293, 278] on div "check ของขวัญ-ของฝาก: ให้น้ำผลไม้เป็นของขวัญ" at bounding box center [294, 290] width 334 height 24
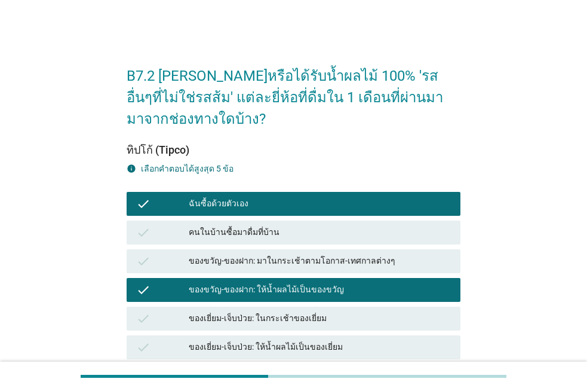
click at [300, 304] on div "check ฉันซื้อด้วยตัวเอง check คนในบ้านซื้อมาดื่มที่บ้าน check ของขวัญ-ของฝาก: ม…" at bounding box center [293, 380] width 339 height 383
click at [301, 333] on div "check ของเยี่ยม-เจ็บป่วย: ให้น้ำผลไม้เป็นของเยี่ยม" at bounding box center [293, 347] width 339 height 29
click at [322, 227] on div "คนในบ้านซื้อมาดื่มที่บ้าน" at bounding box center [320, 232] width 262 height 14
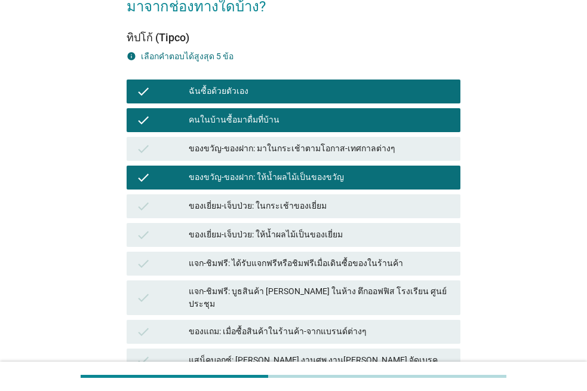
scroll to position [199, 0]
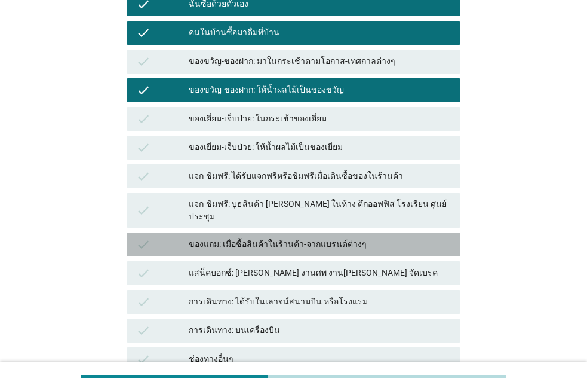
drag, startPoint x: 239, startPoint y: 235, endPoint x: 241, endPoint y: 197, distance: 37.7
click at [240, 237] on div "ของแถม: เมื่อซื้อสินค้าในร้านค้า-จากแบรนด์ต่างๆ" at bounding box center [320, 244] width 262 height 14
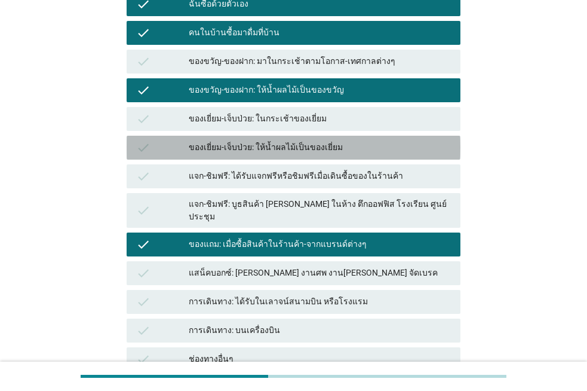
click at [248, 159] on div "check ของเยี่ยม-เจ็บป่วย: ให้น้ำผลไม้เป็นของเยี่ยม" at bounding box center [294, 148] width 334 height 24
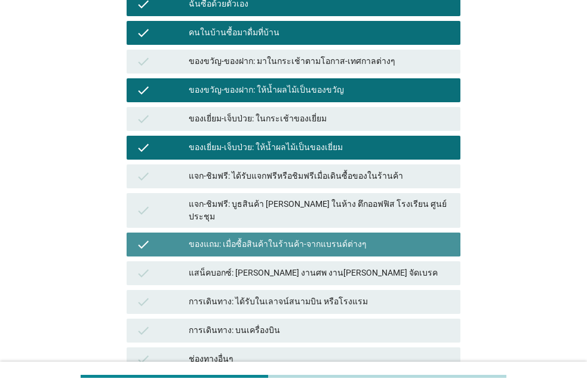
click at [442, 240] on div "check ของแถม: เมื่อซื้อสินค้าในร้านค้า-จากแบรนด์ต่างๆ" at bounding box center [294, 244] width 334 height 24
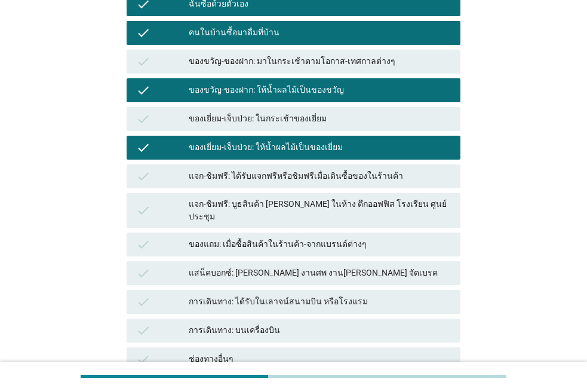
click at [413, 112] on div "ของเยี่ยม-เจ็บป่วย: ในกระเช้าของเยี่ยม" at bounding box center [320, 119] width 262 height 14
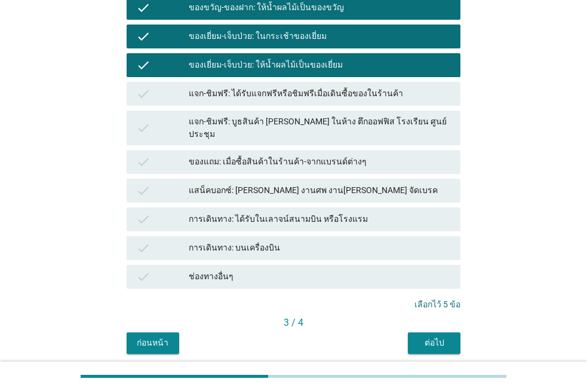
scroll to position [316, 0]
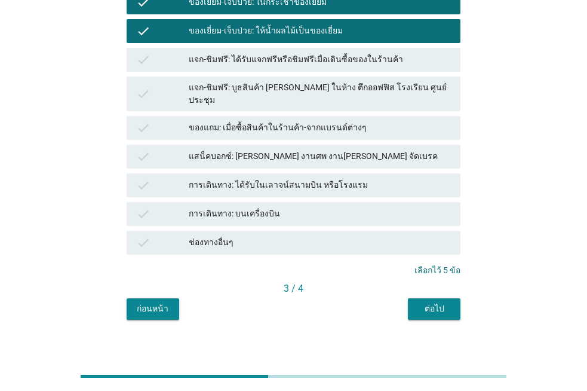
click at [446, 302] on div "ต่อไป" at bounding box center [433, 308] width 33 height 13
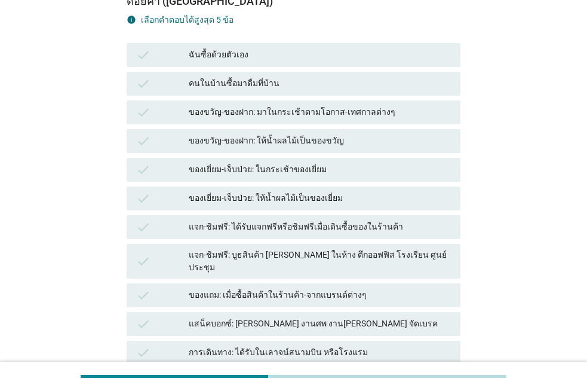
scroll to position [150, 0]
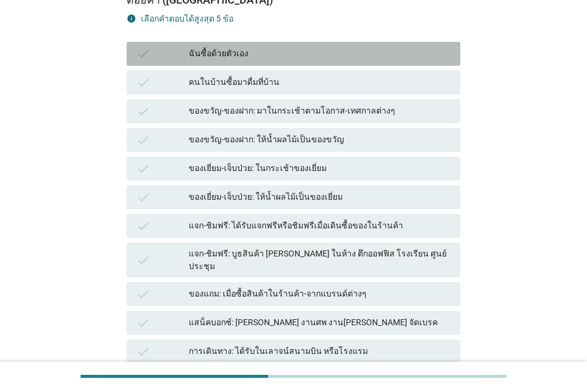
click at [322, 54] on div "ฉันซื้อด้วยตัวเอง" at bounding box center [320, 54] width 262 height 14
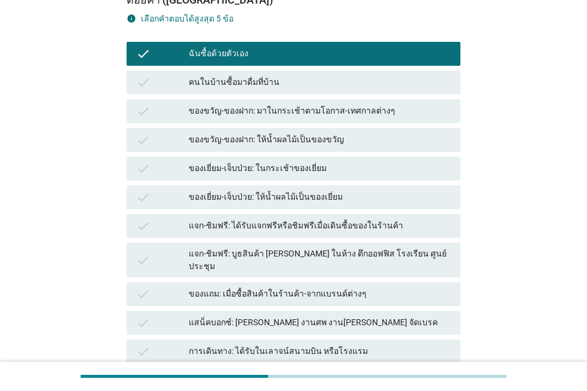
click at [323, 84] on div "คนในบ้านซื้อมาดื่มที่บ้าน" at bounding box center [320, 82] width 262 height 14
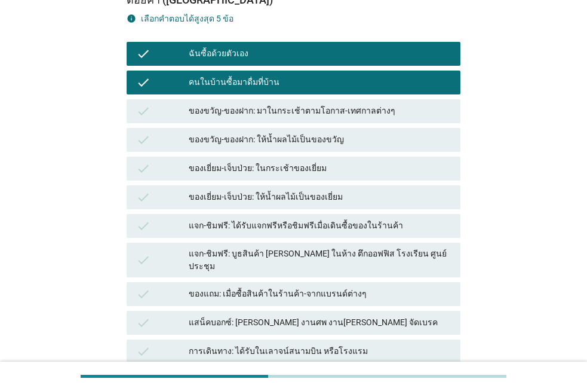
click at [330, 142] on div "ของขวัญ-ของฝาก: ให้น้ำผลไม้เป็นของขวัญ" at bounding box center [320, 140] width 262 height 14
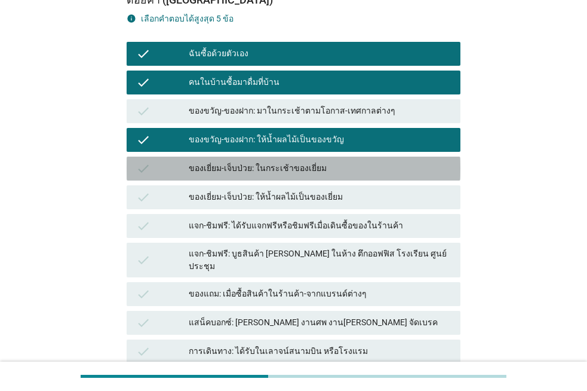
click at [334, 169] on div "ของเยี่ยม-เจ็บป่วย: ในกระเช้าของเยี่ยม" at bounding box center [320, 168] width 262 height 14
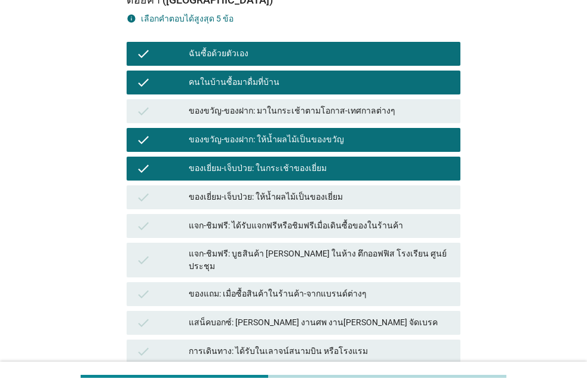
click at [358, 200] on div "ของเยี่ยม-เจ็บป่วย: ให้น้ำผลไม้เป็นของเยี่ยม" at bounding box center [320, 197] width 262 height 14
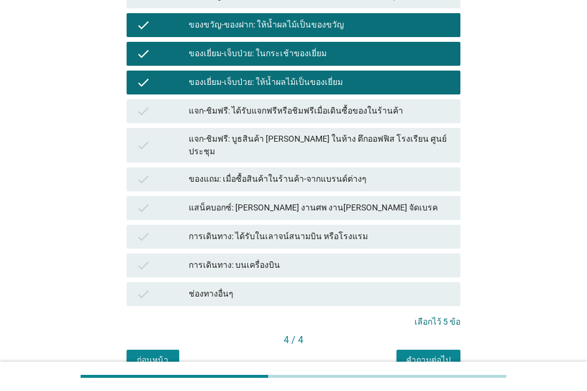
scroll to position [276, 0]
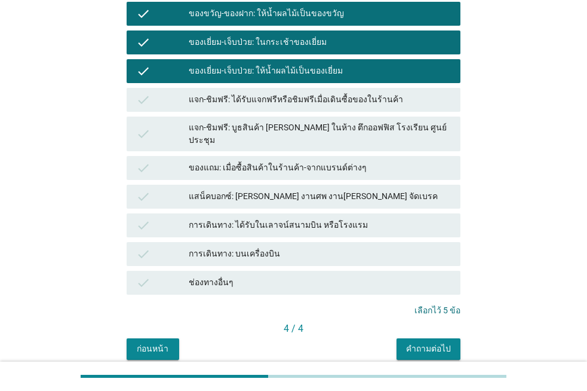
click at [428, 342] on div "คำถามต่อไป" at bounding box center [428, 348] width 45 height 13
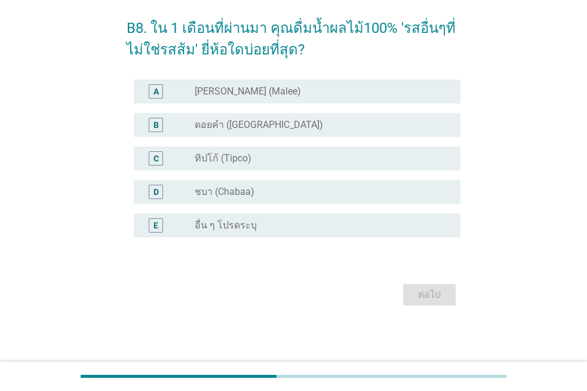
scroll to position [0, 0]
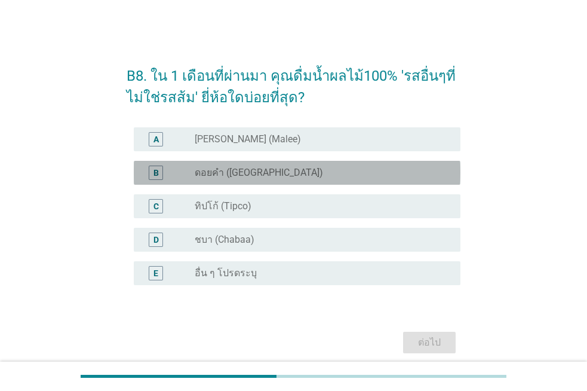
click at [259, 174] on label "ดอยคำ ([GEOGRAPHIC_DATA])" at bounding box center [259, 173] width 128 height 12
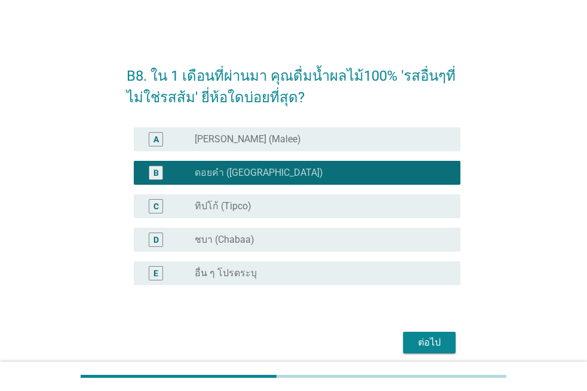
click at [250, 142] on div "radio_button_unchecked [PERSON_NAME] (Malee)" at bounding box center [318, 139] width 247 height 12
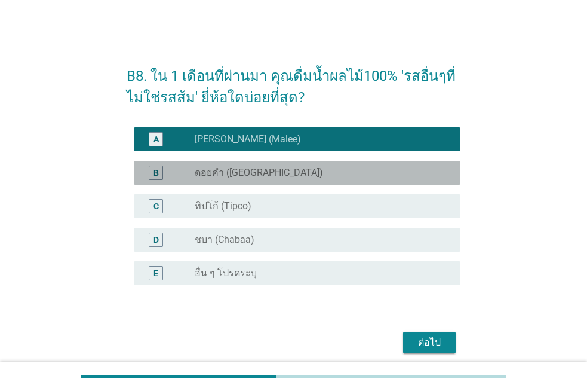
click at [255, 167] on label "ดอยคำ ([GEOGRAPHIC_DATA])" at bounding box center [259, 173] width 128 height 12
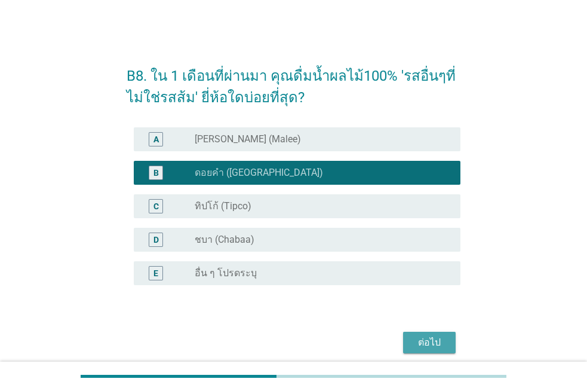
click at [441, 337] on div "ต่อไป" at bounding box center [429, 342] width 33 height 14
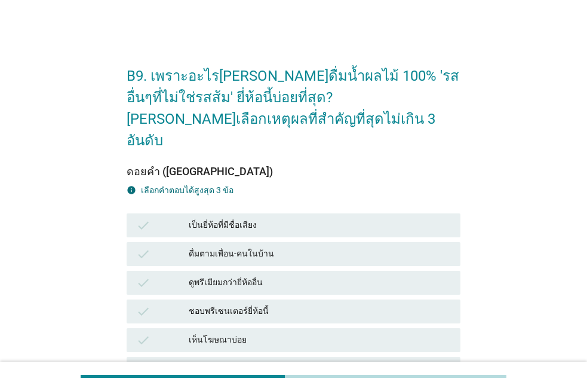
click at [288, 275] on div "ดูพรีเมียมกว่ายี่ห้ออื่น" at bounding box center [320, 282] width 262 height 14
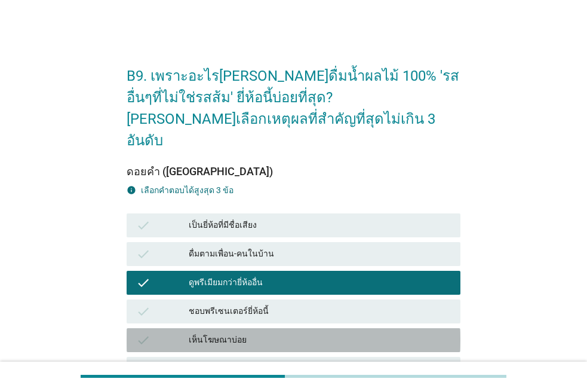
click at [303, 333] on div "เห็นโฆษณาบ่อย" at bounding box center [320, 340] width 262 height 14
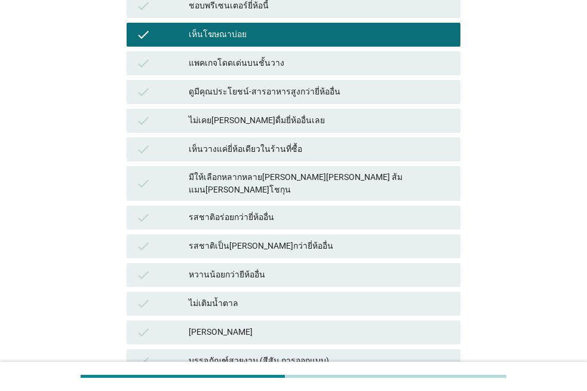
scroll to position [320, 0]
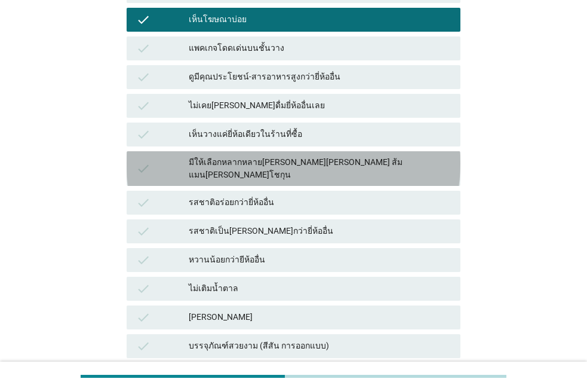
click at [343, 156] on div "มีให้เลือกหลากหลาย[PERSON_NAME][PERSON_NAME] ส้มแมน[PERSON_NAME]โชกุน" at bounding box center [320, 168] width 262 height 25
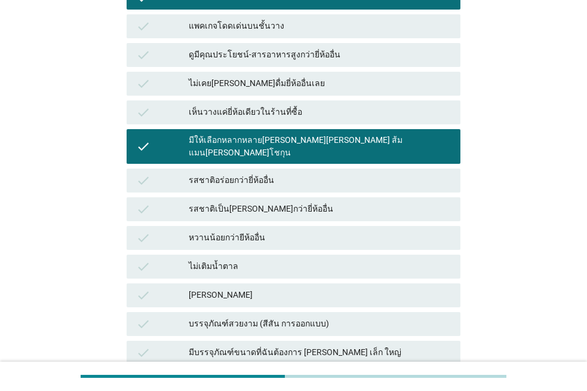
scroll to position [497, 0]
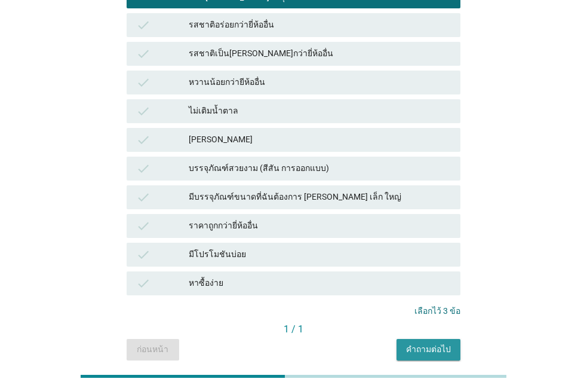
click at [426, 343] on div "คำถามต่อไป" at bounding box center [428, 349] width 45 height 13
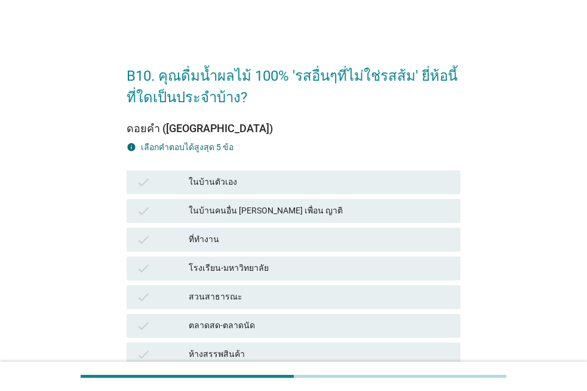
click at [303, 180] on div "ในบ้านตัวเอง" at bounding box center [320, 182] width 262 height 14
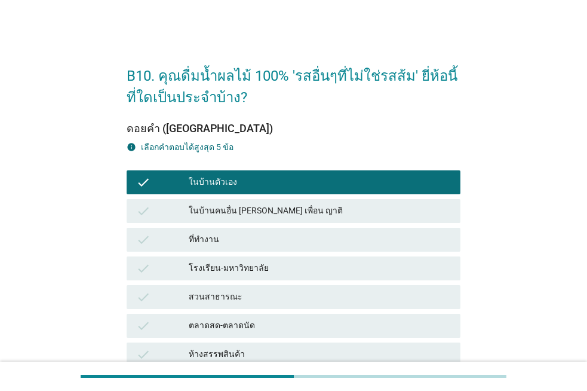
click at [382, 235] on div "ที่ทำงาน" at bounding box center [320, 239] width 262 height 14
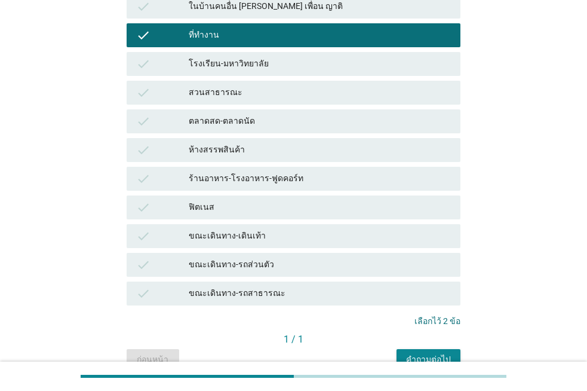
scroll to position [201, 0]
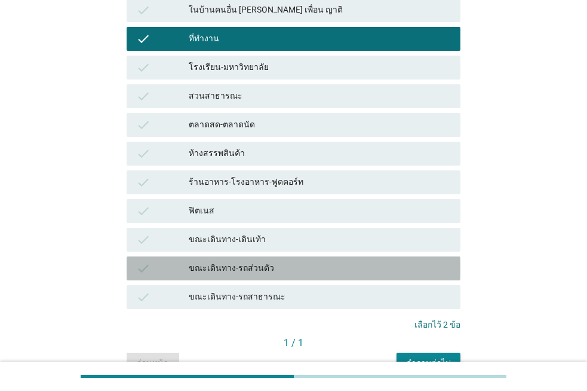
click at [358, 263] on div "ขณะเดินทาง-รถส่วนตัว" at bounding box center [320, 268] width 262 height 14
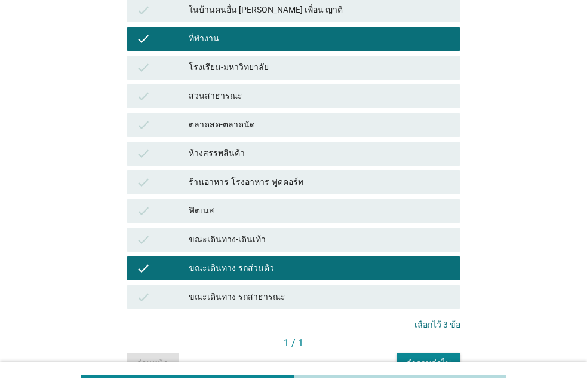
click at [369, 181] on div "ร้านอาหาร-โรงอาหาร-ฟูดคอร์ท" at bounding box center [320, 182] width 262 height 14
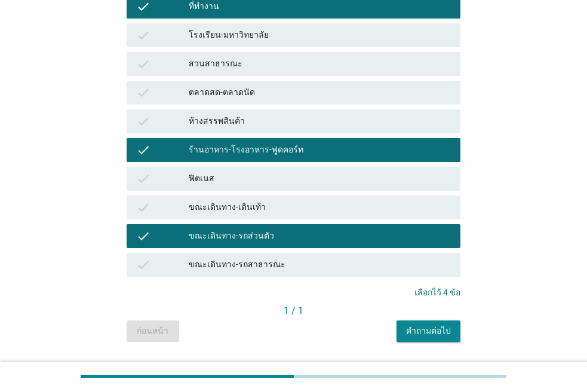
scroll to position [266, 0]
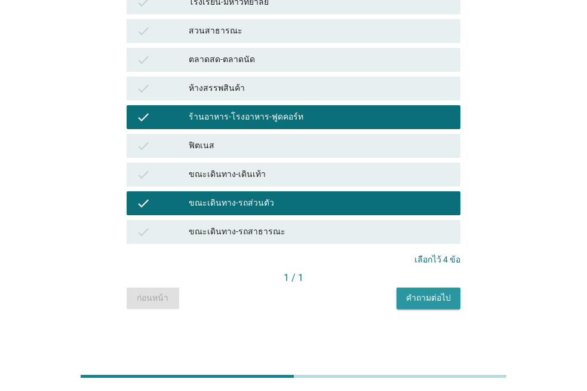
click at [439, 299] on div "คำถามต่อไป" at bounding box center [428, 297] width 45 height 13
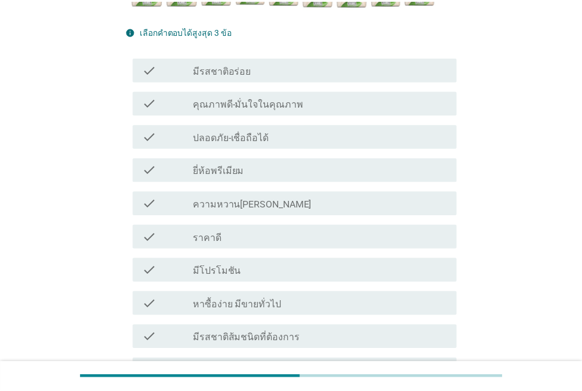
scroll to position [300, 0]
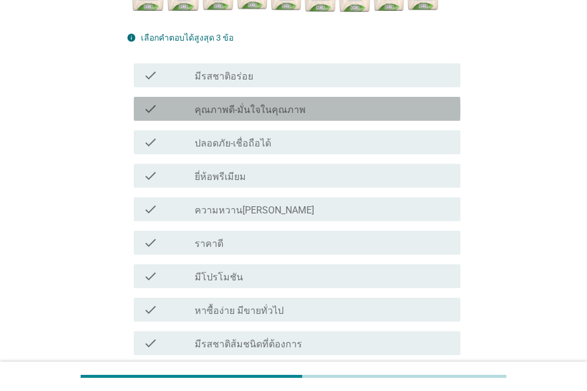
click at [190, 113] on div "check" at bounding box center [168, 109] width 51 height 14
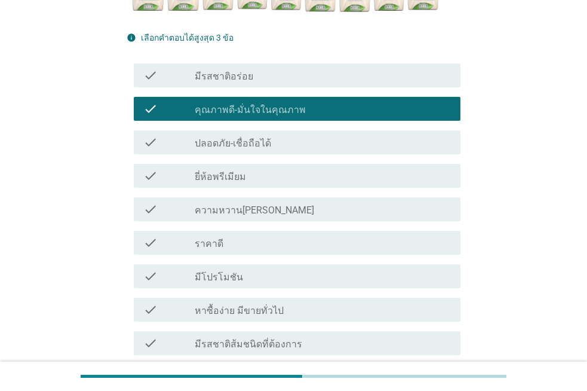
click at [185, 79] on div "check" at bounding box center [168, 75] width 51 height 14
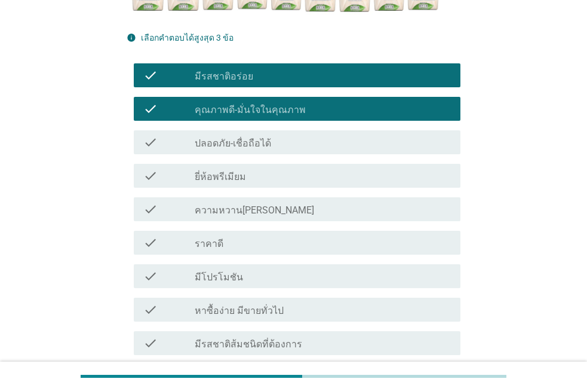
click at [327, 342] on div "check_box_outline_blank มีรสชาติส้มชนิดที่ต้องการ" at bounding box center [323, 343] width 256 height 14
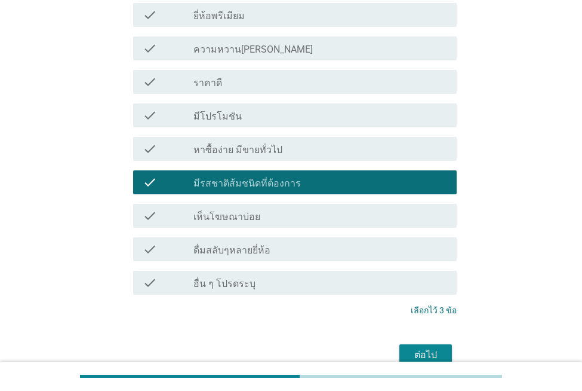
scroll to position [460, 0]
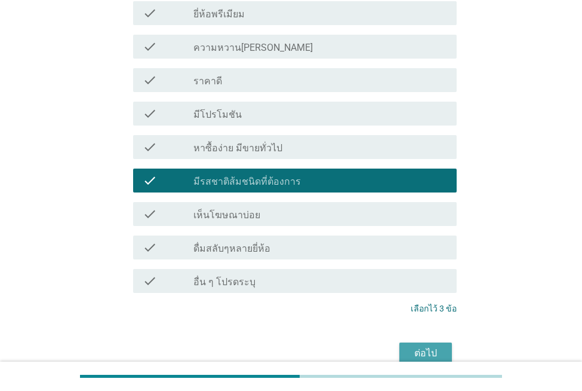
click at [407, 352] on button "ต่อไป" at bounding box center [425, 352] width 53 height 21
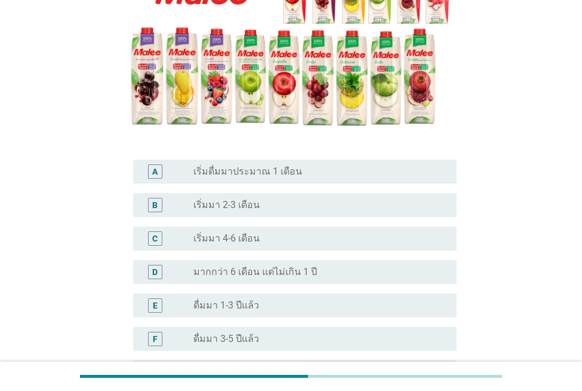
scroll to position [192, 0]
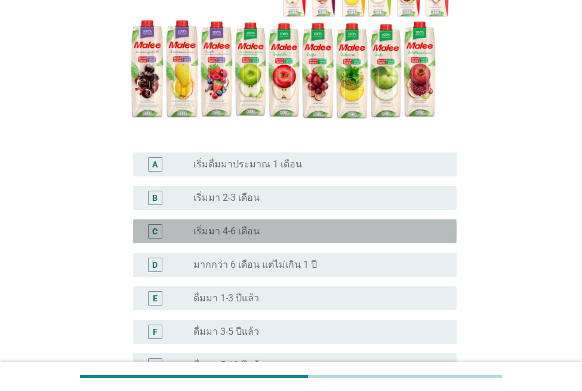
click at [353, 225] on div "radio_button_unchecked เริ่มมา 4-6 เดือน" at bounding box center [315, 231] width 244 height 12
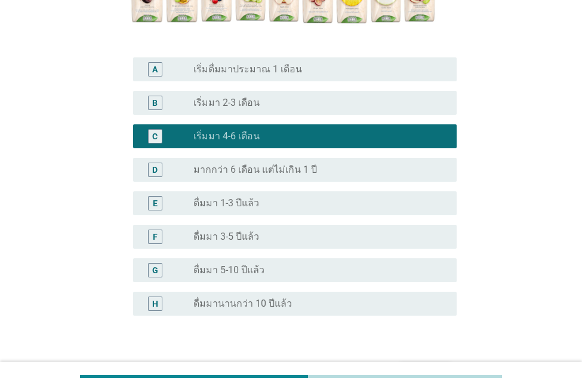
scroll to position [344, 0]
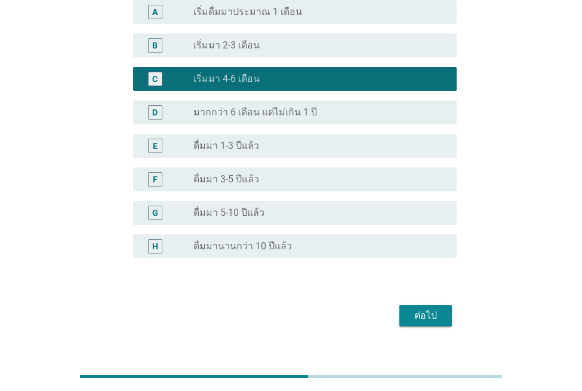
click at [434, 308] on div "ต่อไป" at bounding box center [425, 315] width 33 height 14
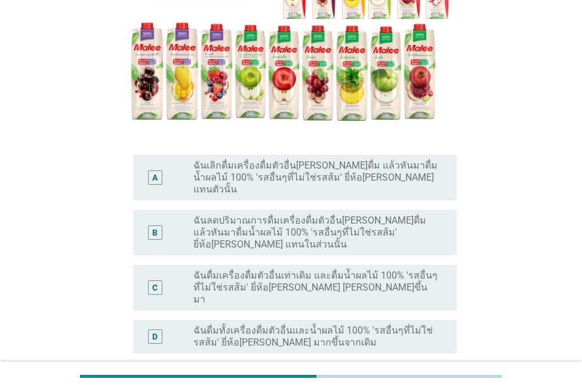
scroll to position [242, 0]
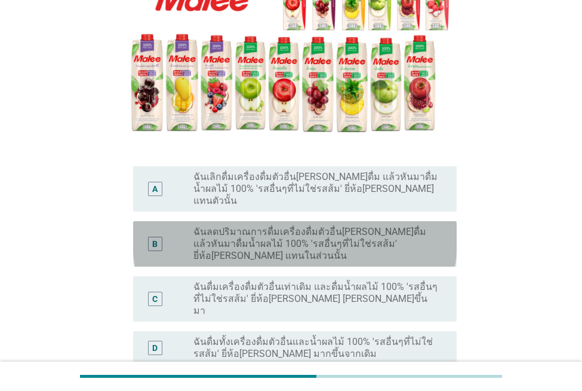
click at [324, 226] on label "ฉันลดปริมาณการดื่มเครื่องดื่มตัวอื่น[PERSON_NAME]ดื่ม แล้วหันมาดื่มน้ำผลไม้ 100…" at bounding box center [315, 244] width 244 height 36
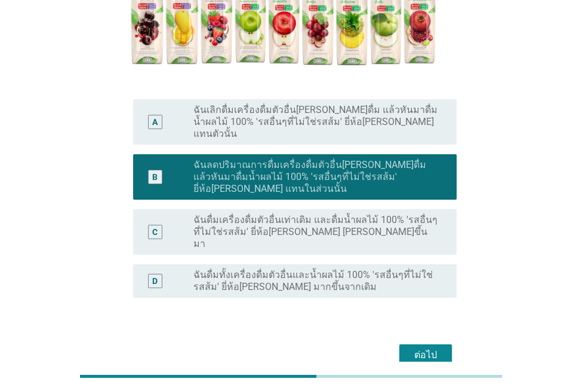
scroll to position [313, 0]
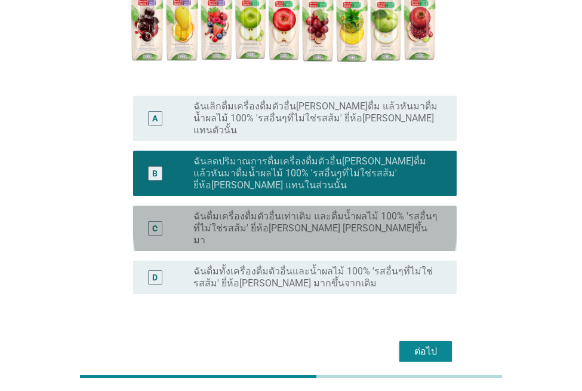
click at [392, 210] on label "ฉันดื่มเครื่องดื่มตัวอื่นเท่าเดิม และดื่มน้ำผลไม้ 100% 'รสอื่นๆที่ไม่ใช่รสส้ม' …" at bounding box center [315, 228] width 244 height 36
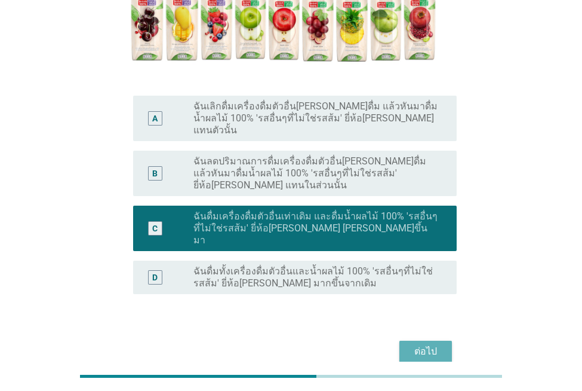
click at [427, 344] on div "ต่อไป" at bounding box center [425, 351] width 33 height 14
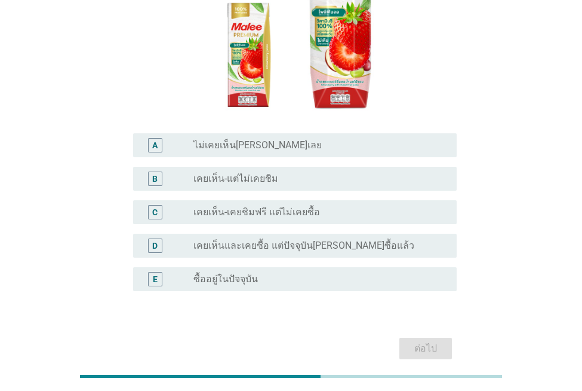
scroll to position [226, 0]
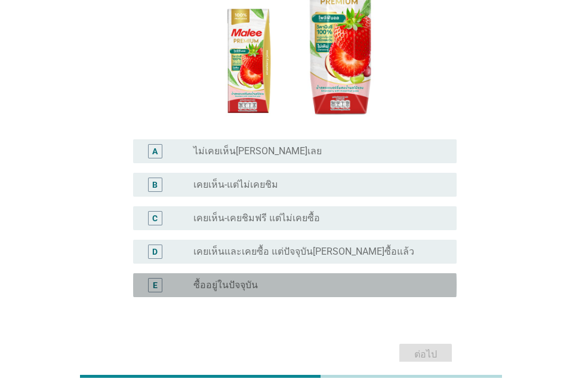
click at [317, 279] on div "radio_button_unchecked ซื้ออยู่ในปัจจุบัน" at bounding box center [315, 285] width 244 height 12
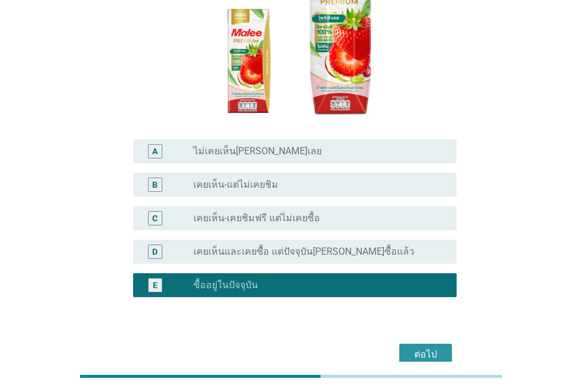
click at [423, 343] on button "ต่อไป" at bounding box center [425, 353] width 53 height 21
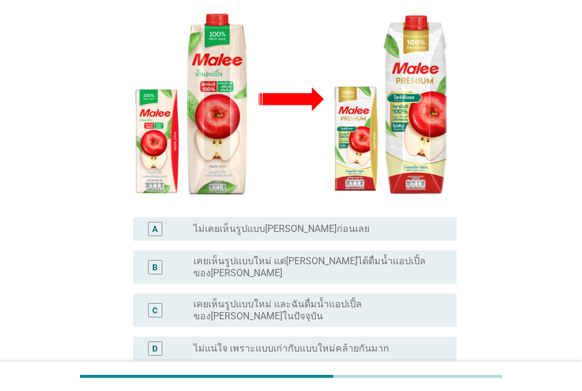
scroll to position [180, 0]
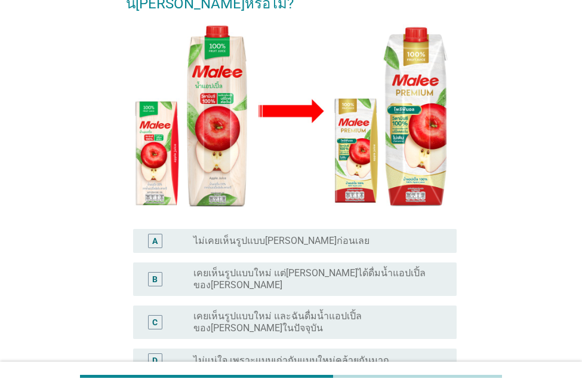
click at [405, 310] on label "เคยเห็นรูปแบบใหม่ และฉันดื่มน้ำแอปเปิ้ลของ[PERSON_NAME]ในปัจจุบัน" at bounding box center [315, 322] width 244 height 24
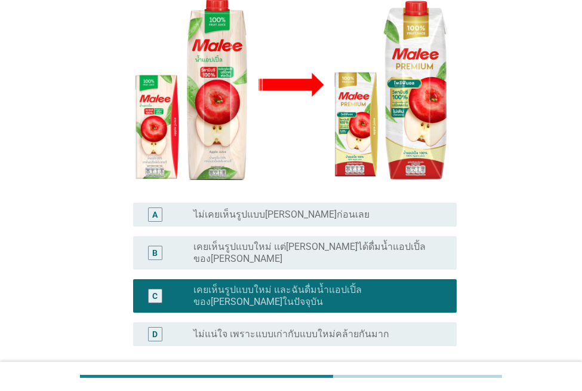
scroll to position [275, 0]
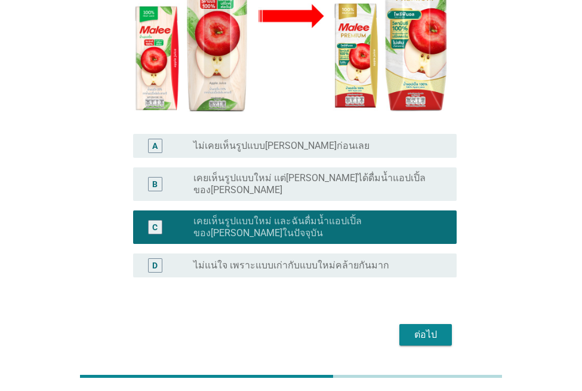
click at [425, 327] on div "ต่อไป" at bounding box center [425, 334] width 33 height 14
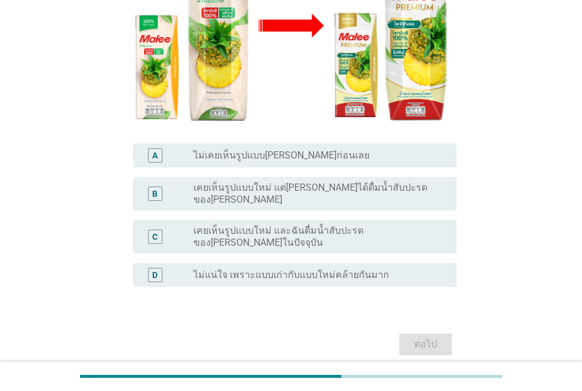
scroll to position [262, 0]
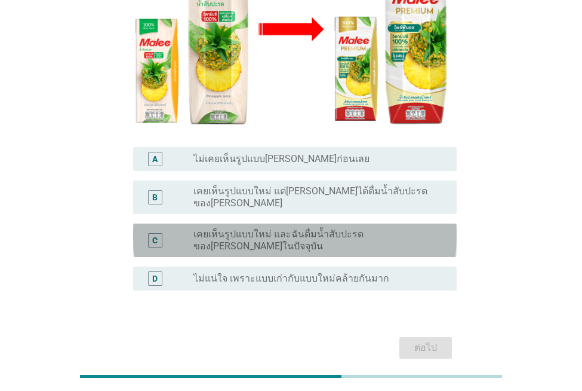
click at [266, 228] on label "เคยเห็นรูปแบบใหม่ และฉันดื่มน้ำสับปะรดของ[PERSON_NAME]ในปัจจุบัน" at bounding box center [315, 240] width 244 height 24
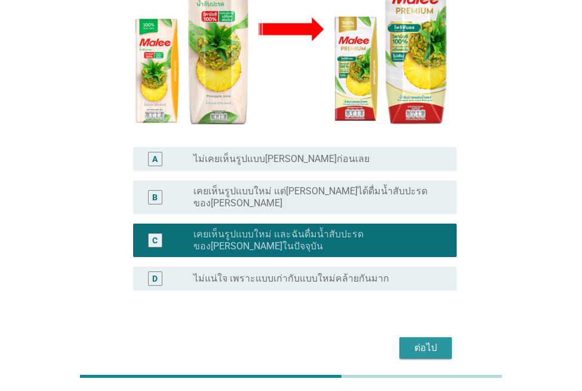
click at [414, 337] on button "ต่อไป" at bounding box center [425, 347] width 53 height 21
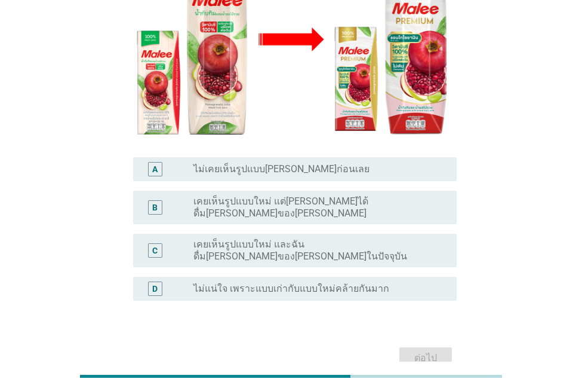
scroll to position [246, 0]
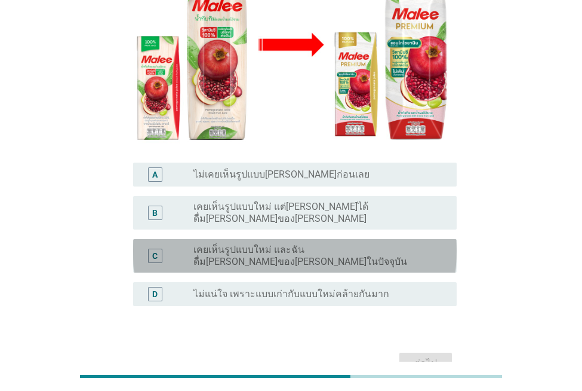
click at [404, 244] on label "เคยเห็นรูปแบบใหม่ และฉันดื่ม[PERSON_NAME]ของ[PERSON_NAME]ในปัจจุบัน" at bounding box center [315, 256] width 244 height 24
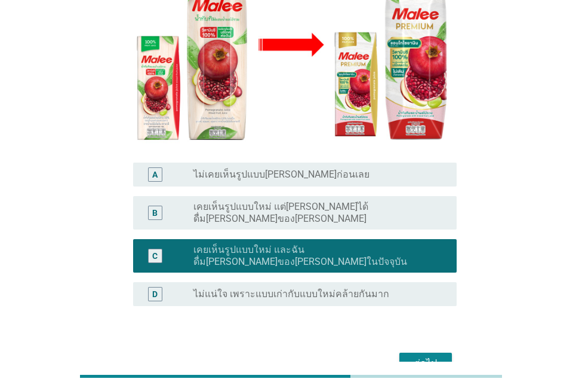
click at [444, 352] on button "ต่อไป" at bounding box center [425, 362] width 53 height 21
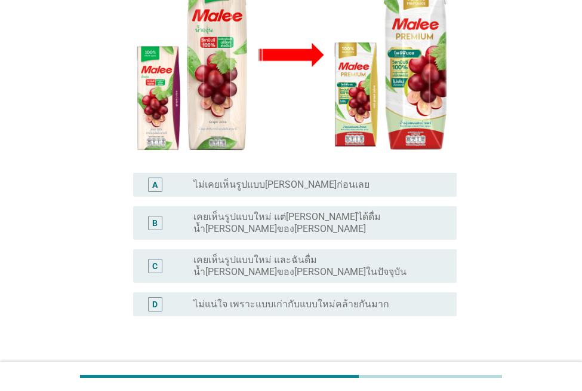
scroll to position [238, 0]
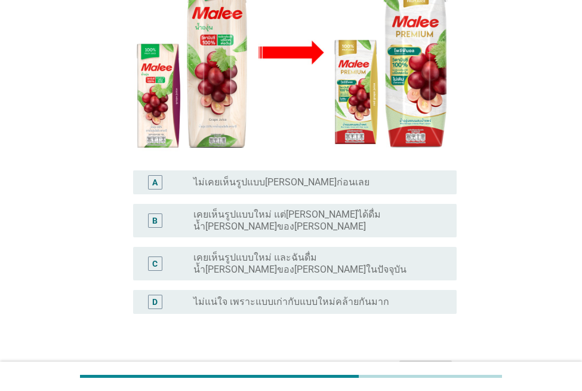
click at [340, 251] on label "เคยเห็นรูปแบบใหม่ และฉันดื่มน้ำ[PERSON_NAME]ของ[PERSON_NAME]ในปัจจุบัน" at bounding box center [315, 263] width 244 height 24
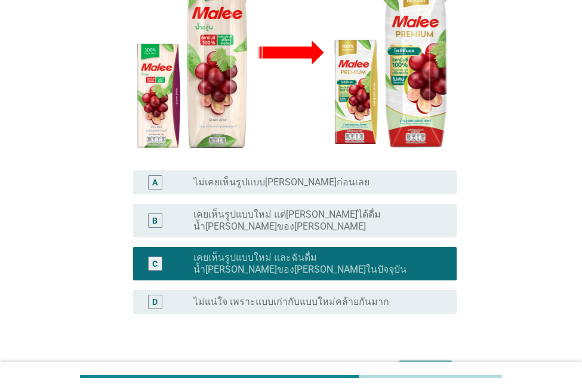
click at [433, 364] on div "ต่อไป" at bounding box center [425, 371] width 33 height 14
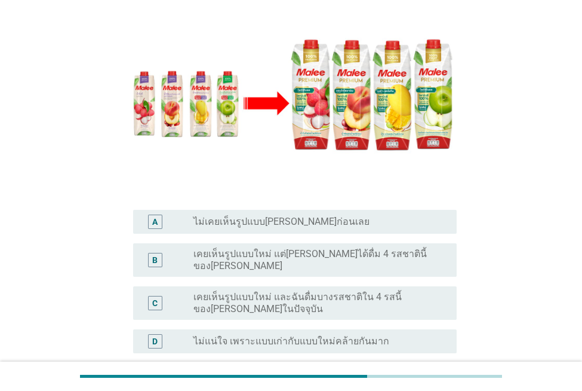
scroll to position [195, 0]
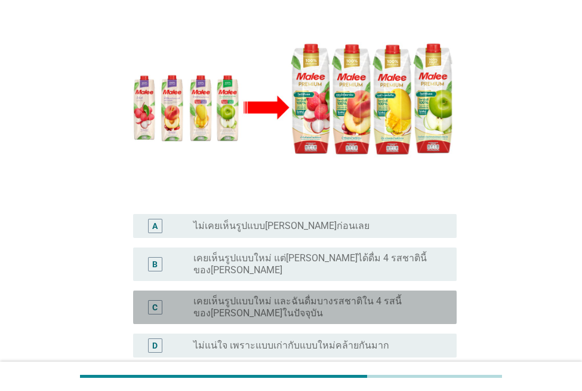
drag, startPoint x: 401, startPoint y: 266, endPoint x: 484, endPoint y: 266, distance: 83.0
click at [404, 295] on label "เคยเห็นรูปแบบใหม่ และฉันดื่มบางรสชาติใน 4 รสนี้ของ[PERSON_NAME]ในปัจจุบัน" at bounding box center [315, 307] width 244 height 24
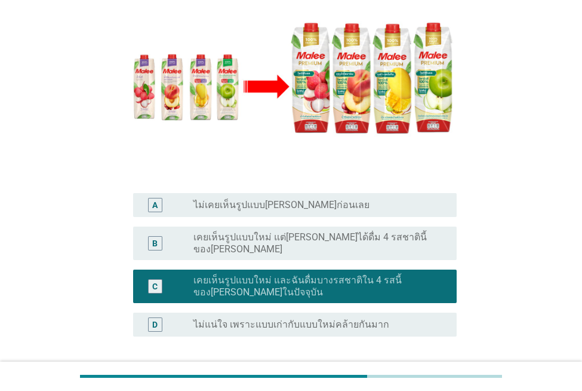
scroll to position [224, 0]
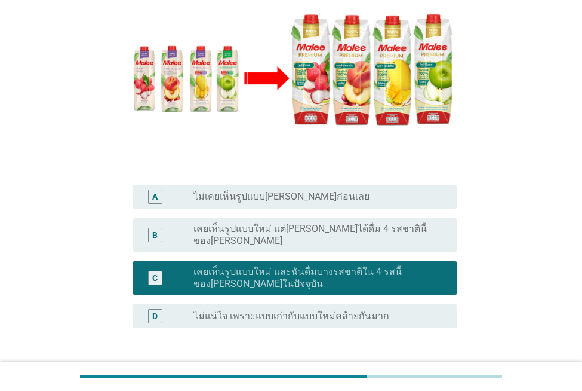
click at [412, 374] on button "ต่อไป" at bounding box center [425, 384] width 53 height 21
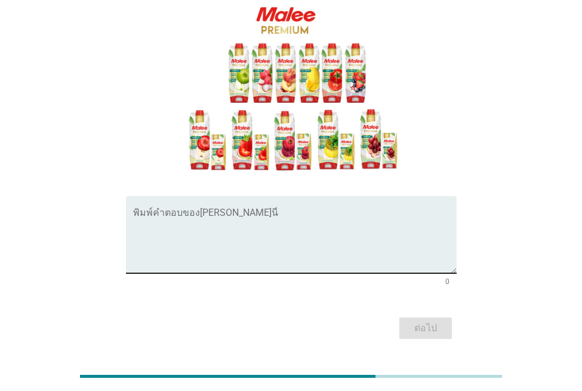
scroll to position [165, 0]
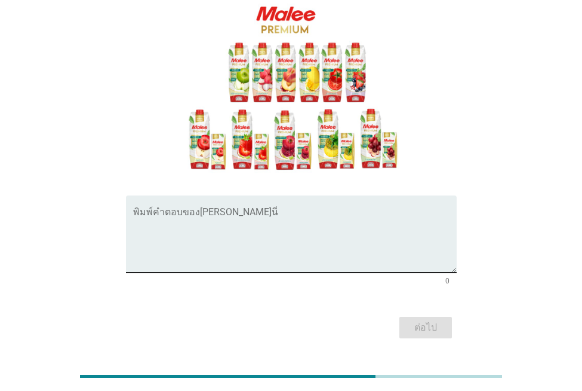
click at [178, 210] on textarea "พิมพ์คำตอบของคุณ ที่นี่" at bounding box center [295, 241] width 324 height 63
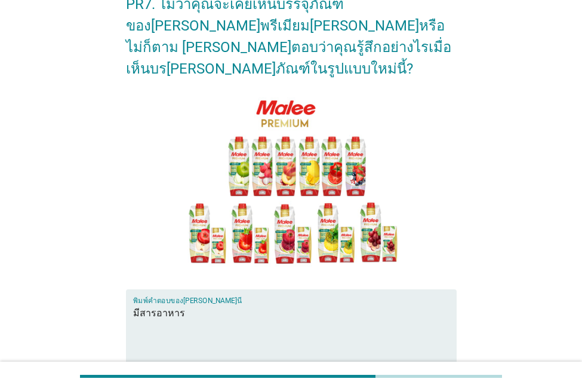
scroll to position [177, 0]
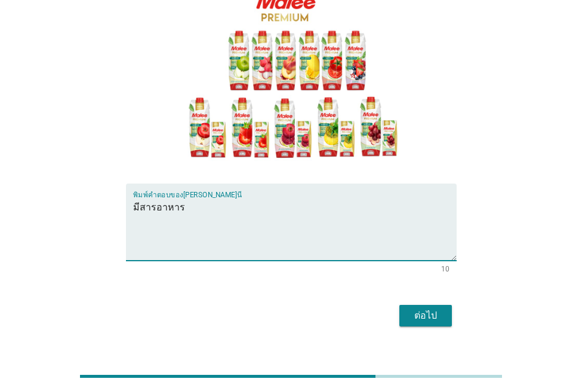
drag, startPoint x: 243, startPoint y: 192, endPoint x: 249, endPoint y: 195, distance: 6.4
click at [246, 198] on textarea "มีสารอาหาร" at bounding box center [295, 229] width 324 height 63
type textarea "ม"
click at [164, 198] on textarea "อยาดลิงดื่ม" at bounding box center [295, 229] width 324 height 63
click at [234, 198] on textarea "อยาด[PERSON_NAME]รสชาติดื่ม" at bounding box center [295, 229] width 324 height 63
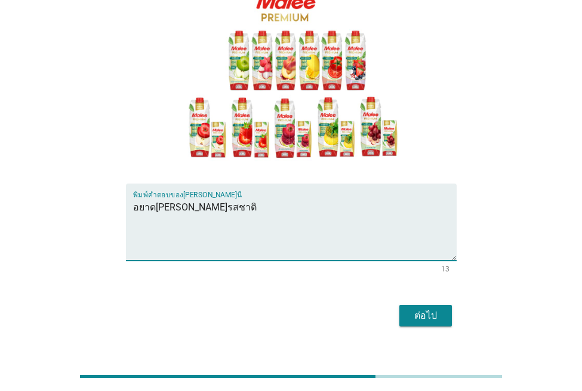
click at [229, 198] on textarea "อยาด[PERSON_NAME]รสชาติ" at bounding box center [295, 229] width 324 height 63
click at [243, 198] on textarea "อยาด[PERSON_NAME]รสชาติ" at bounding box center [295, 229] width 324 height 63
type textarea "อยาด[PERSON_NAME]รสชาติผบไม้เเท้จาก[PERSON_NAME]"
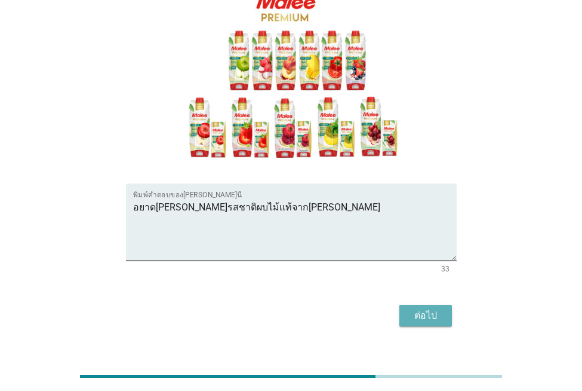
click at [435, 308] on div "ต่อไป" at bounding box center [425, 315] width 33 height 14
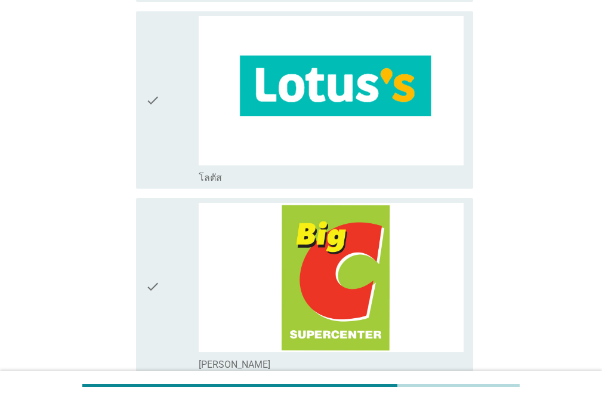
scroll to position [1467, 0]
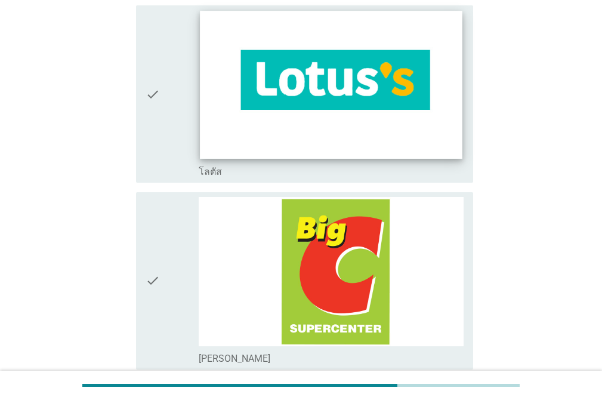
click at [378, 84] on img at bounding box center [331, 84] width 262 height 147
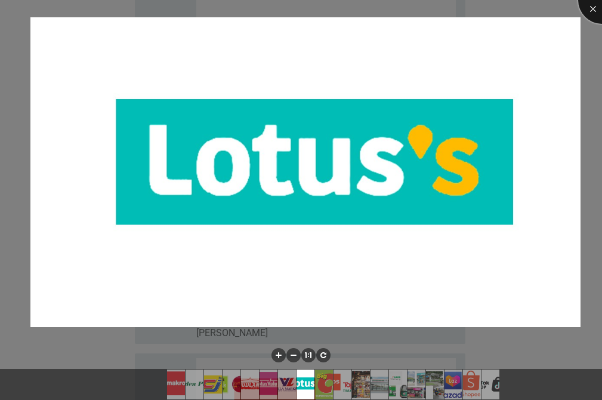
click at [588, 15] on div at bounding box center [603, 0] width 48 height 48
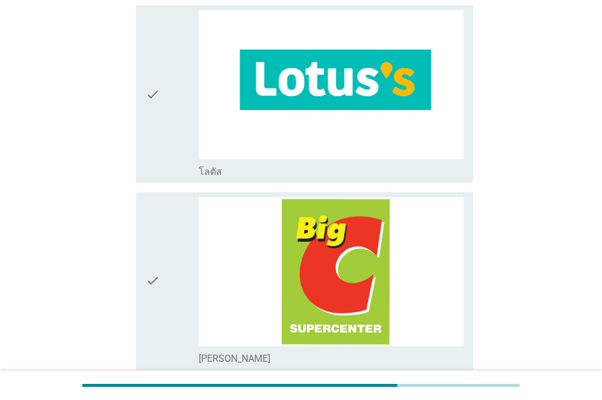
click at [168, 104] on div "check" at bounding box center [172, 94] width 53 height 168
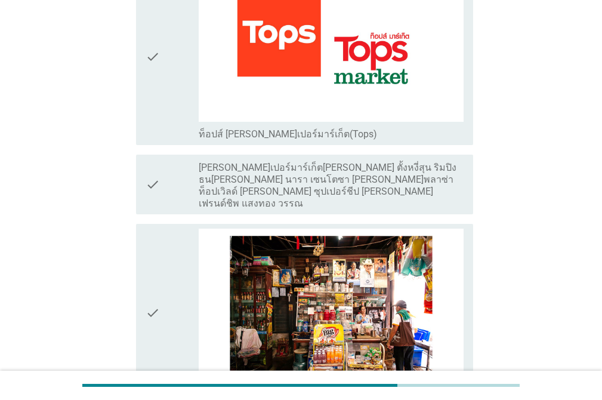
scroll to position [1807, 0]
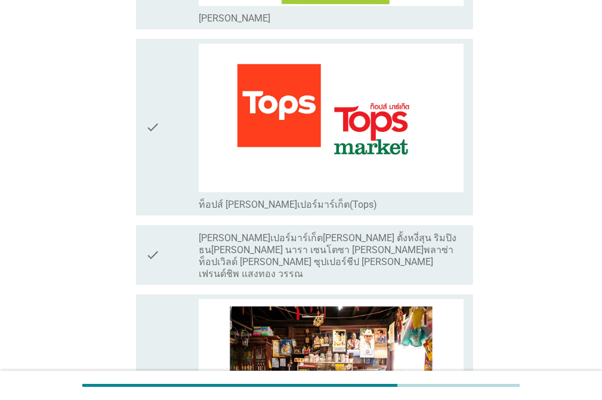
click at [159, 59] on icon "check" at bounding box center [153, 128] width 14 height 168
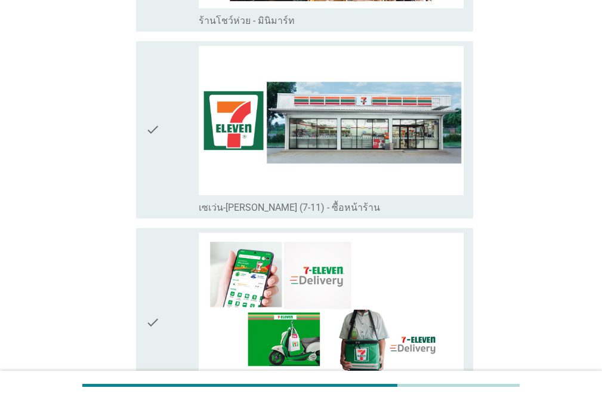
scroll to position [2236, 0]
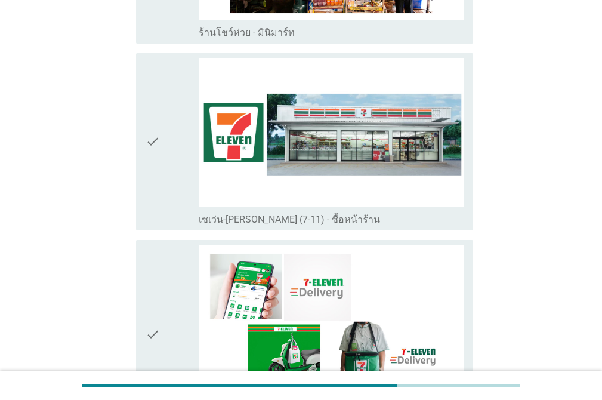
click at [149, 60] on icon "check" at bounding box center [153, 142] width 14 height 168
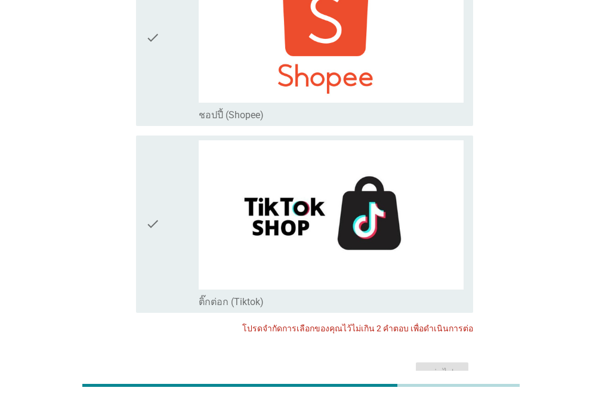
scroll to position [3304, 0]
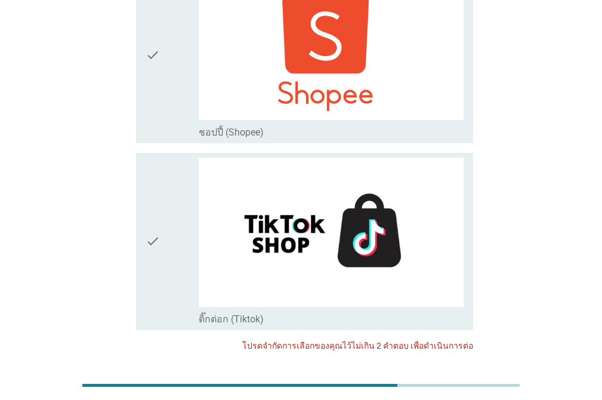
click at [155, 36] on icon "check" at bounding box center [153, 55] width 14 height 168
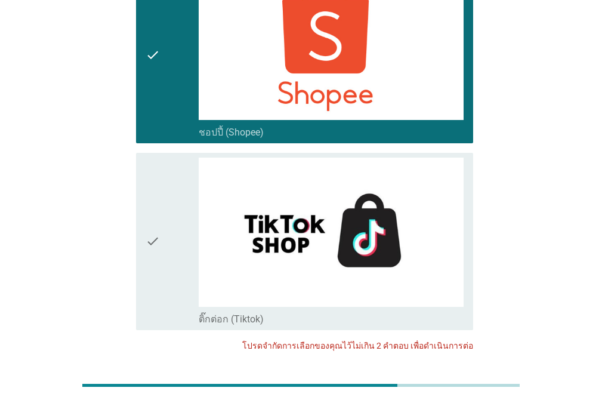
click at [162, 158] on div "check" at bounding box center [172, 242] width 53 height 168
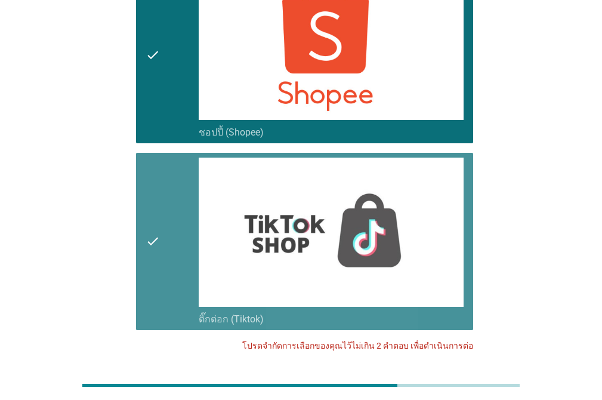
drag, startPoint x: 162, startPoint y: 102, endPoint x: 159, endPoint y: 93, distance: 8.9
click at [162, 158] on div "check" at bounding box center [172, 242] width 53 height 168
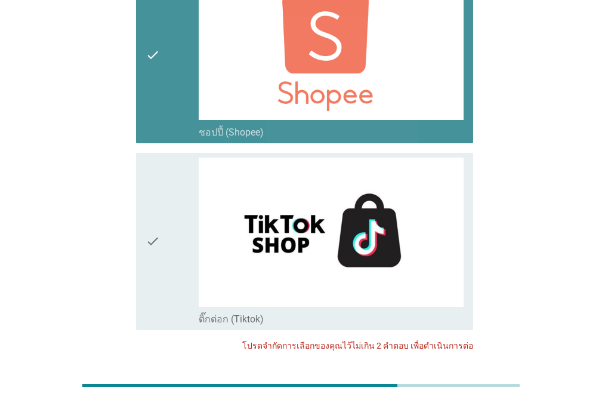
click at [155, 51] on icon "check" at bounding box center [153, 55] width 14 height 168
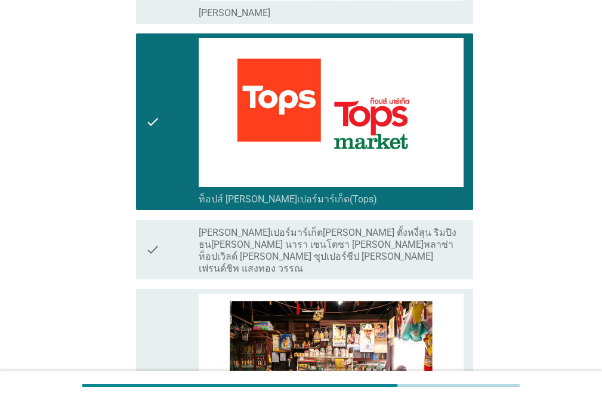
scroll to position [1825, 0]
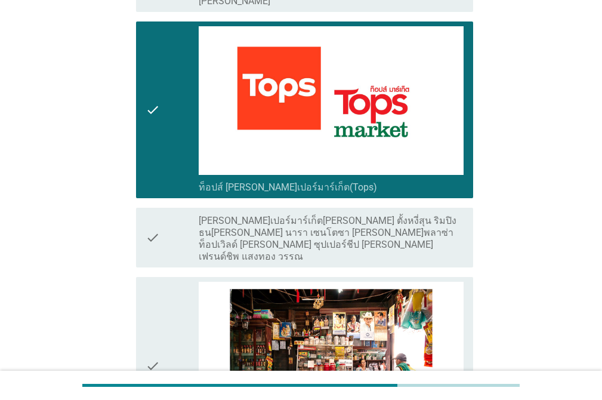
click at [399, 119] on img at bounding box center [331, 100] width 265 height 149
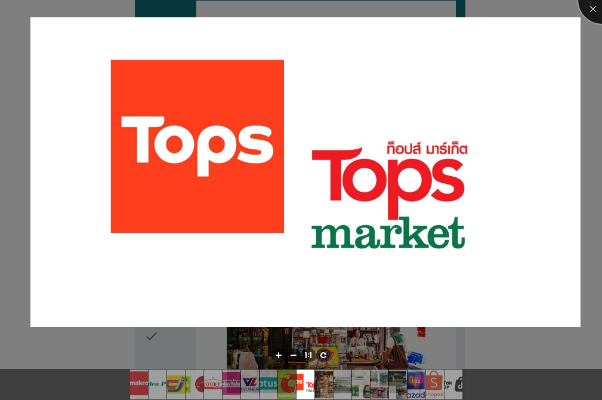
click at [588, 10] on div at bounding box center [603, 0] width 48 height 48
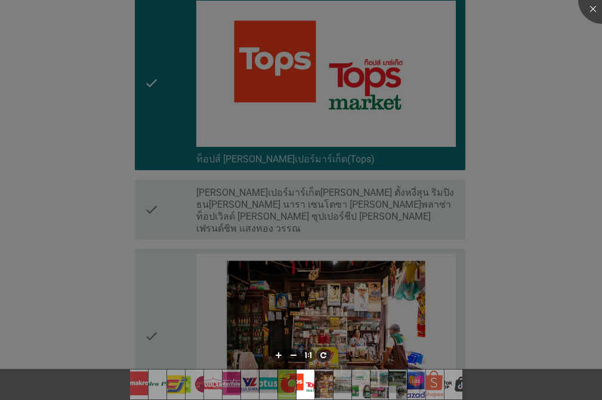
click at [167, 93] on div at bounding box center [301, 200] width 602 height 400
click at [167, 92] on div at bounding box center [301, 200] width 602 height 400
click at [164, 93] on div at bounding box center [301, 200] width 602 height 400
drag, startPoint x: 545, startPoint y: 181, endPoint x: 539, endPoint y: 169, distance: 13.6
click at [545, 180] on div at bounding box center [301, 200] width 602 height 400
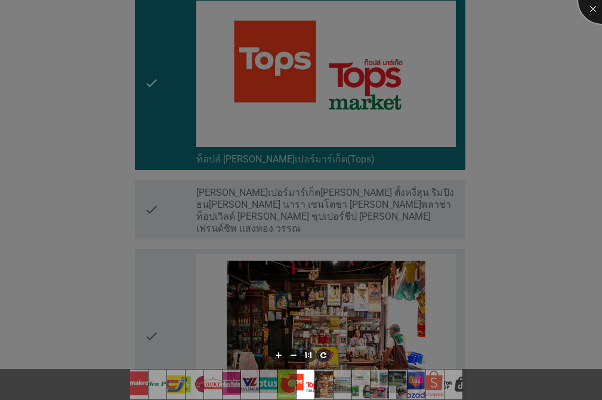
click at [588, 14] on div at bounding box center [603, 0] width 48 height 48
click at [513, 239] on div at bounding box center [301, 200] width 602 height 400
drag, startPoint x: 517, startPoint y: 155, endPoint x: 586, endPoint y: 195, distance: 80.0
click at [561, 177] on div at bounding box center [301, 200] width 602 height 400
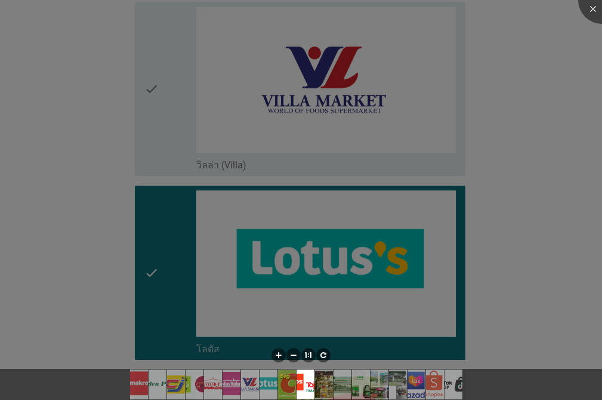
scroll to position [1141, 0]
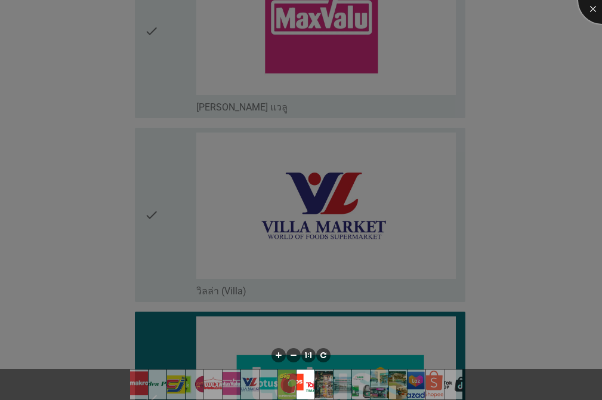
click at [588, 9] on div at bounding box center [603, 0] width 48 height 48
click at [147, 128] on div at bounding box center [301, 200] width 602 height 400
click at [541, 390] on div at bounding box center [301, 384] width 602 height 31
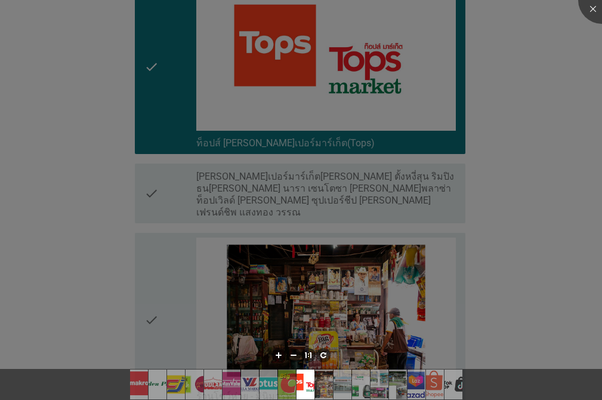
scroll to position [1957, 0]
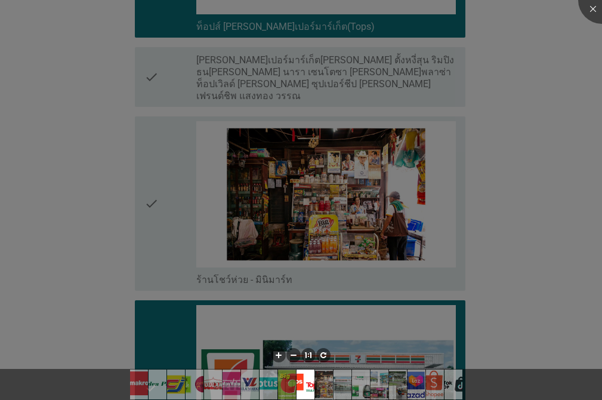
click at [278, 291] on div at bounding box center [301, 200] width 602 height 400
click at [275, 289] on div at bounding box center [301, 200] width 602 height 400
click at [322, 352] on li at bounding box center [323, 355] width 14 height 14
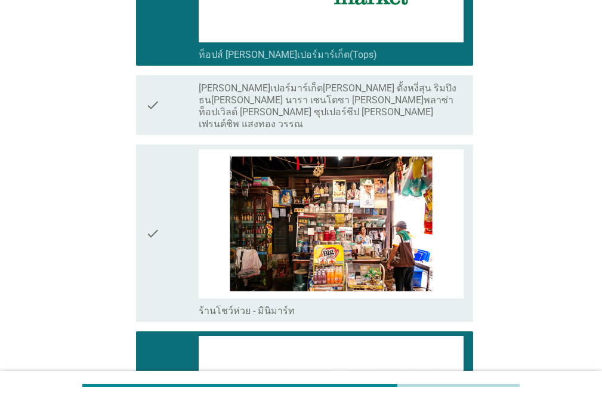
click at [374, 47] on div "check_box_outline_blank ท็อปส์ [PERSON_NAME]เปอร์มาร์เก็ต(Tops)" at bounding box center [331, 54] width 265 height 14
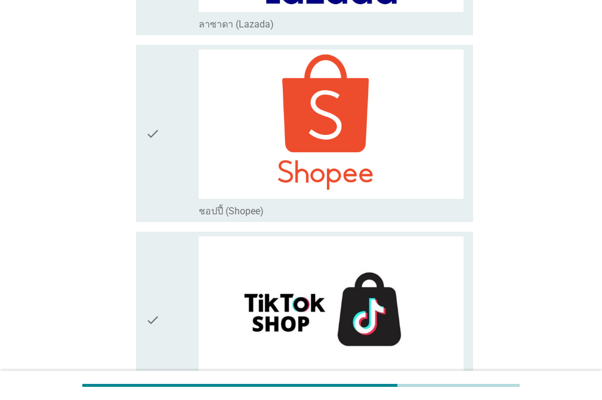
scroll to position [3321, 0]
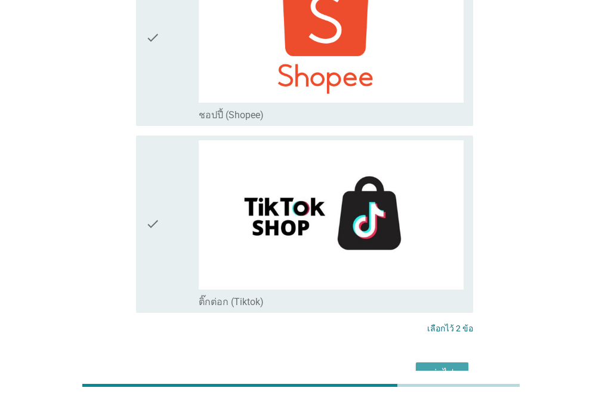
click at [428, 366] on div "ต่อไป" at bounding box center [442, 373] width 33 height 14
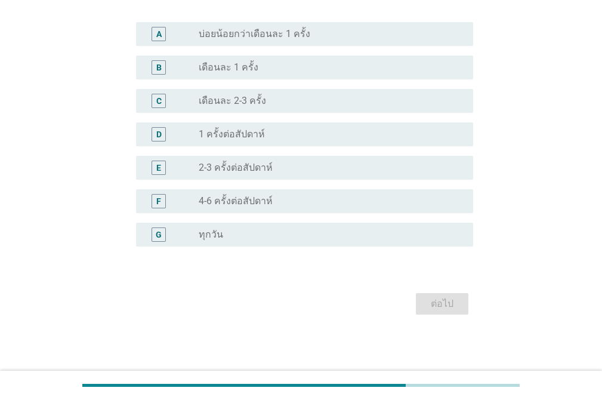
scroll to position [0, 0]
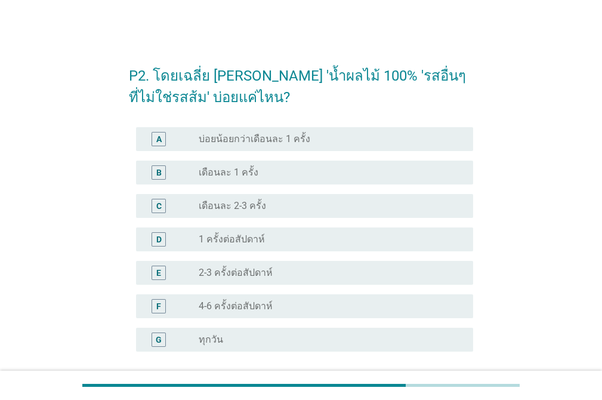
click at [282, 302] on div "radio_button_unchecked 4-6 ครั้งต่อสัปดาห์" at bounding box center [327, 306] width 256 height 12
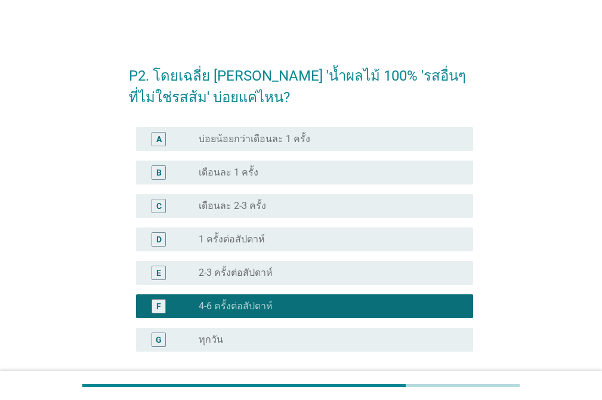
scroll to position [84, 0]
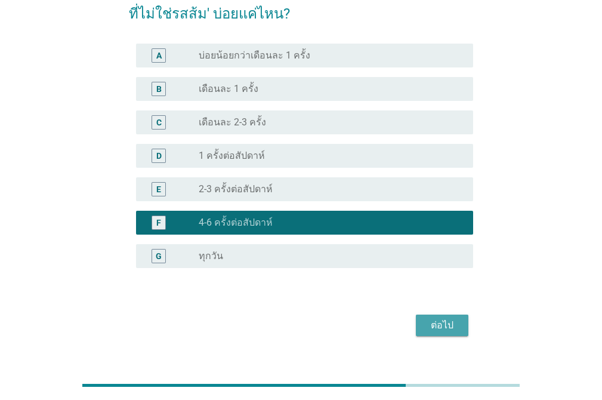
click at [429, 316] on button "ต่อไป" at bounding box center [442, 325] width 53 height 21
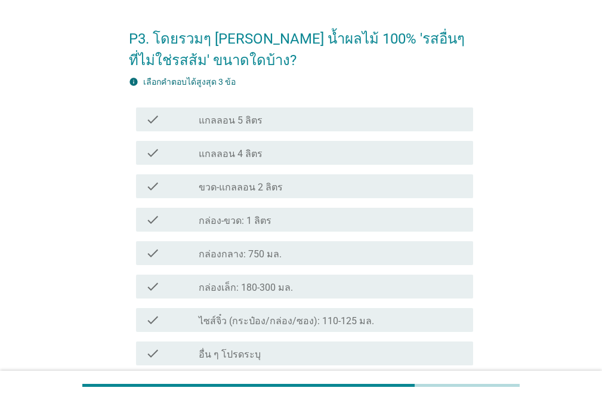
scroll to position [80, 0]
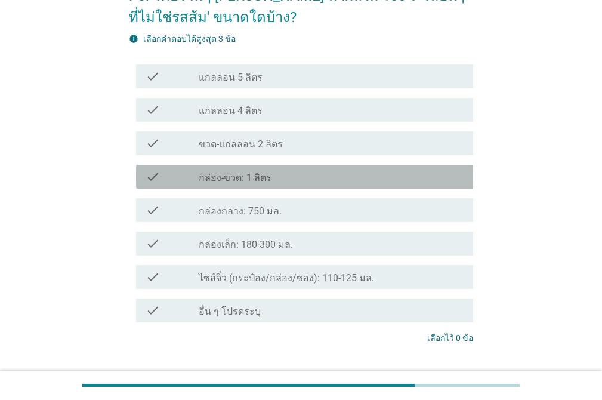
click at [299, 174] on div "check_box_outline_blank กล่อง-ขวด: 1 ลิตร" at bounding box center [331, 177] width 265 height 14
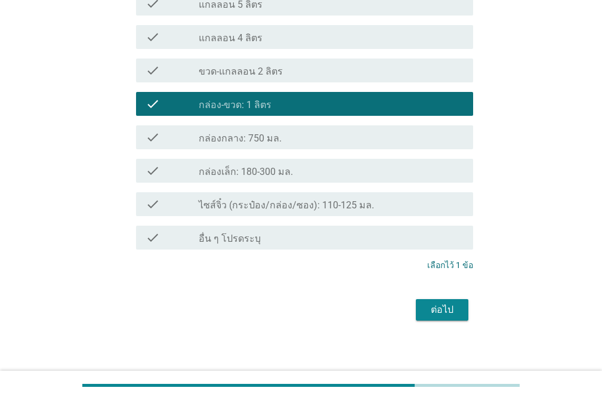
scroll to position [159, 0]
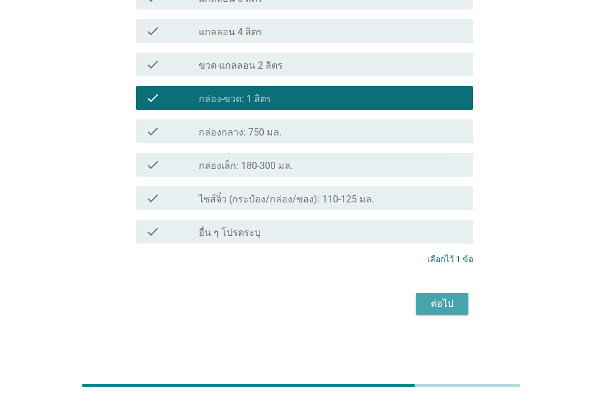
click at [453, 299] on div "ต่อไป" at bounding box center [442, 304] width 33 height 14
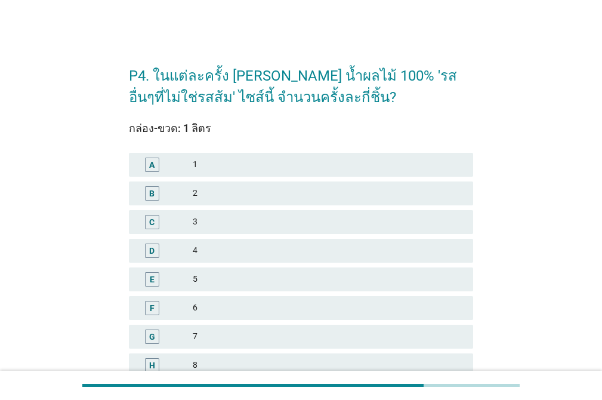
click at [248, 221] on div "3" at bounding box center [328, 222] width 271 height 14
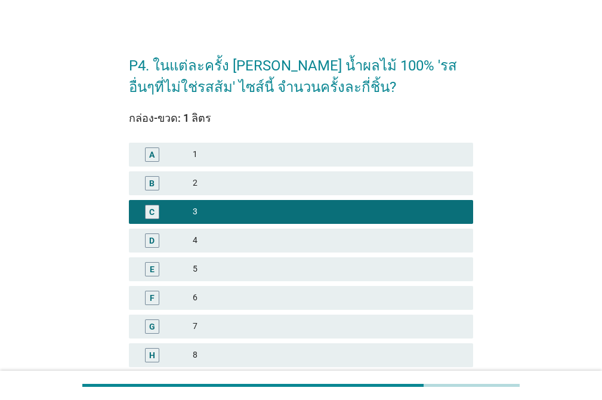
scroll to position [264, 0]
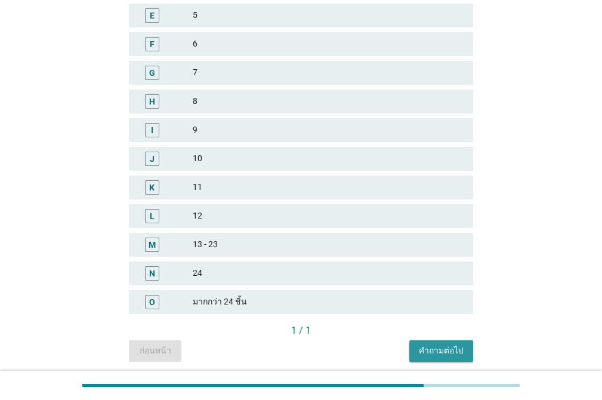
click at [451, 348] on div "คำถามต่อไป" at bounding box center [441, 351] width 45 height 13
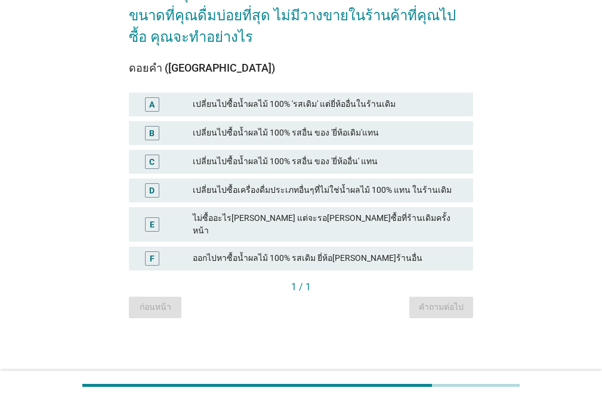
scroll to position [0, 0]
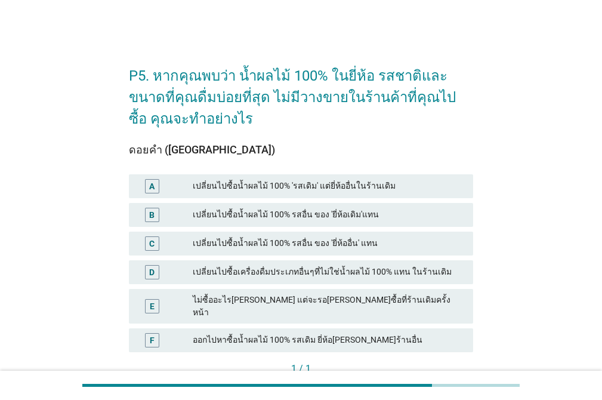
click at [294, 243] on div "เปลี่ยนไปซื้อน้ำผลไม้ 100% รสอื่น ของ 'ยี่ห้ออื่น' แทน" at bounding box center [328, 243] width 271 height 14
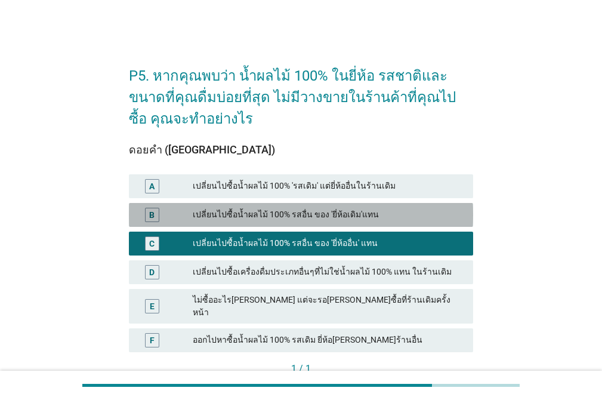
click at [300, 213] on div "เปลี่ยนไปซื้อน้ำผลไม้ 100% รสอื่น ของ 'ยี่ห้อเดิม'แทน" at bounding box center [328, 215] width 271 height 14
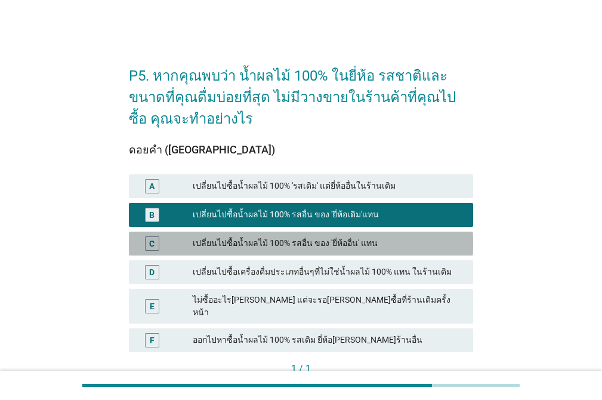
click at [303, 244] on div "เปลี่ยนไปซื้อน้ำผลไม้ 100% รสอื่น ของ 'ยี่ห้ออื่น' แทน" at bounding box center [328, 243] width 271 height 14
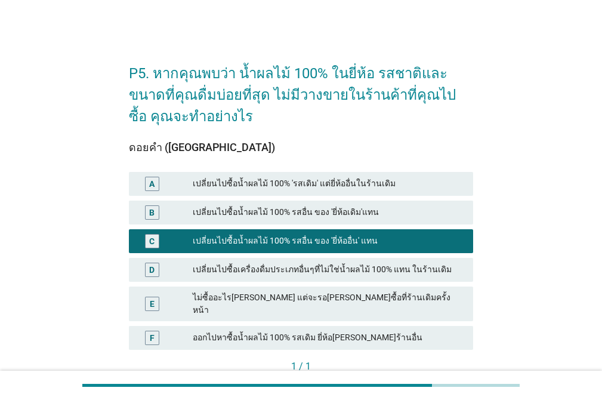
scroll to position [64, 0]
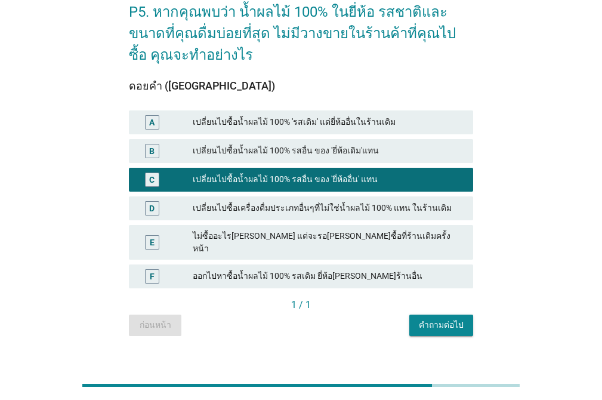
click at [451, 319] on div "คำถามต่อไป" at bounding box center [441, 325] width 45 height 13
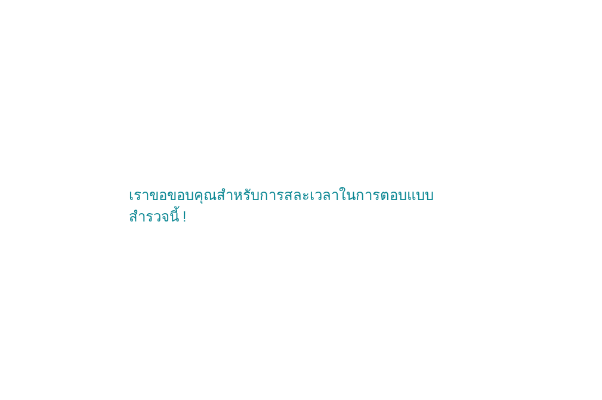
scroll to position [0, 0]
